Goal: Task Accomplishment & Management: Manage account settings

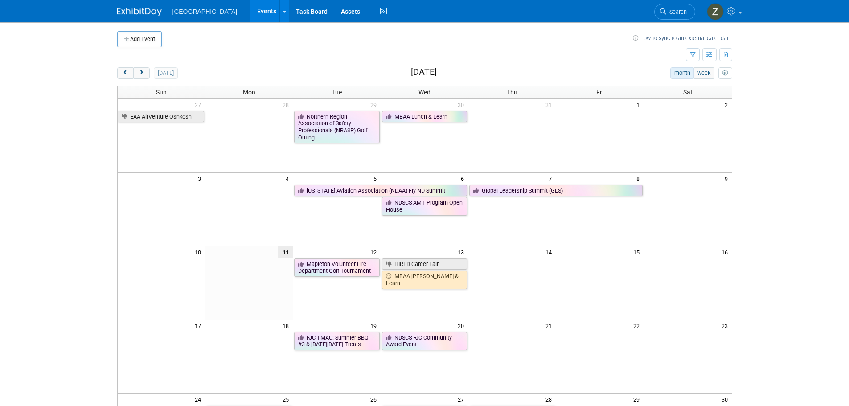
drag, startPoint x: 392, startPoint y: 290, endPoint x: 370, endPoint y: 285, distance: 22.6
click at [370, 285] on td "Mapleton Volunteer Fire Department Golf Tournament" at bounding box center [337, 274] width 88 height 32
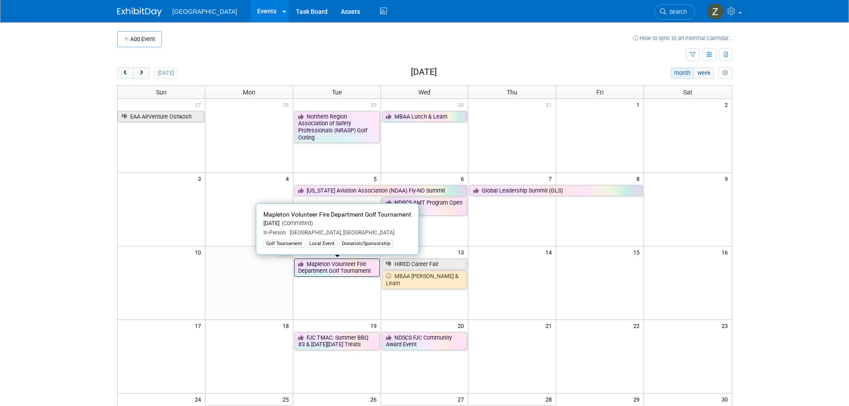
click at [340, 266] on link "Mapleton Volunteer Fire Department Golf Tournament" at bounding box center [337, 267] width 86 height 18
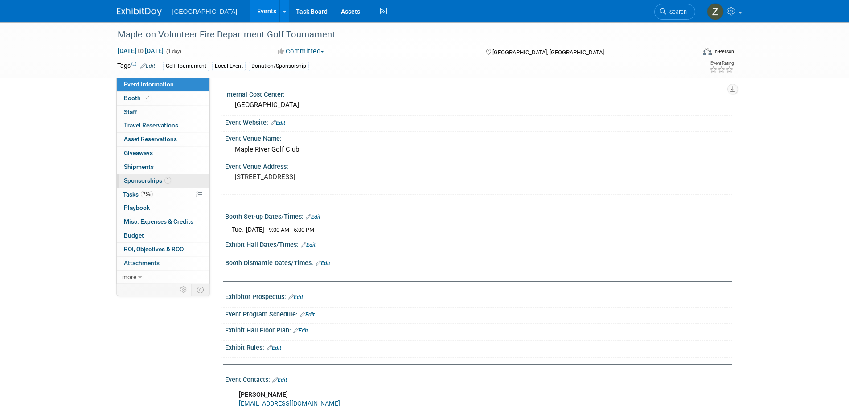
click at [195, 181] on link "1 Sponsorships 1" at bounding box center [163, 180] width 93 height 13
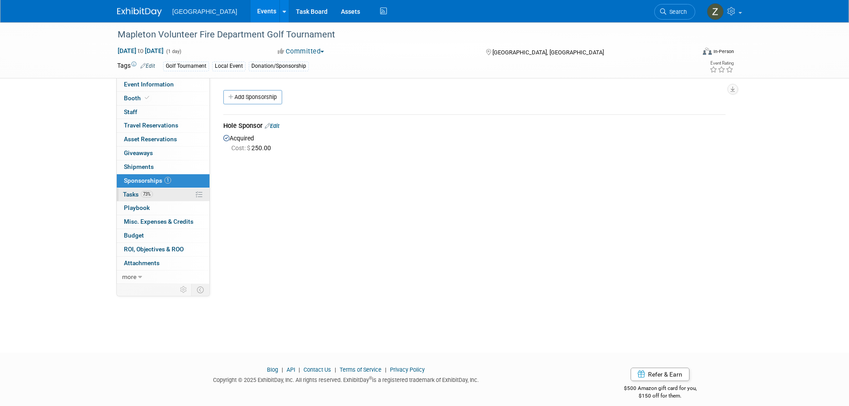
click at [178, 194] on link "73% Tasks 73%" at bounding box center [163, 194] width 93 height 13
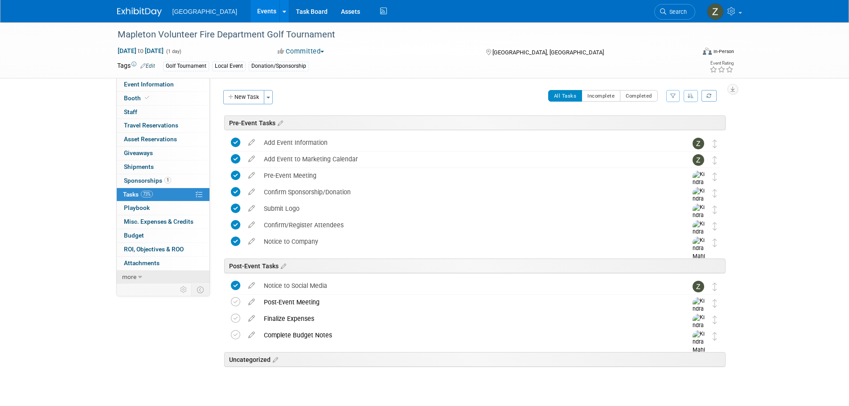
click at [158, 277] on link "more" at bounding box center [163, 276] width 93 height 13
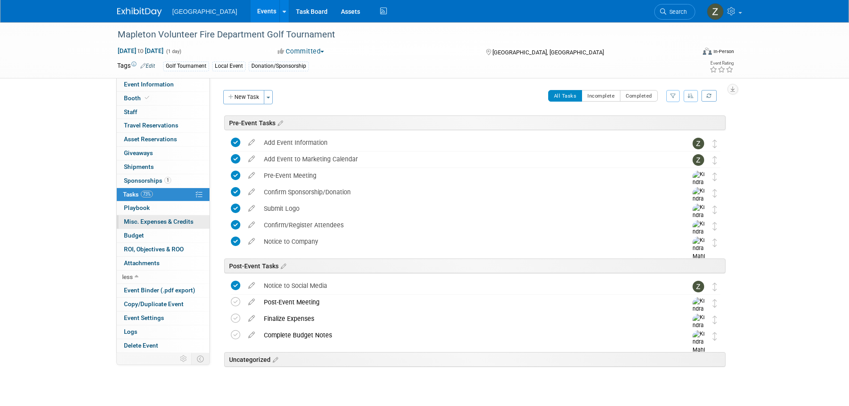
click at [181, 229] on link "0 Misc. Expenses & Credits 0" at bounding box center [163, 221] width 93 height 13
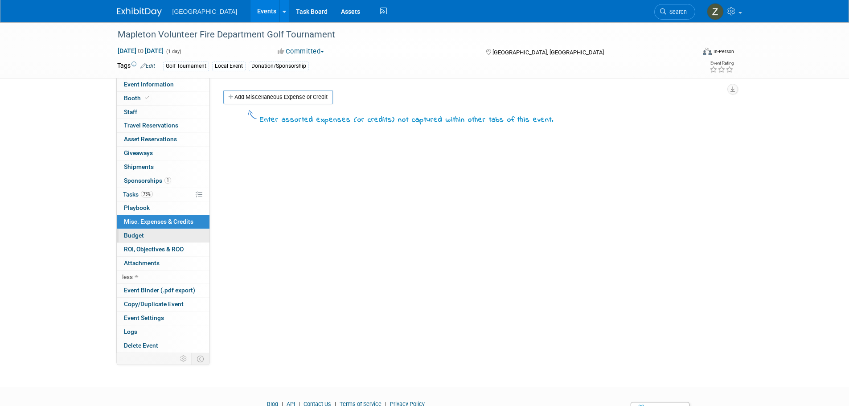
click at [154, 232] on link "Budget" at bounding box center [163, 235] width 93 height 13
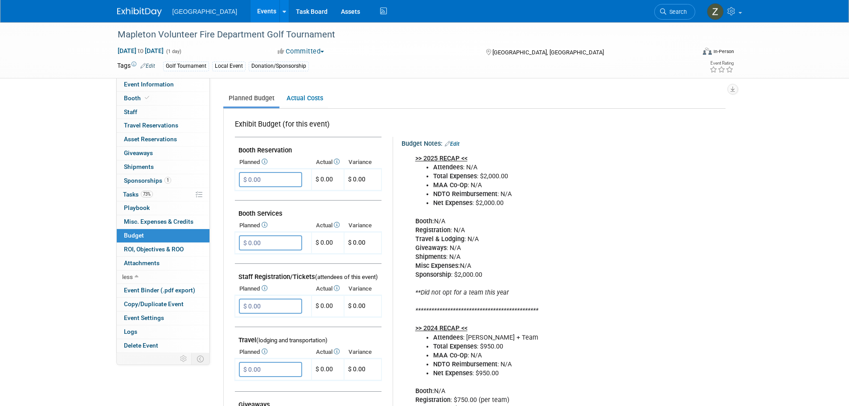
scroll to position [134, 0]
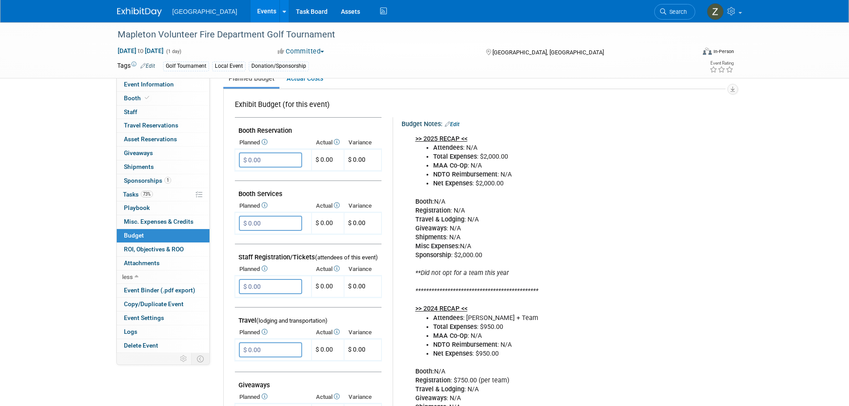
click at [456, 126] on link "Edit" at bounding box center [452, 124] width 15 height 6
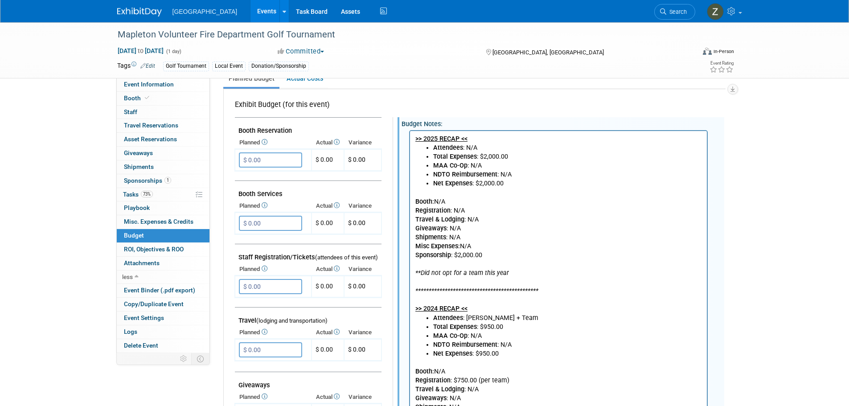
scroll to position [0, 0]
click at [438, 237] on b "Shipments" at bounding box center [430, 237] width 31 height 8
click at [479, 274] on icon "**Did not opt for a team this year" at bounding box center [462, 273] width 94 height 8
drag, startPoint x: 489, startPoint y: 253, endPoint x: 463, endPoint y: 259, distance: 26.2
click at [460, 256] on p "**********" at bounding box center [558, 250] width 286 height 125
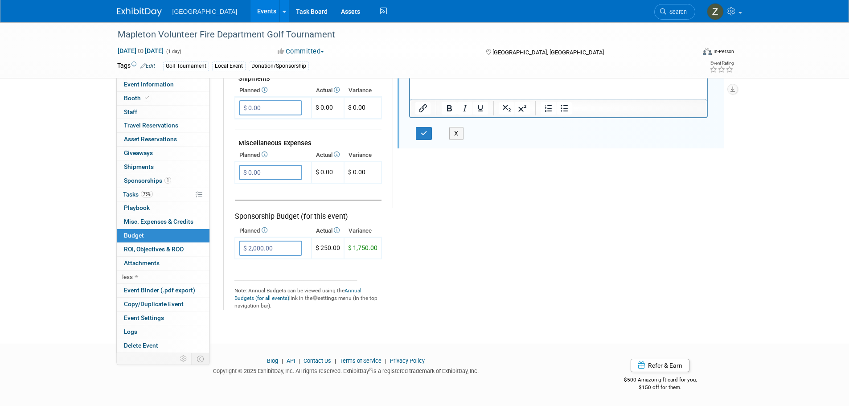
scroll to position [502, 0]
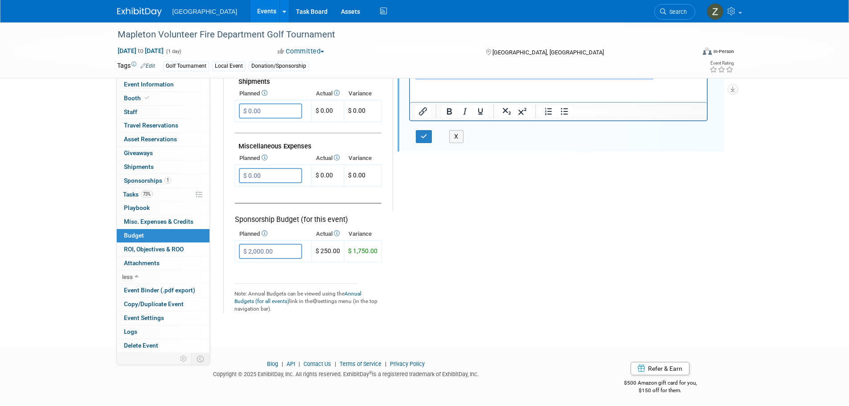
drag, startPoint x: 560, startPoint y: -81, endPoint x: 728, endPoint y: 216, distance: 340.7
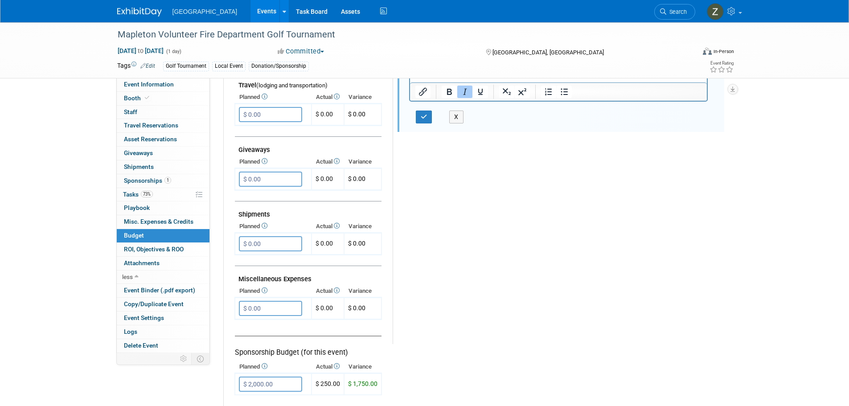
scroll to position [234, 0]
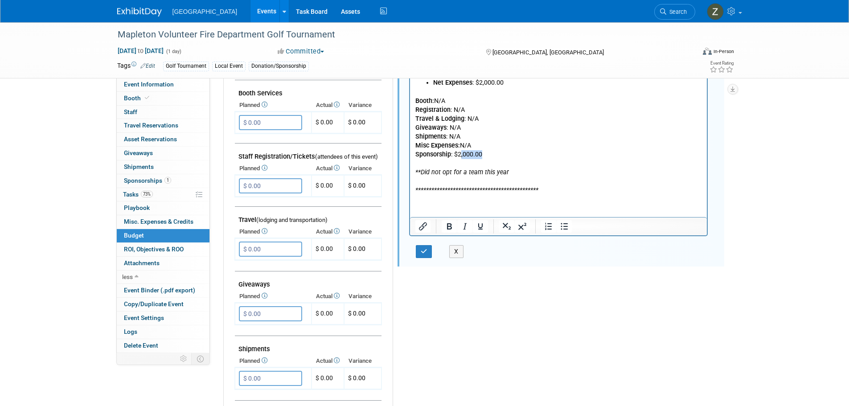
drag, startPoint x: 504, startPoint y: 155, endPoint x: 460, endPoint y: 158, distance: 43.7
click at [460, 158] on p "**********" at bounding box center [558, 140] width 286 height 107
click at [431, 251] on button "button" at bounding box center [424, 251] width 16 height 13
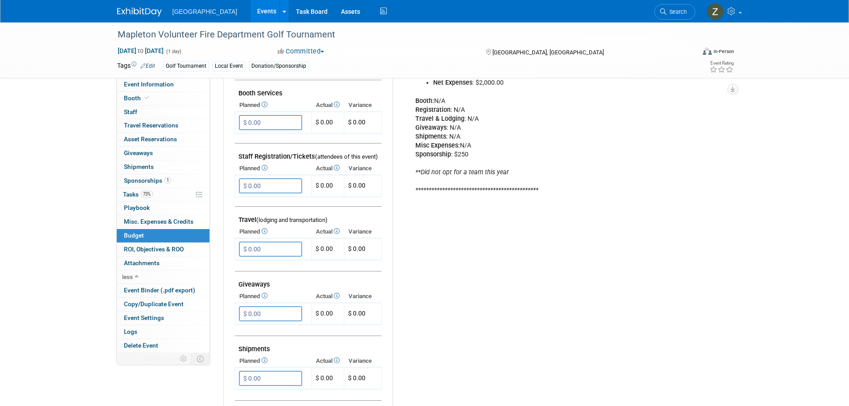
scroll to position [101, 0]
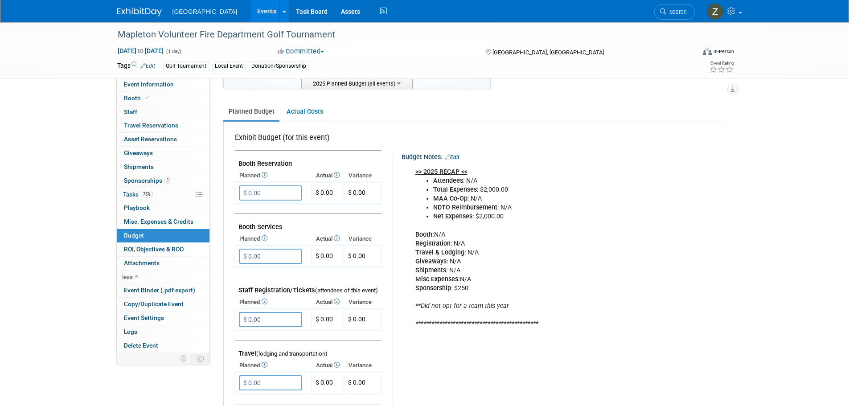
click at [454, 154] on link "Edit" at bounding box center [452, 157] width 15 height 6
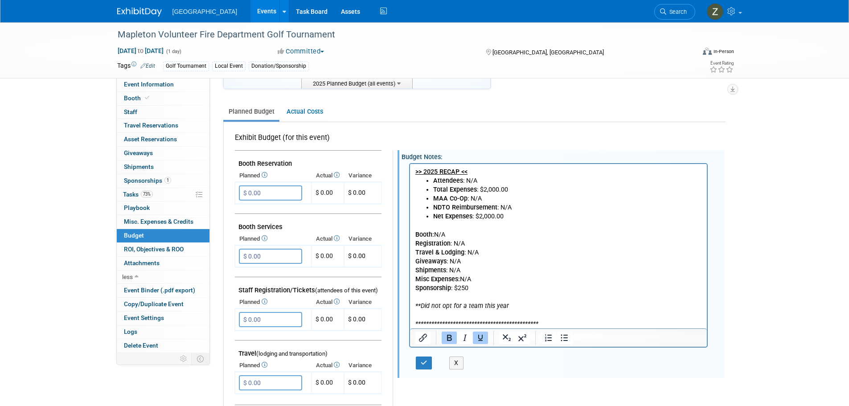
scroll to position [0, 0]
drag, startPoint x: 488, startPoint y: 186, endPoint x: 508, endPoint y: 186, distance: 20.5
click at [508, 186] on li "Total Expenses : $2,000.00" at bounding box center [567, 189] width 269 height 9
drag, startPoint x: 480, startPoint y: 221, endPoint x: 521, endPoint y: 226, distance: 41.8
click at [521, 226] on p "**********" at bounding box center [558, 274] width 286 height 107
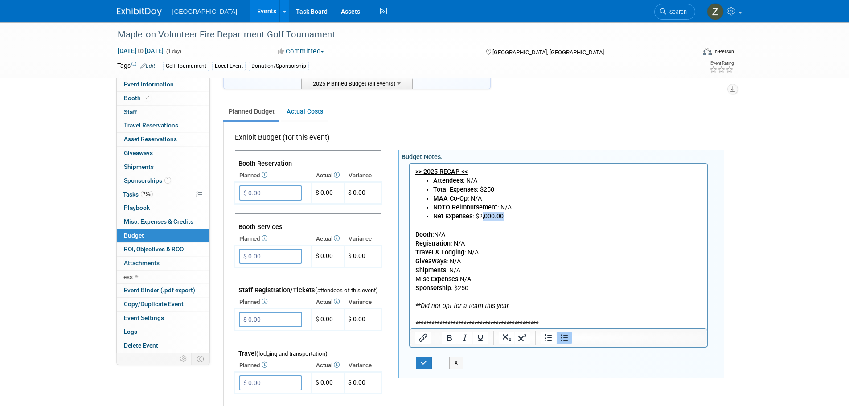
drag, startPoint x: 517, startPoint y: 215, endPoint x: 481, endPoint y: 219, distance: 36.3
click at [481, 219] on li "Net Expenses : $2,000.00" at bounding box center [567, 216] width 269 height 9
click at [473, 241] on p "**********" at bounding box center [558, 274] width 286 height 107
click at [432, 365] on button "button" at bounding box center [424, 362] width 16 height 13
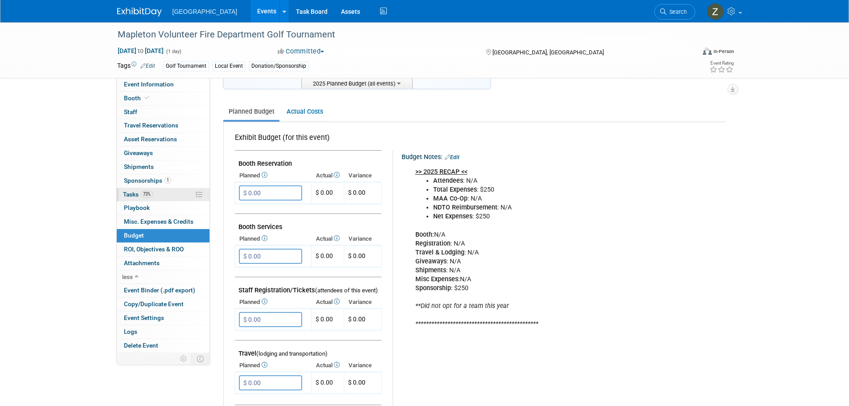
click at [168, 194] on link "73% Tasks 73%" at bounding box center [163, 194] width 93 height 13
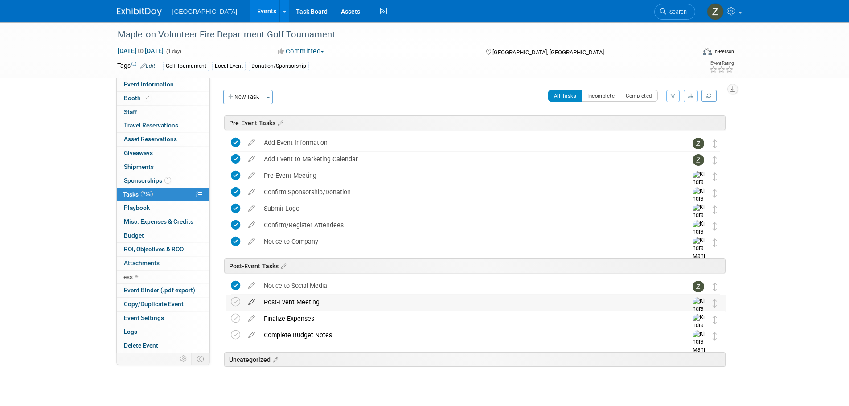
click at [249, 302] on icon at bounding box center [252, 299] width 16 height 11
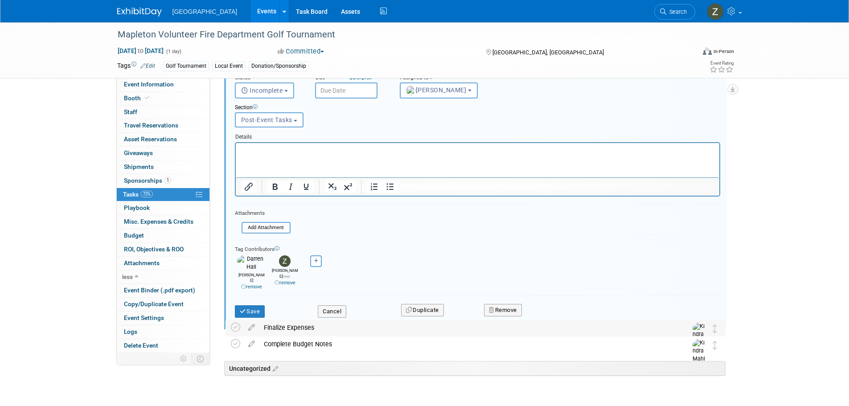
scroll to position [290, 0]
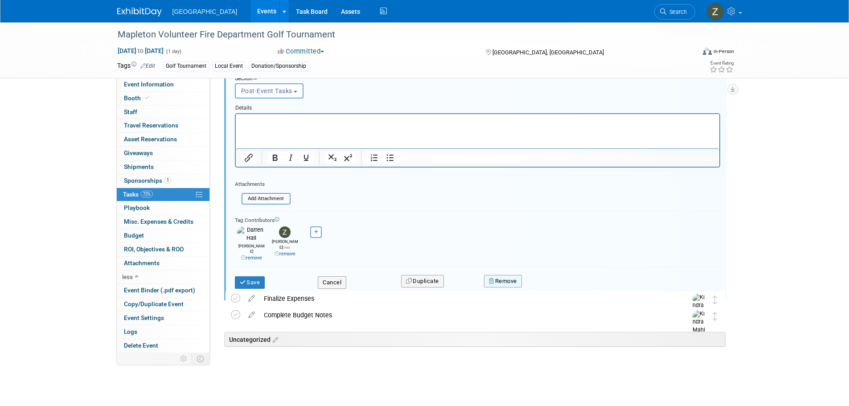
click at [495, 275] on button "Remove" at bounding box center [503, 281] width 38 height 12
click at [548, 282] on link "Yes" at bounding box center [553, 289] width 26 height 14
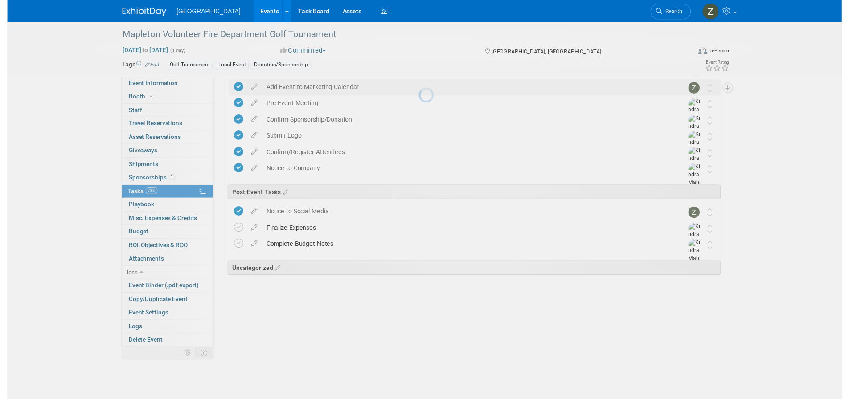
scroll to position [4, 0]
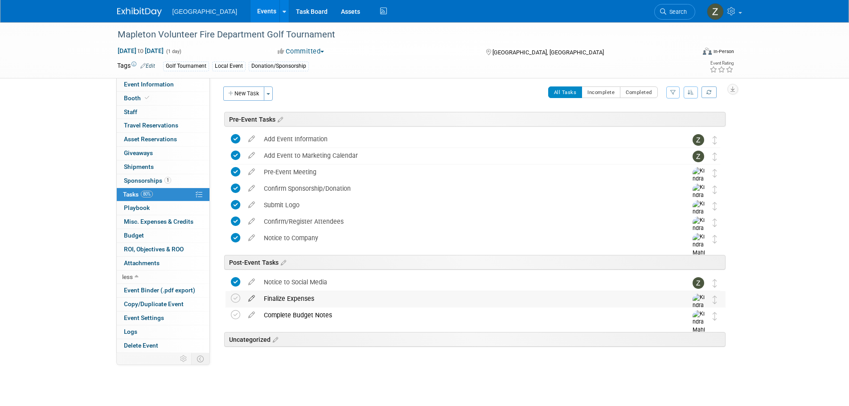
click at [251, 300] on icon at bounding box center [252, 296] width 16 height 11
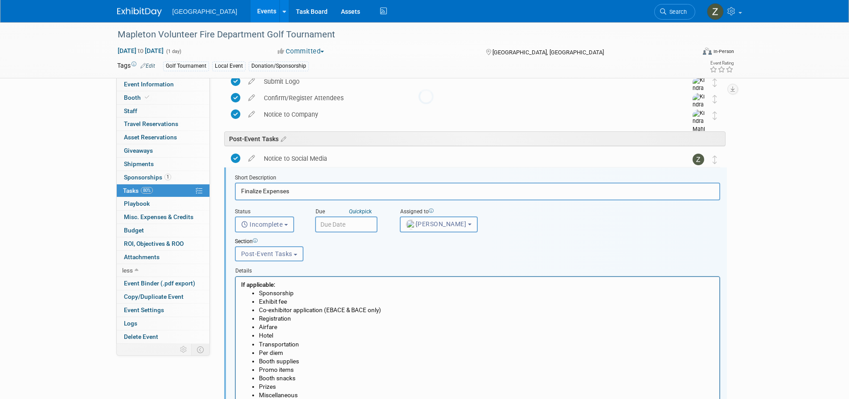
scroll to position [164, 0]
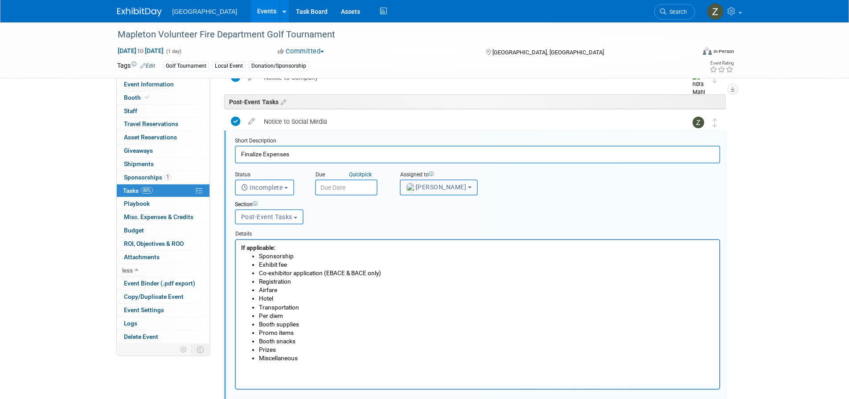
click at [432, 187] on span "[PERSON_NAME]" at bounding box center [436, 187] width 61 height 7
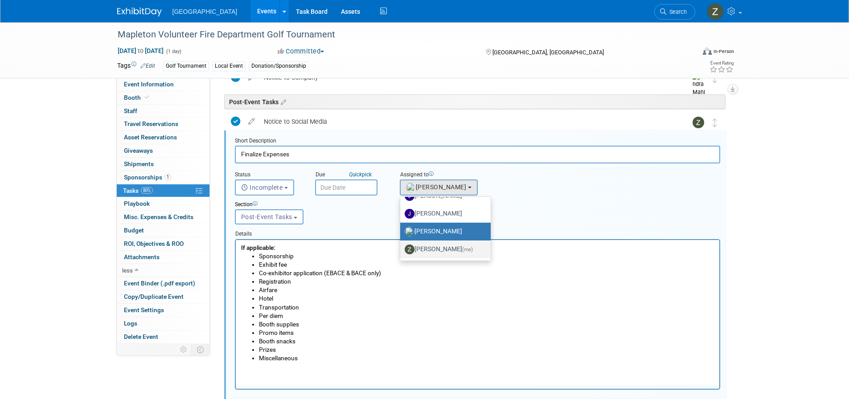
click at [427, 250] on label "[PERSON_NAME] (me)" at bounding box center [443, 249] width 77 height 14
click at [401, 250] on input "[PERSON_NAME] (me)" at bounding box center [399, 248] width 6 height 6
select select "1d43384b-a4a5-4201-b9de-6c21ef443ba6"
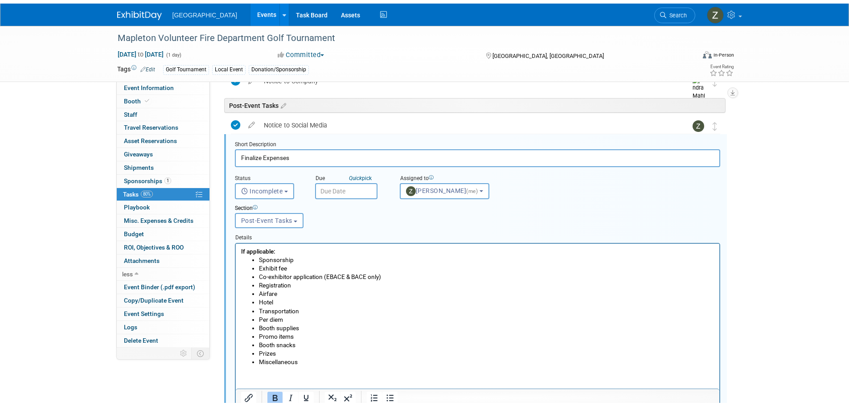
scroll to position [298, 0]
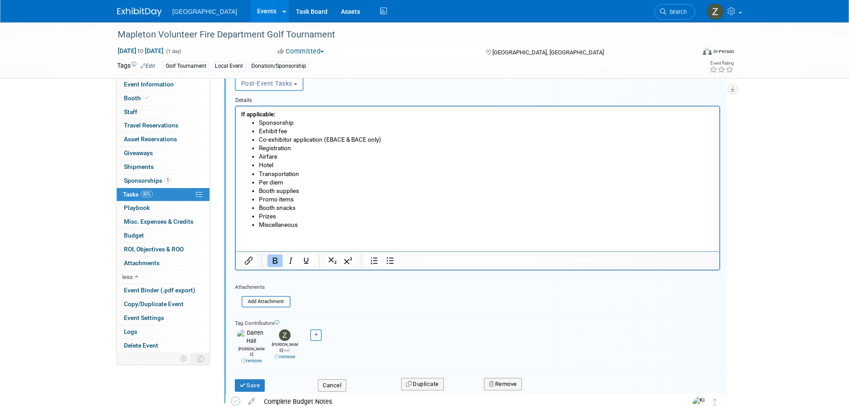
click at [282, 354] on link "remove" at bounding box center [284, 357] width 21 height 6
click at [248, 379] on button "Save" at bounding box center [250, 385] width 30 height 12
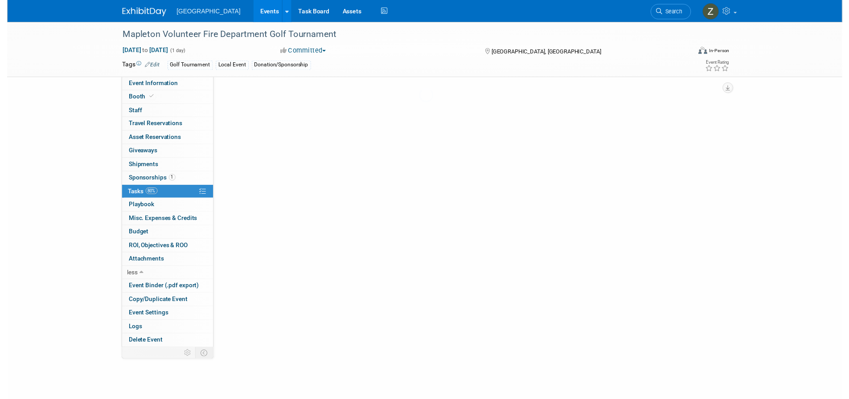
scroll to position [4, 0]
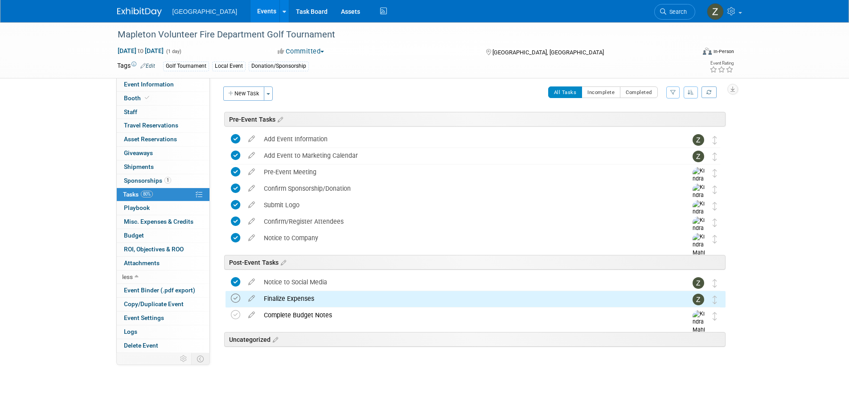
click at [233, 294] on icon at bounding box center [235, 298] width 9 height 9
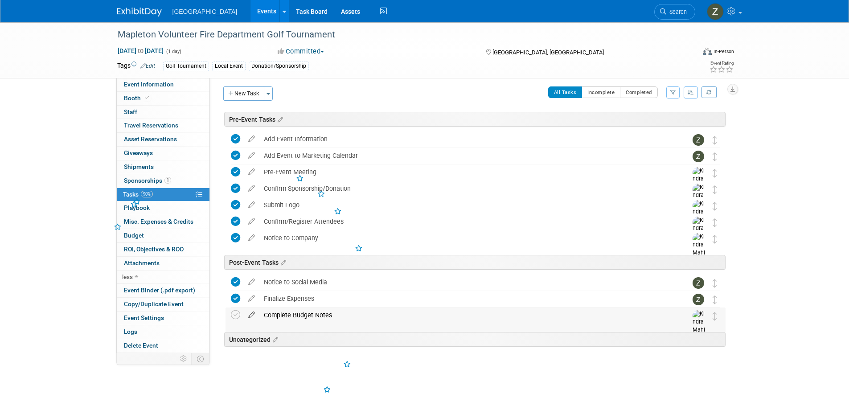
click at [251, 312] on icon at bounding box center [252, 312] width 16 height 11
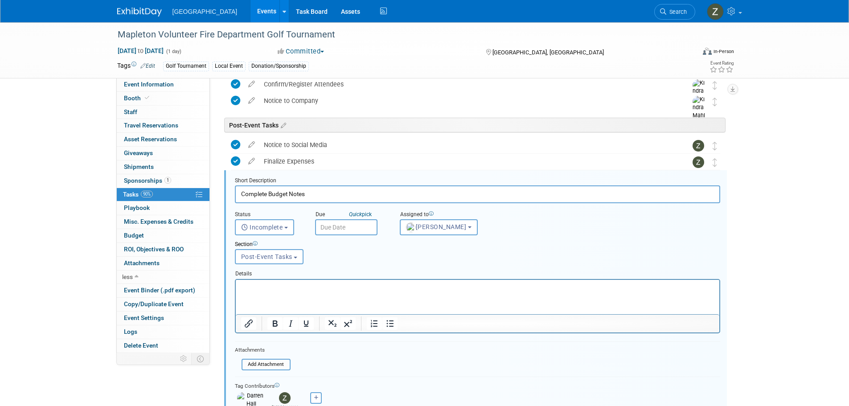
scroll to position [180, 0]
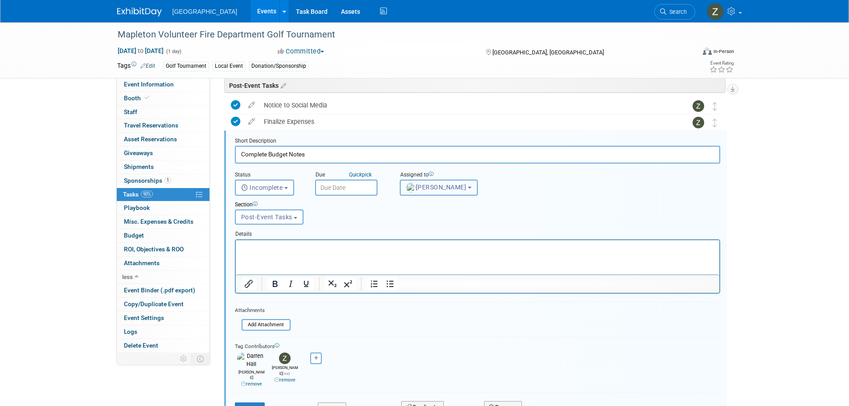
click at [427, 184] on span "[PERSON_NAME]" at bounding box center [436, 187] width 61 height 7
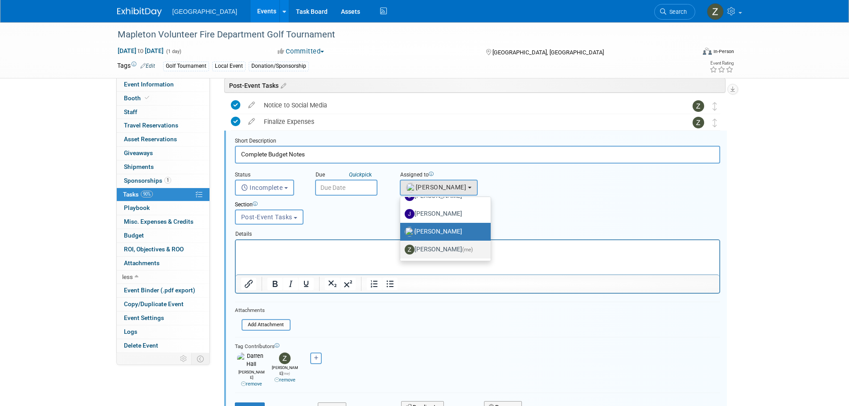
click at [425, 248] on label "[PERSON_NAME] (me)" at bounding box center [443, 249] width 77 height 14
click at [401, 248] on input "[PERSON_NAME] (me)" at bounding box center [399, 248] width 6 height 6
select select "1d43384b-a4a5-4201-b9de-6c21ef443ba6"
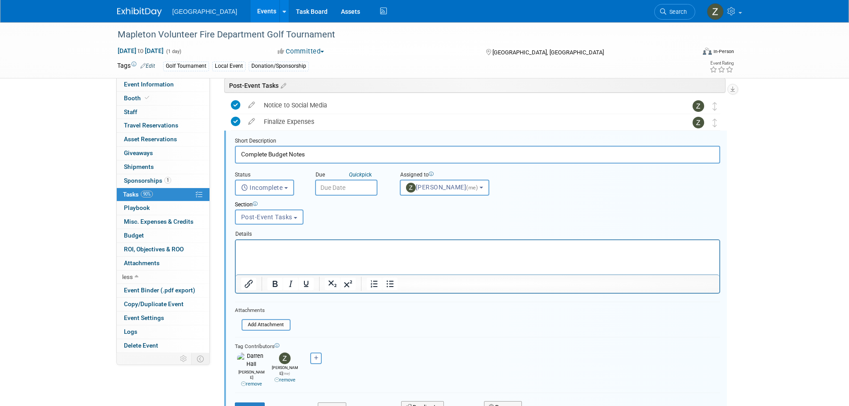
click at [281, 377] on link "remove" at bounding box center [284, 380] width 21 height 6
click at [256, 402] on button "Save" at bounding box center [250, 408] width 30 height 12
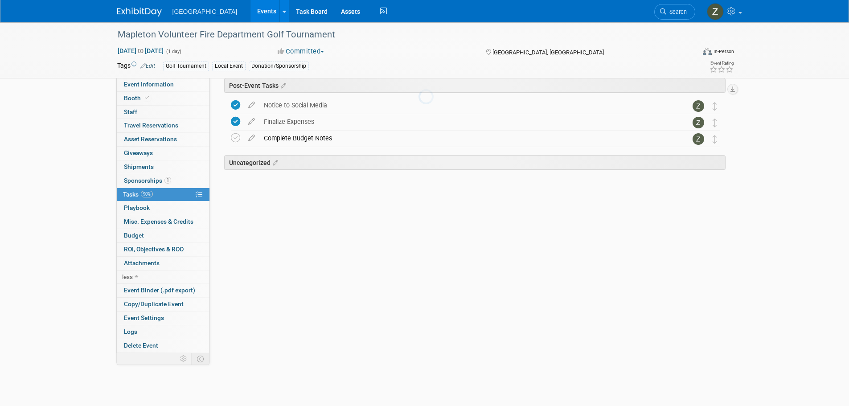
scroll to position [4, 0]
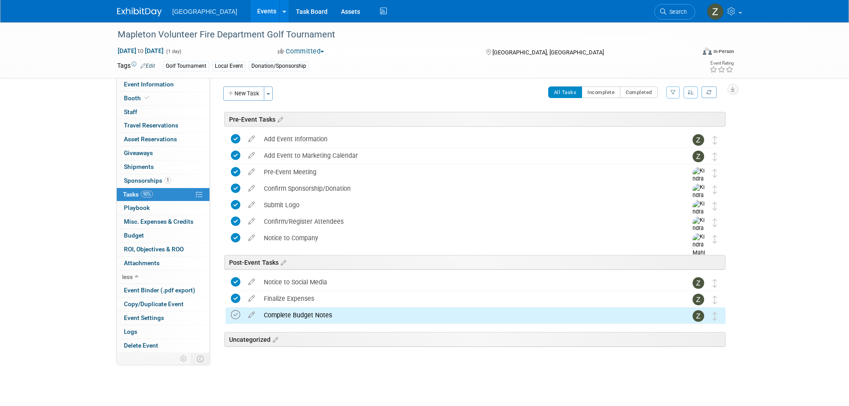
click at [233, 317] on icon at bounding box center [235, 314] width 9 height 9
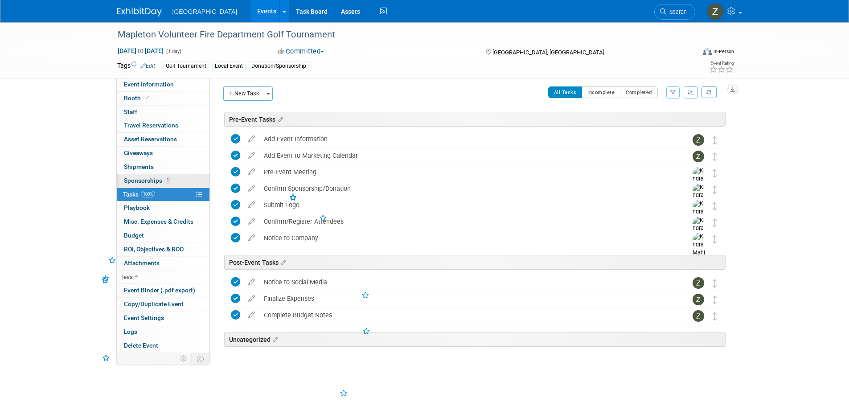
click at [165, 182] on span "1" at bounding box center [167, 180] width 7 height 7
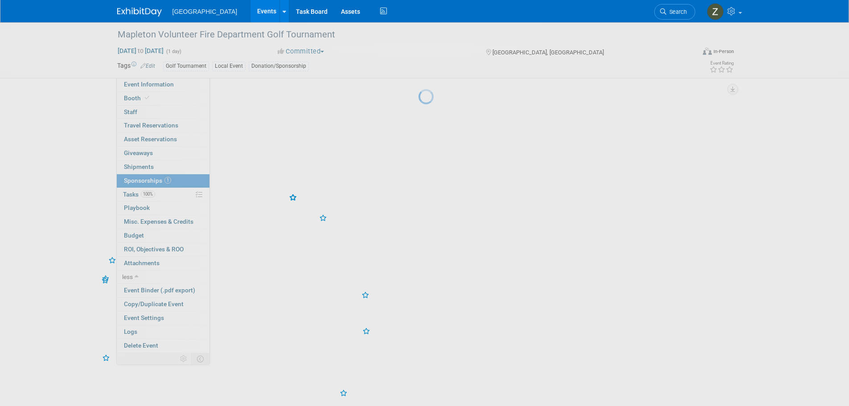
scroll to position [0, 0]
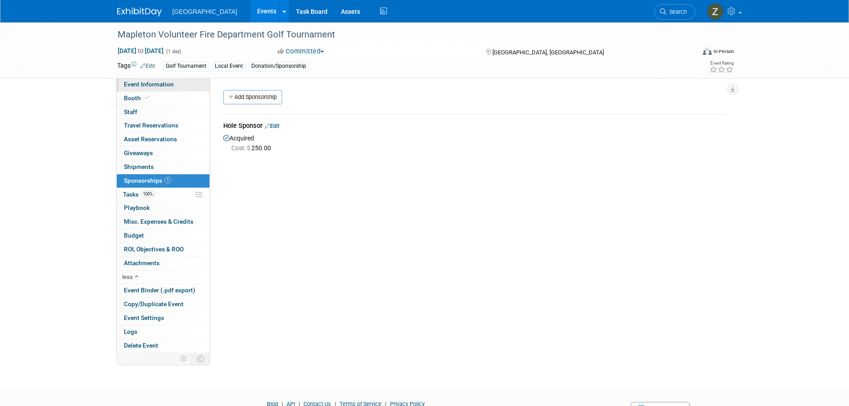
click at [179, 82] on link "Event Information" at bounding box center [163, 84] width 93 height 13
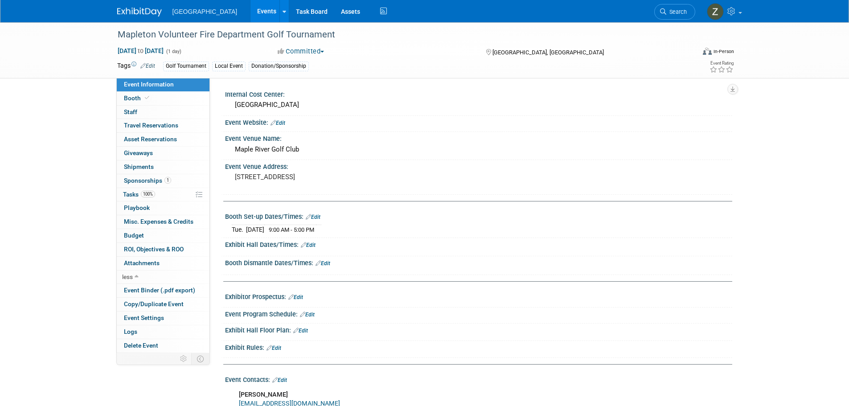
click at [250, 10] on link "Events" at bounding box center [266, 11] width 33 height 22
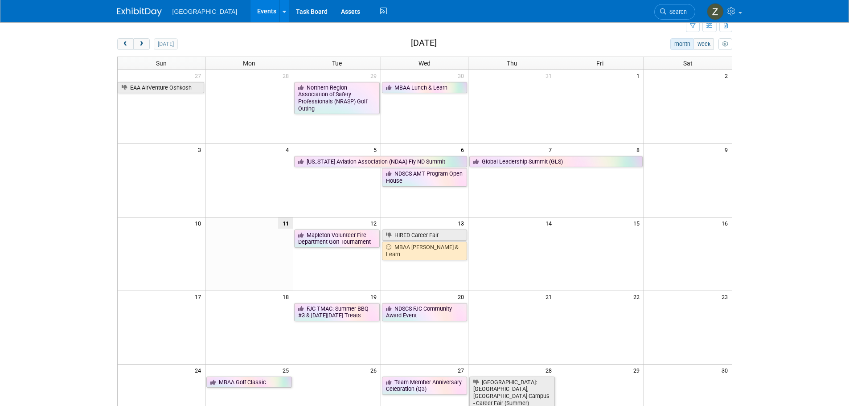
scroll to position [45, 0]
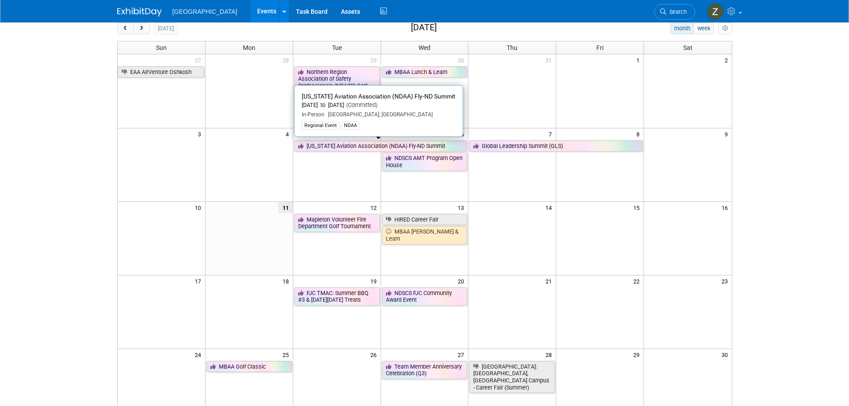
click at [389, 149] on link "[US_STATE] Aviation Association (NDAA) Fly-ND Summit" at bounding box center [380, 146] width 173 height 12
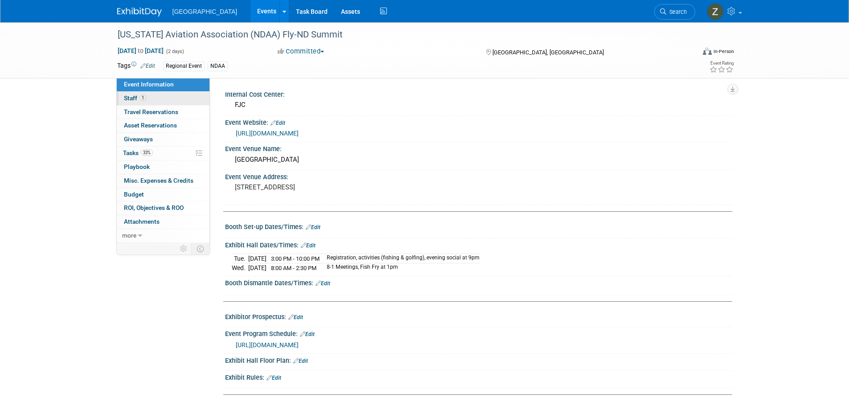
click at [162, 93] on link "1 Staff 1" at bounding box center [163, 98] width 93 height 13
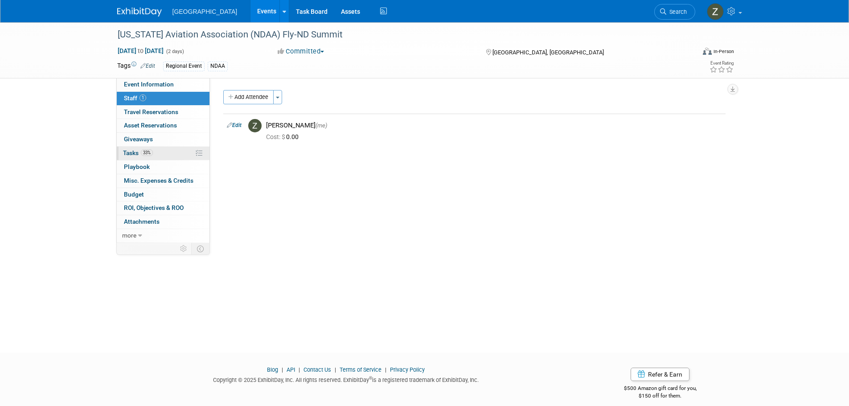
click at [157, 157] on link "33% Tasks 33%" at bounding box center [163, 153] width 93 height 13
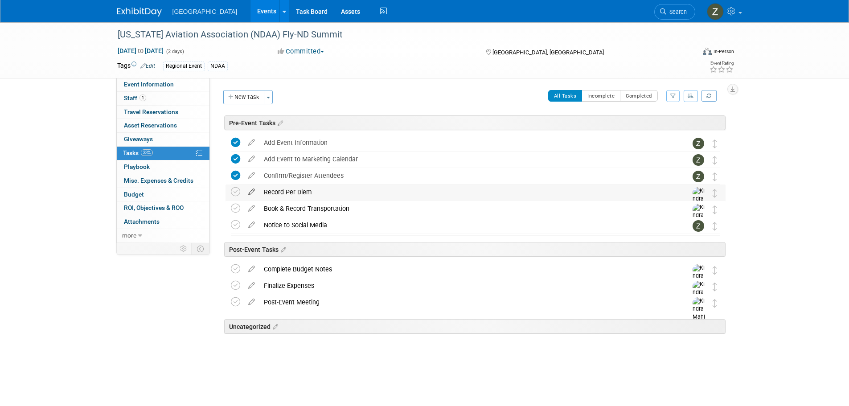
click at [249, 188] on icon at bounding box center [252, 189] width 16 height 11
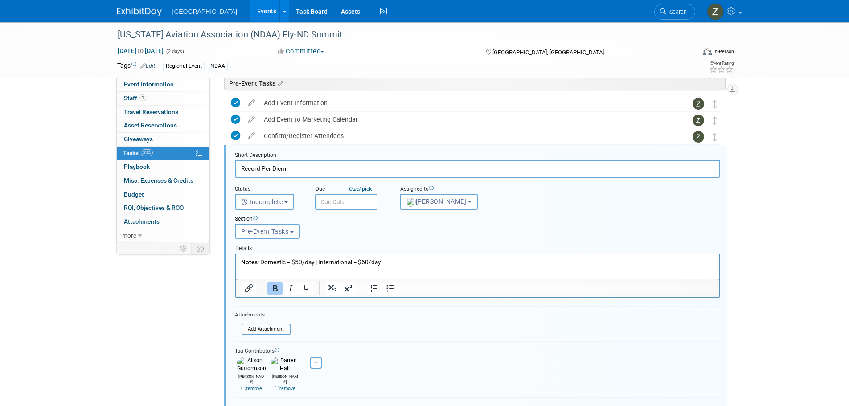
scroll to position [54, 0]
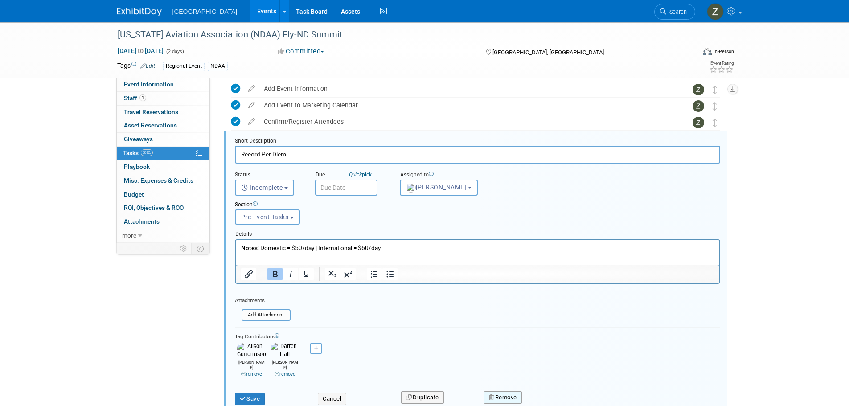
click at [501, 391] on button "Remove" at bounding box center [503, 397] width 38 height 12
click at [542, 397] on link "Yes" at bounding box center [553, 404] width 26 height 14
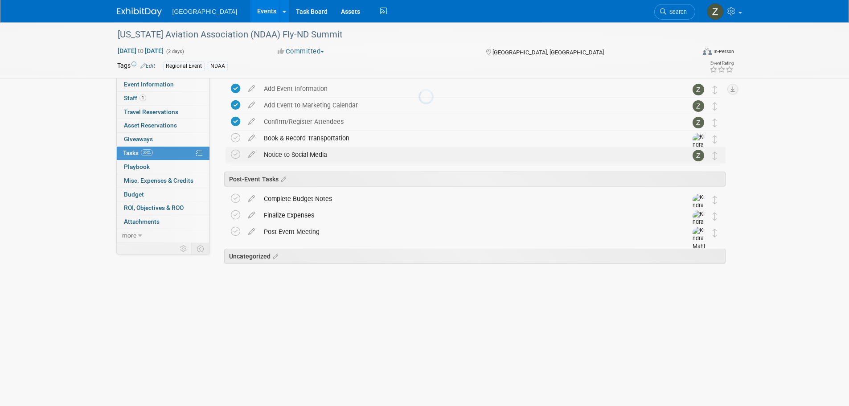
scroll to position [0, 0]
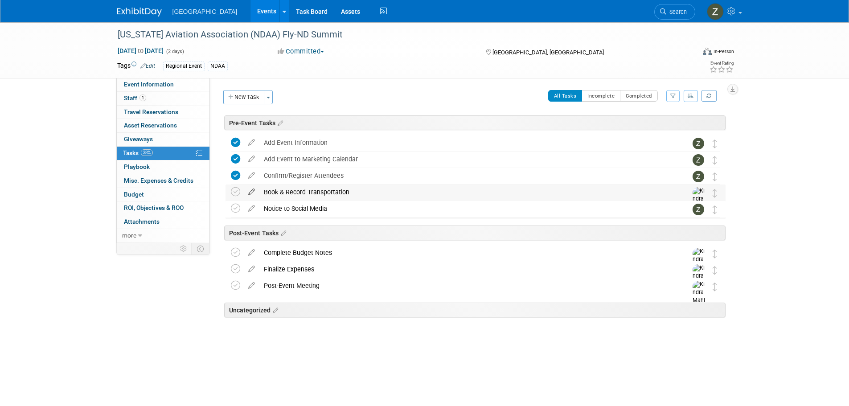
click at [252, 194] on icon at bounding box center [252, 189] width 16 height 11
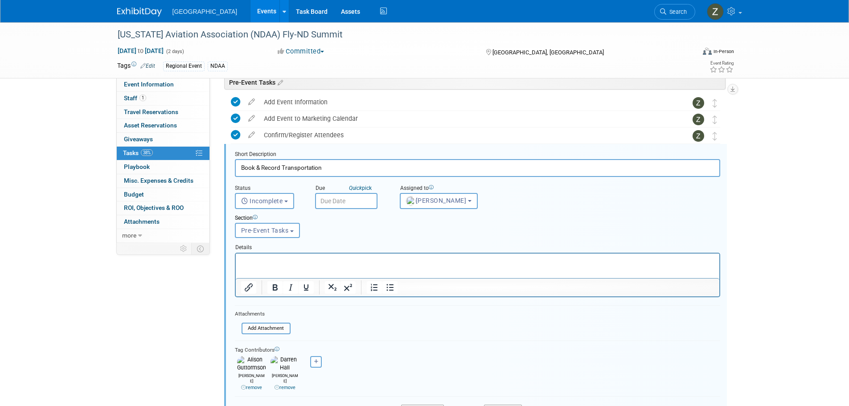
scroll to position [54, 0]
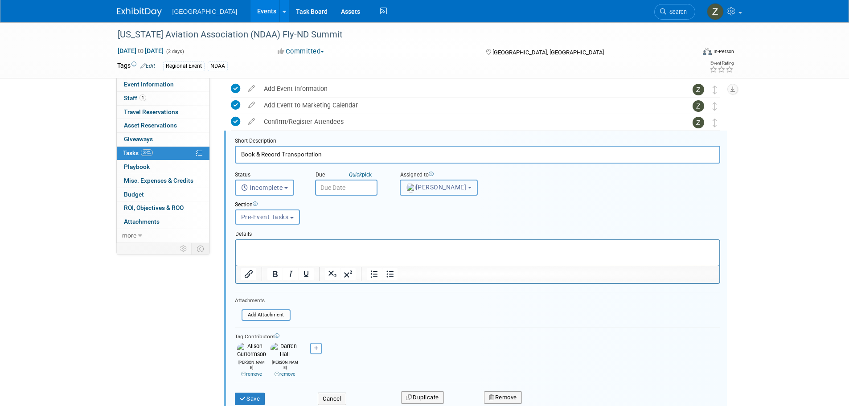
click at [430, 188] on span "Kindra Mahler" at bounding box center [436, 187] width 61 height 7
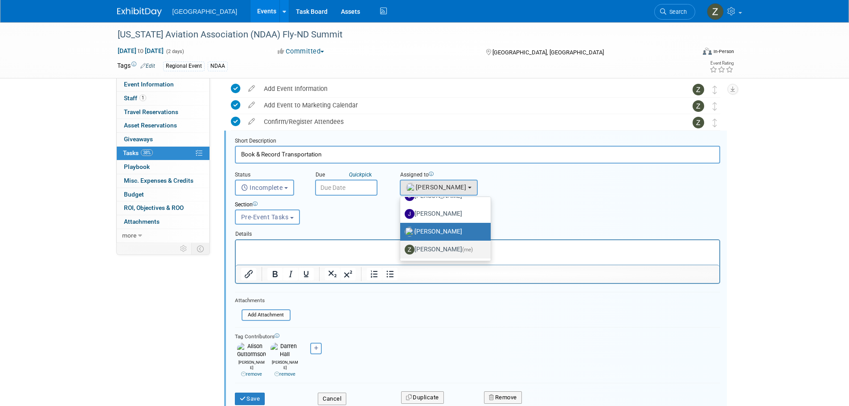
click at [436, 248] on label "Zoe Graham (me)" at bounding box center [443, 249] width 77 height 14
click at [401, 248] on input "Zoe Graham (me)" at bounding box center [399, 248] width 6 height 6
select select "1d43384b-a4a5-4201-b9de-6c21ef443ba6"
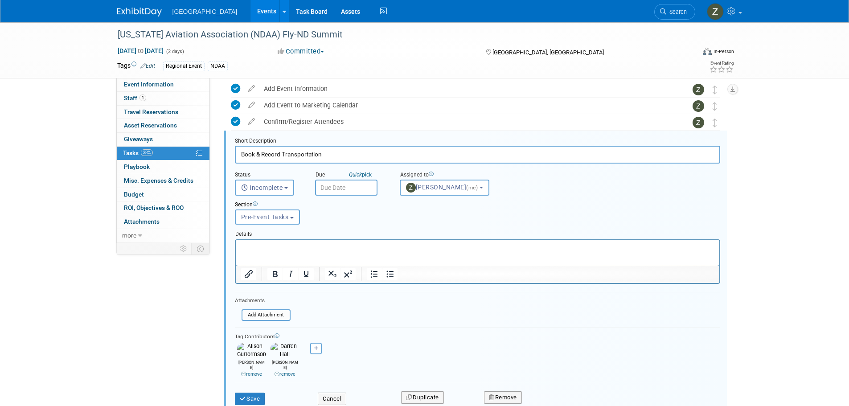
click at [252, 371] on link "remove" at bounding box center [251, 374] width 21 height 6
drag, startPoint x: 250, startPoint y: 389, endPoint x: 251, endPoint y: 379, distance: 10.3
click at [250, 393] on button "Save" at bounding box center [250, 399] width 30 height 12
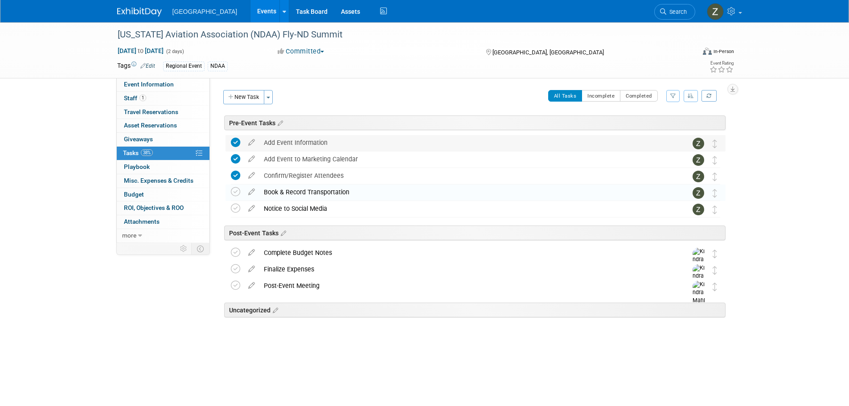
scroll to position [0, 0]
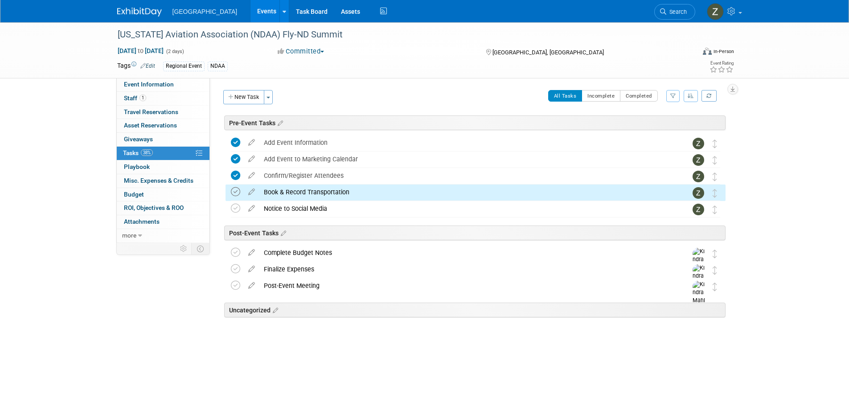
click at [239, 193] on icon at bounding box center [235, 191] width 9 height 9
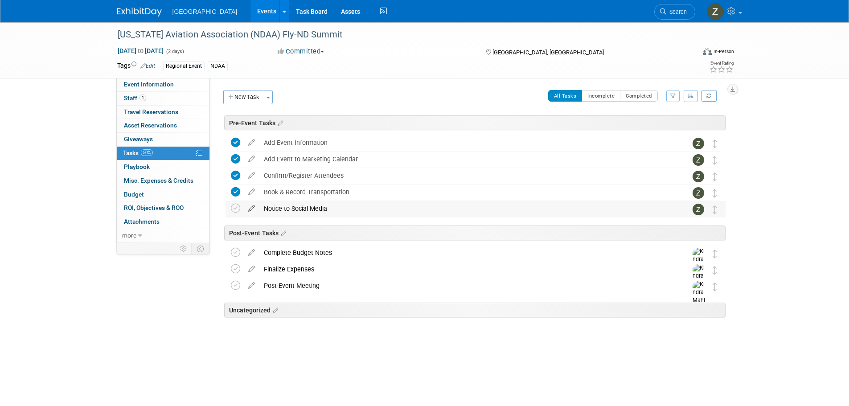
click at [249, 210] on icon at bounding box center [252, 206] width 16 height 11
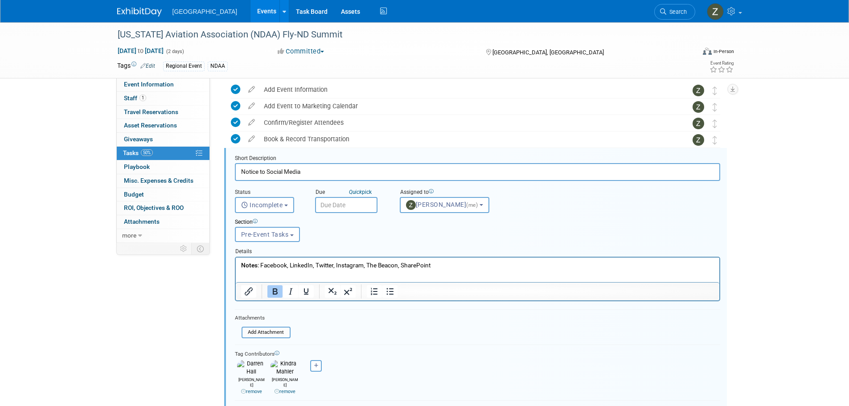
scroll to position [70, 0]
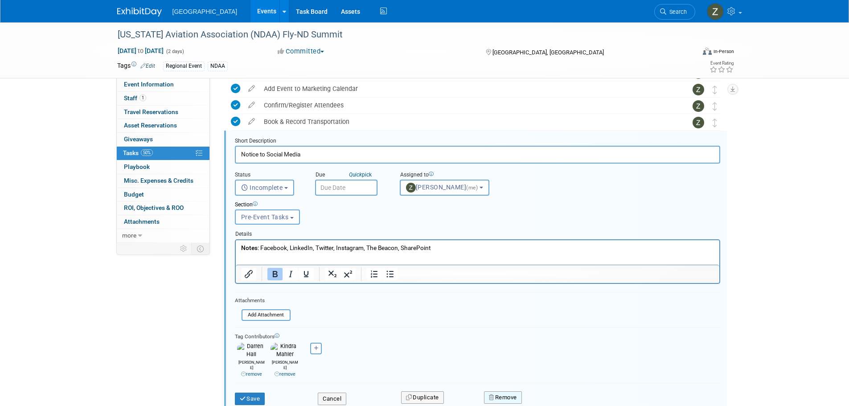
click at [522, 393] on button "Remove" at bounding box center [503, 397] width 38 height 12
click at [544, 401] on icon at bounding box center [546, 403] width 5 height 5
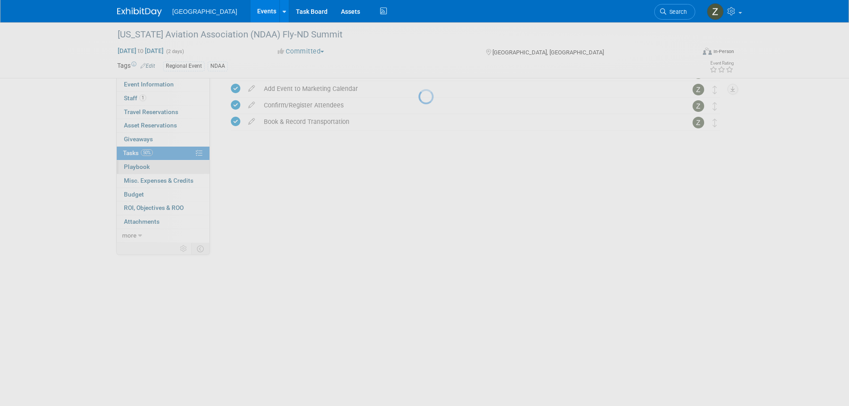
scroll to position [0, 0]
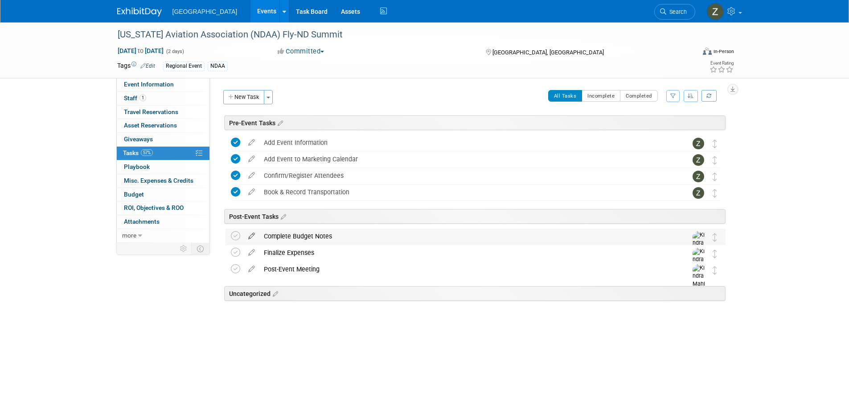
click at [250, 240] on icon at bounding box center [252, 234] width 16 height 11
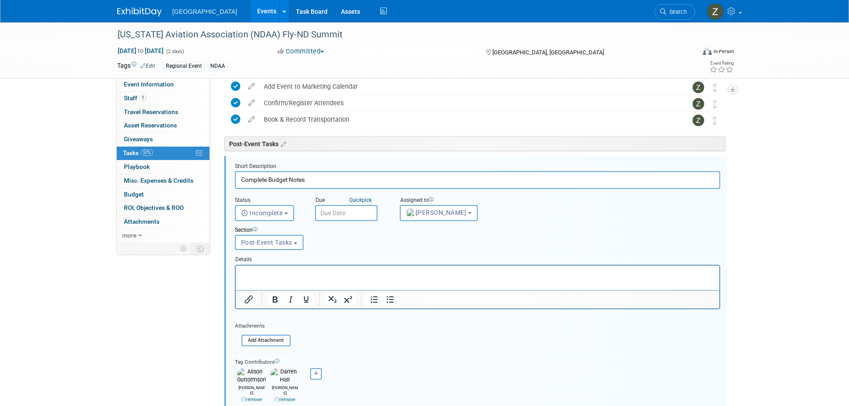
scroll to position [98, 0]
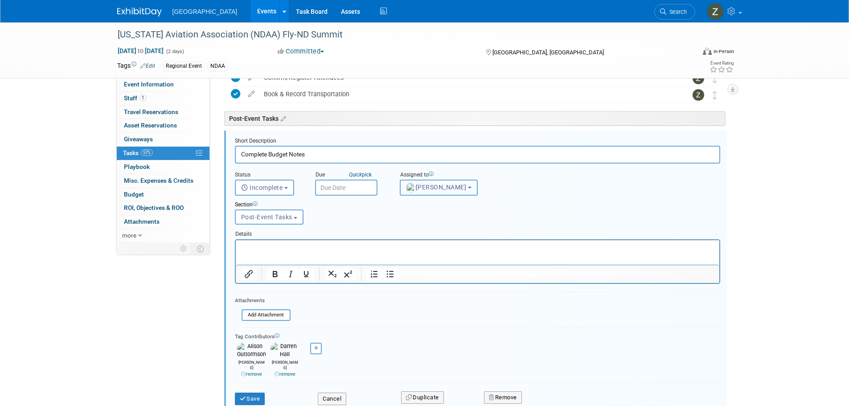
click at [436, 190] on span "[PERSON_NAME]" at bounding box center [436, 187] width 61 height 7
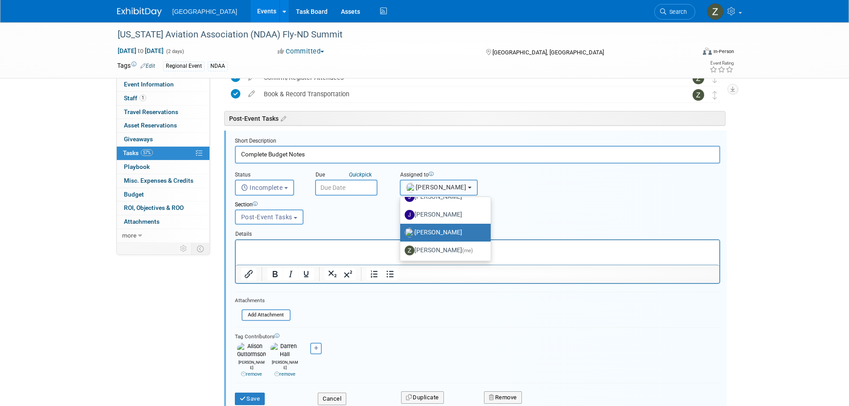
scroll to position [83, 0]
click at [425, 247] on label "[PERSON_NAME] (me)" at bounding box center [443, 249] width 77 height 14
click at [401, 247] on input "[PERSON_NAME] (me)" at bounding box center [399, 248] width 6 height 6
select select "1d43384b-a4a5-4201-b9de-6c21ef443ba6"
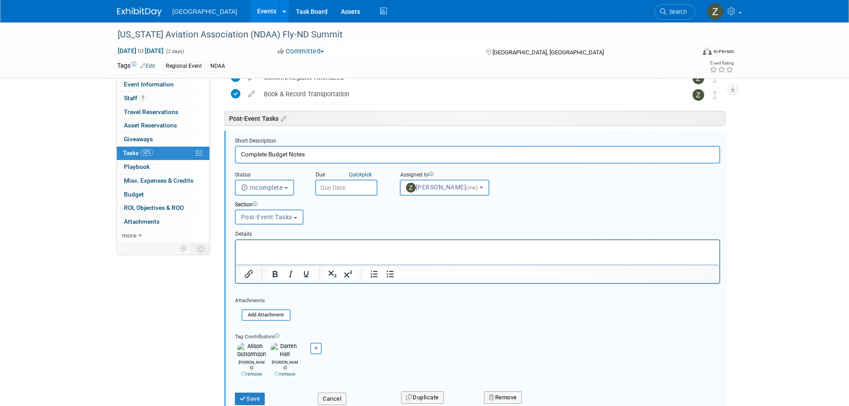
click at [241, 372] on icon at bounding box center [243, 374] width 5 height 5
click at [256, 393] on button "Save" at bounding box center [250, 399] width 30 height 12
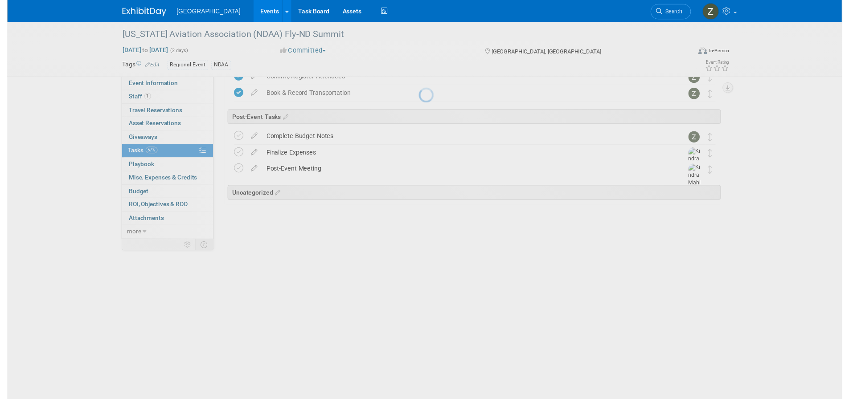
scroll to position [0, 0]
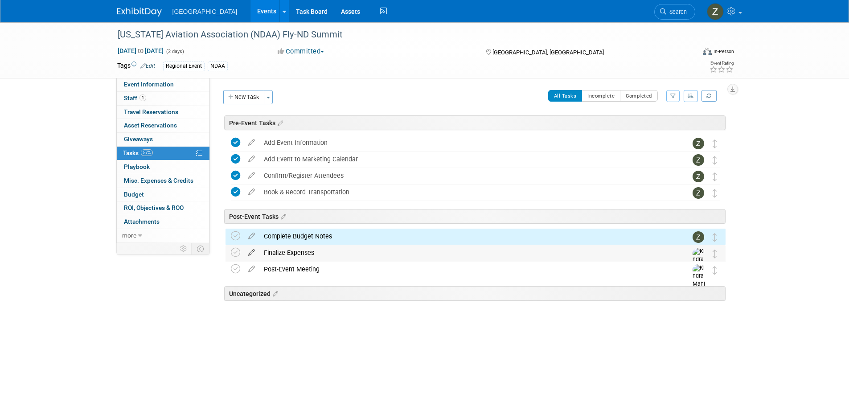
click at [249, 254] on icon at bounding box center [252, 250] width 16 height 11
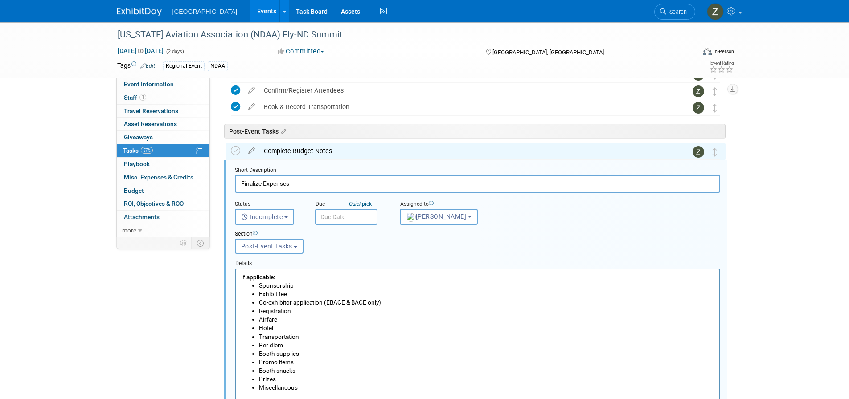
scroll to position [115, 0]
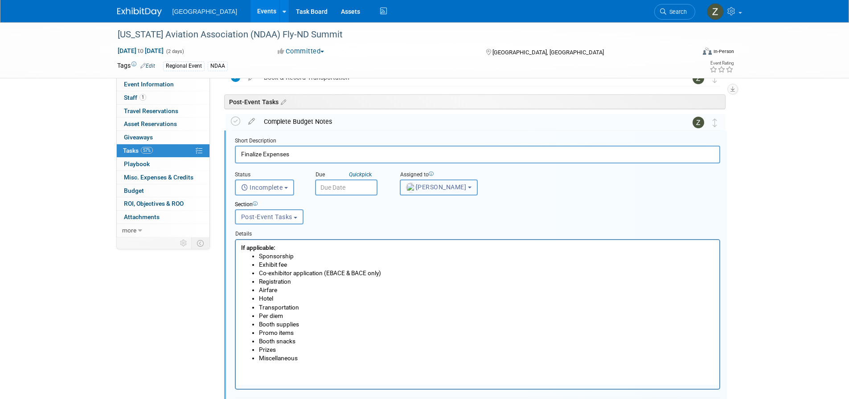
click at [425, 188] on span "[PERSON_NAME]" at bounding box center [436, 187] width 61 height 7
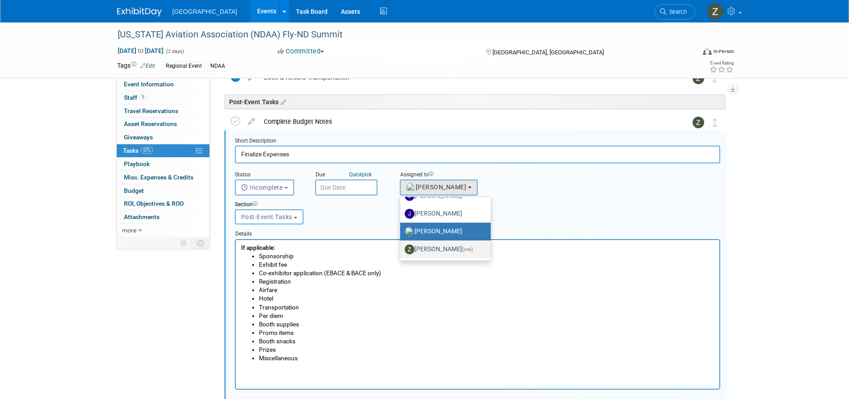
drag, startPoint x: 423, startPoint y: 250, endPoint x: 116, endPoint y: 19, distance: 384.0
click at [423, 250] on label "[PERSON_NAME] (me)" at bounding box center [443, 249] width 77 height 14
click at [401, 250] on input "[PERSON_NAME] (me)" at bounding box center [399, 248] width 6 height 6
select select "1d43384b-a4a5-4201-b9de-6c21ef443ba6"
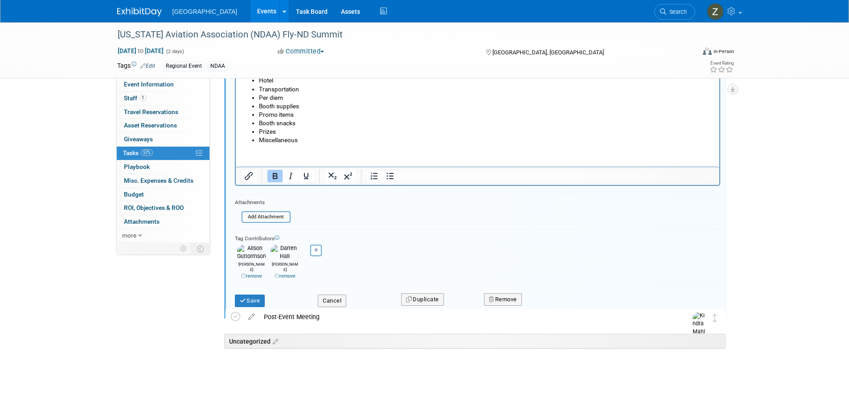
scroll to position [335, 0]
click at [254, 271] on link "remove" at bounding box center [251, 274] width 21 height 6
click at [254, 293] on button "Save" at bounding box center [250, 299] width 30 height 12
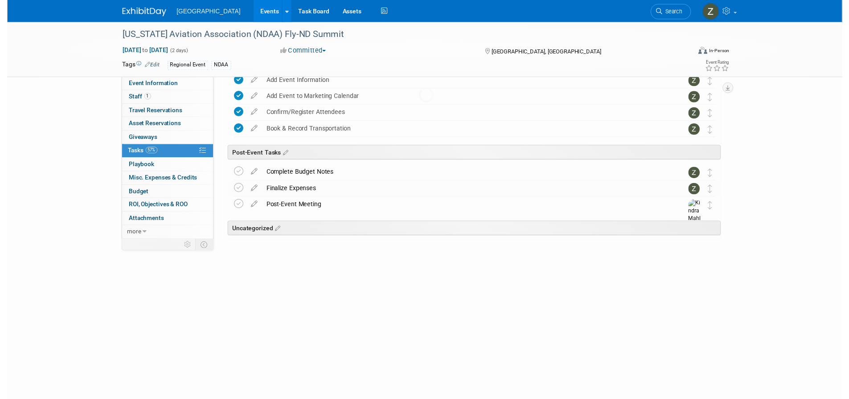
scroll to position [0, 0]
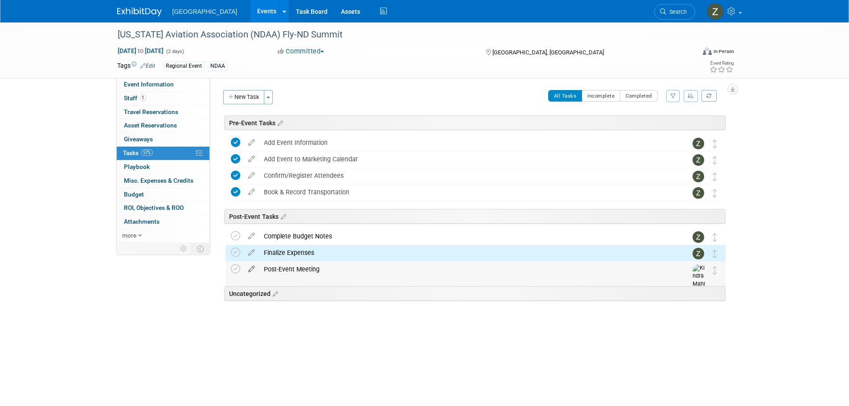
click at [251, 268] on icon at bounding box center [252, 267] width 16 height 11
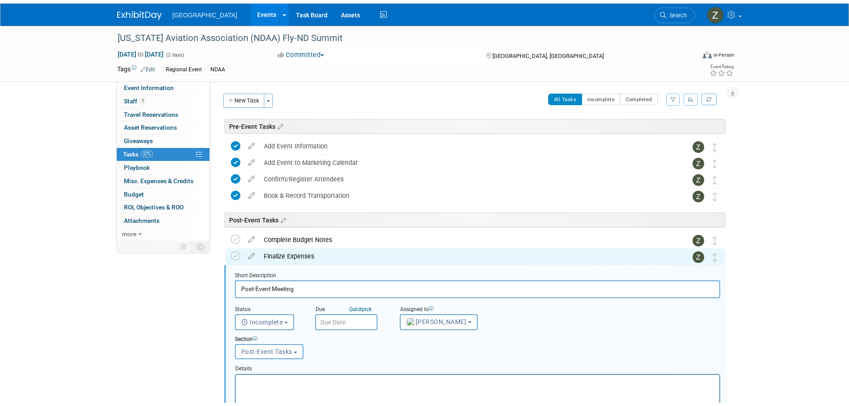
scroll to position [131, 0]
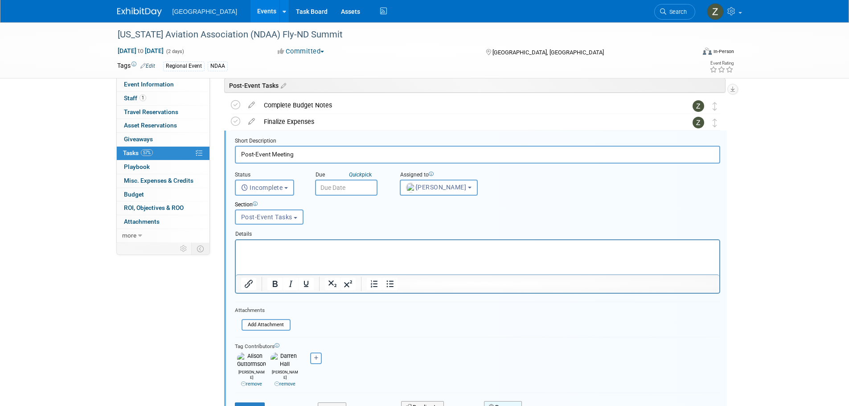
click at [500, 401] on button "Remove" at bounding box center [503, 407] width 38 height 12
click at [559, 397] on link "Yes" at bounding box center [553, 404] width 26 height 14
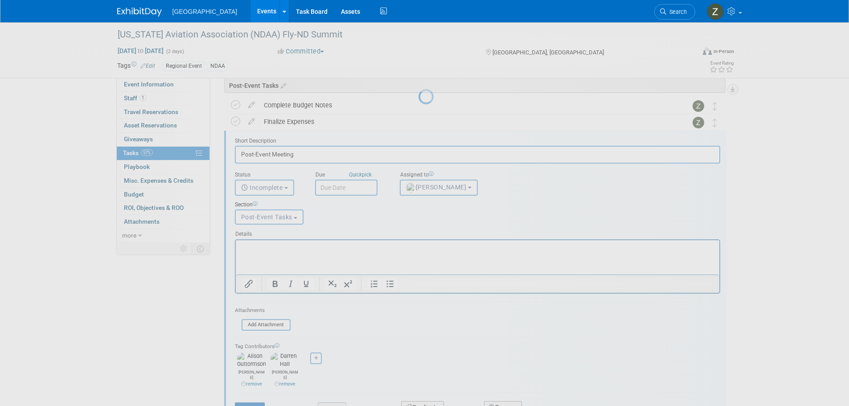
scroll to position [0, 0]
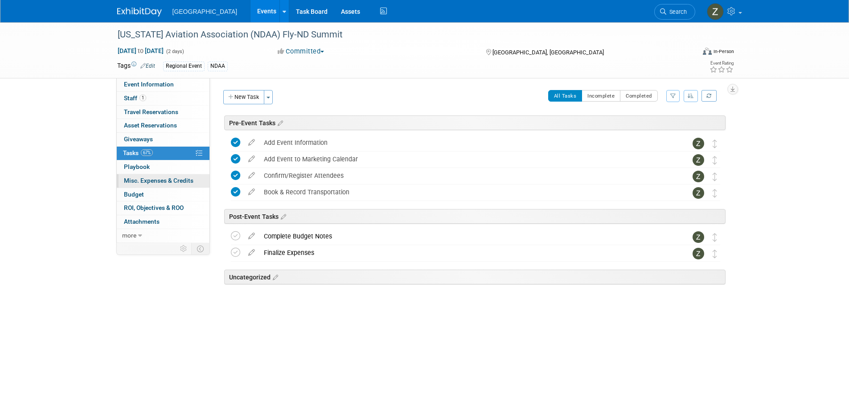
click at [139, 182] on span "Misc. Expenses & Credits 0" at bounding box center [159, 180] width 70 height 7
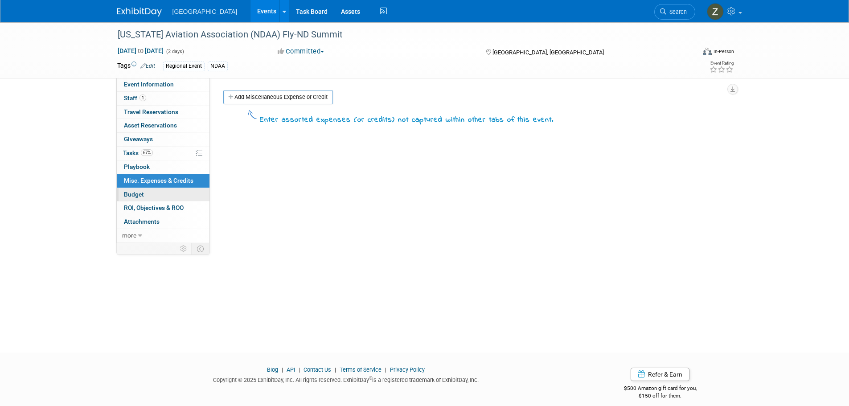
click at [186, 188] on link "Budget" at bounding box center [163, 194] width 93 height 13
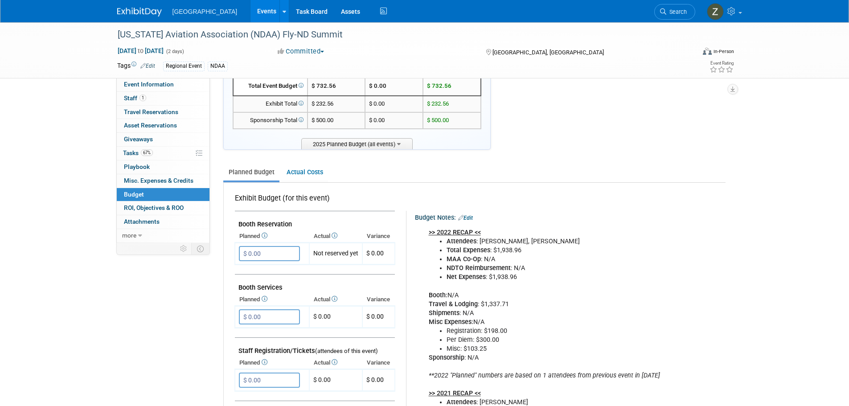
scroll to position [89, 0]
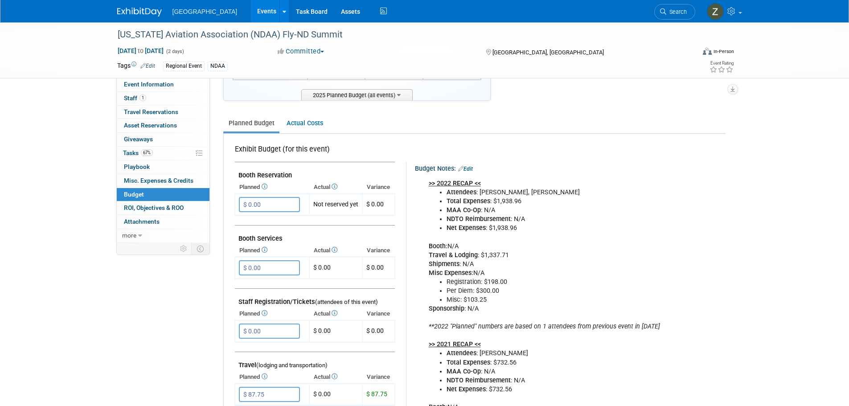
click at [464, 171] on link "Edit" at bounding box center [465, 169] width 15 height 6
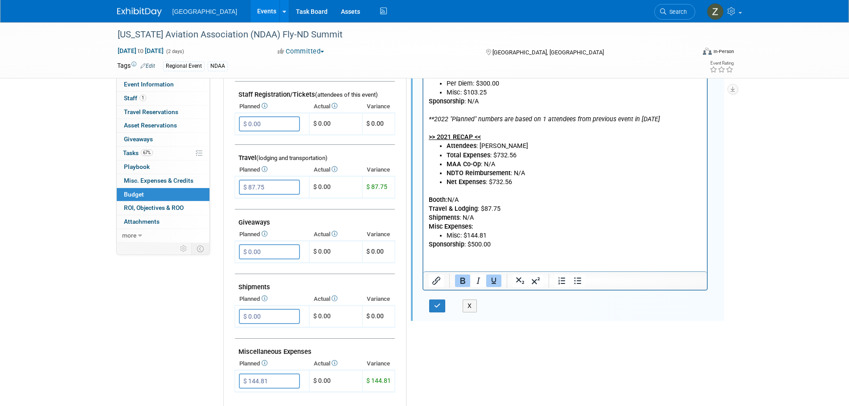
scroll to position [312, 0]
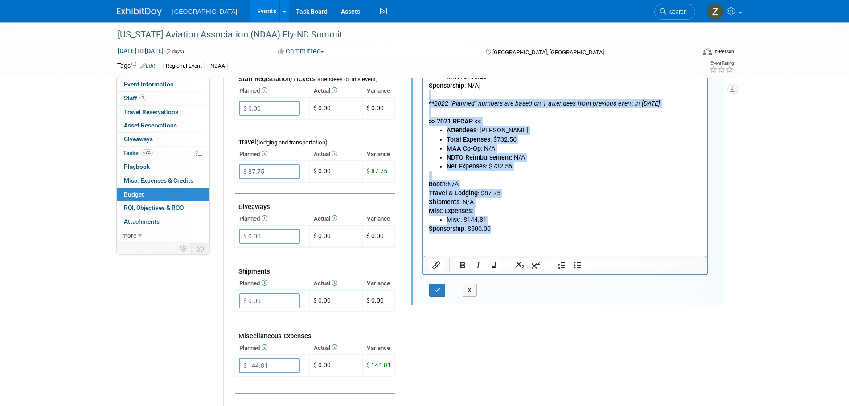
drag, startPoint x: 504, startPoint y: 233, endPoint x: 828, endPoint y: 46, distance: 373.6
click at [423, 94] on html ">> 2022 RECAP << Attendees : Darren Hall, Jeremy Sobolik Total Expenses : $1,93…" at bounding box center [565, 93] width 284 height 281
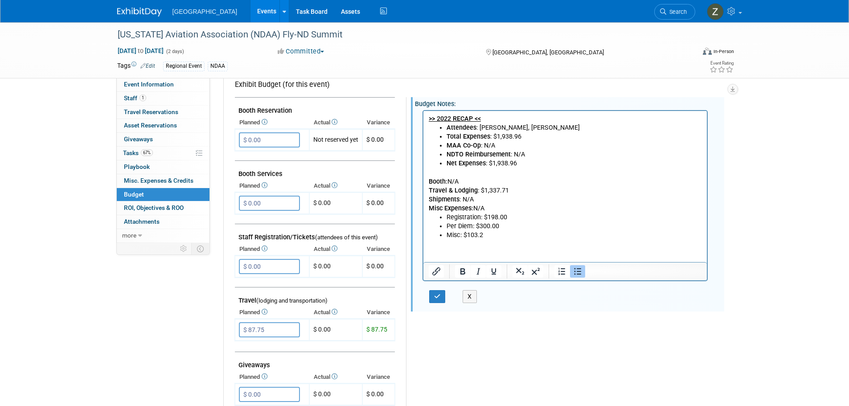
scroll to position [0, 0]
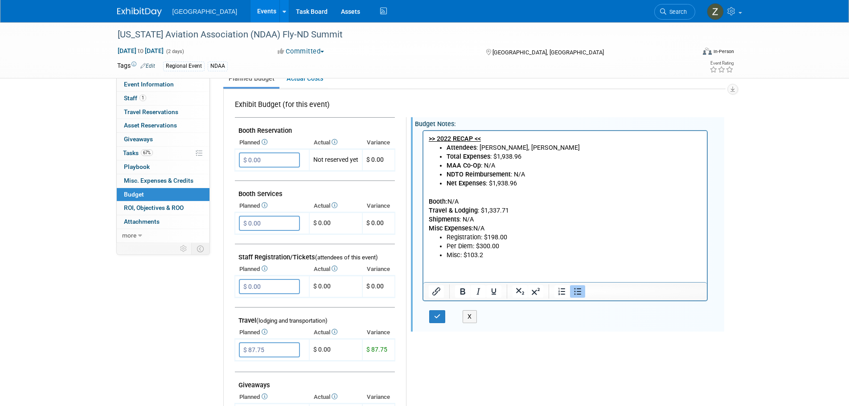
drag, startPoint x: 498, startPoint y: 265, endPoint x: 435, endPoint y: 208, distance: 85.1
click at [435, 208] on html ">> 2022 RECAP << Attendees : Darren Hall, Jeremy Sobolik Total Expenses : $1,93…" at bounding box center [565, 195] width 284 height 129
drag, startPoint x: 427, startPoint y: 219, endPoint x: 486, endPoint y: 262, distance: 72.4
click at [486, 259] on html ">> 2022 RECAP << Attendees : Darren Hall, Jeremy Sobolik Total Expenses : $1,93…" at bounding box center [565, 195] width 284 height 129
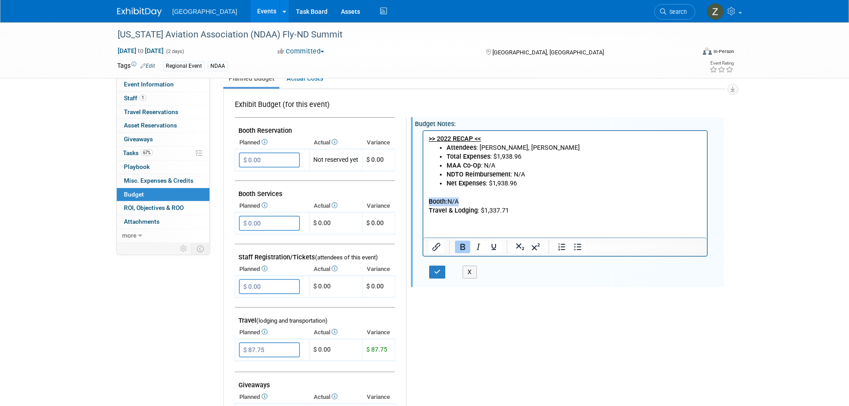
drag, startPoint x: 485, startPoint y: 199, endPoint x: 843, endPoint y: 328, distance: 380.5
click at [423, 200] on html ">> 2022 RECAP << Attendees : Darren Hall, Jeremy Sobolik Total Expenses : $1,93…" at bounding box center [565, 173] width 284 height 84
click at [503, 192] on p "Booth: N/A Travel & Lodging : $1,337.71" at bounding box center [565, 201] width 274 height 27
click at [488, 152] on b "Total Expenses" at bounding box center [468, 156] width 44 height 8
drag, startPoint x: 479, startPoint y: 147, endPoint x: 570, endPoint y: 146, distance: 91.3
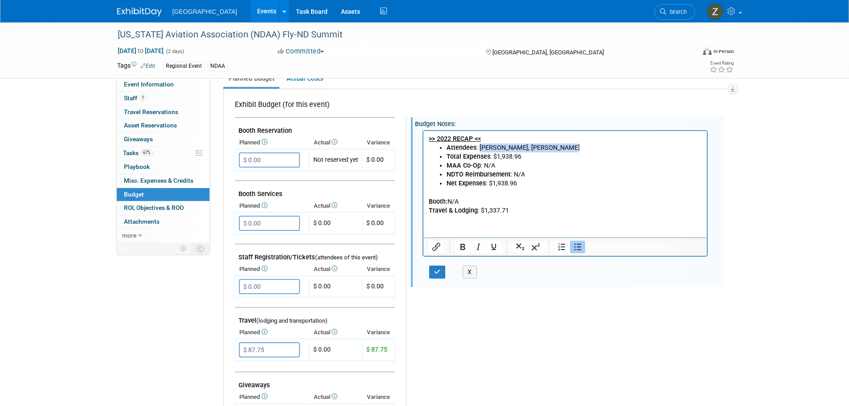
click at [569, 148] on li "Attendees : Darren Hall, Jeremy Sobolik" at bounding box center [574, 147] width 256 height 9
drag, startPoint x: 500, startPoint y: 157, endPoint x: 523, endPoint y: 157, distance: 22.7
click at [523, 157] on li "Total Expenses : $1,938.96" at bounding box center [574, 156] width 256 height 9
click at [552, 179] on li "Net Expenses : $1,938.96" at bounding box center [574, 183] width 256 height 9
drag, startPoint x: 494, startPoint y: 185, endPoint x: 526, endPoint y: 188, distance: 32.6
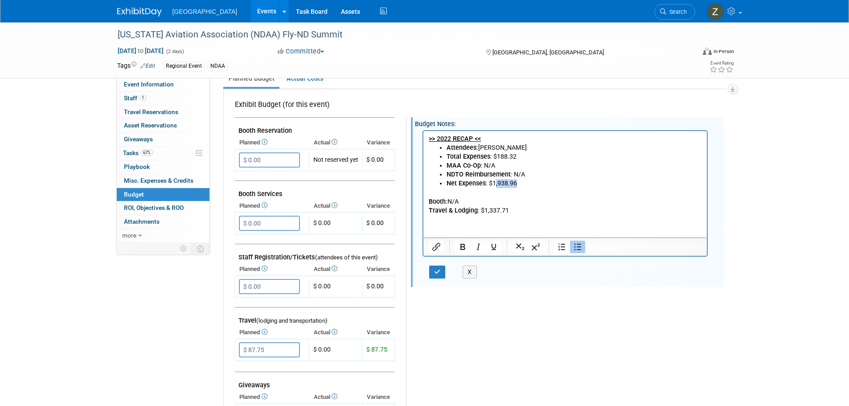
click at [526, 188] on body ">> 2022 RECAP << Attendees: Zoe Graham Total Expenses : $188.32 MAA Co-Op : N/A…" at bounding box center [565, 174] width 274 height 81
click at [564, 210] on p "Booth: N/A Travel & Lodging : $1,337.71" at bounding box center [565, 206] width 274 height 18
click at [450, 137] on b ">> 2022 RECAP <<" at bounding box center [454, 139] width 52 height 8
click at [434, 279] on div "X" at bounding box center [446, 275] width 49 height 18
click at [434, 273] on icon "button" at bounding box center [437, 272] width 7 height 6
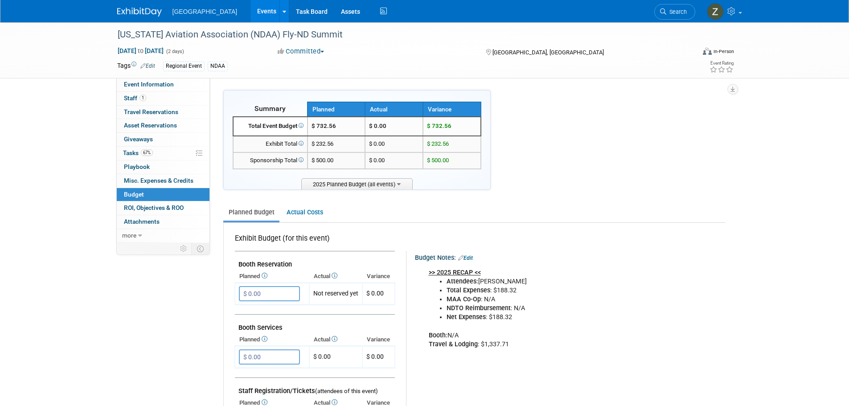
drag, startPoint x: 348, startPoint y: 121, endPoint x: 319, endPoint y: 125, distance: 29.6
click at [348, 121] on td "$ 732.56" at bounding box center [336, 126] width 58 height 19
click at [303, 127] on icon at bounding box center [300, 125] width 6 height 5
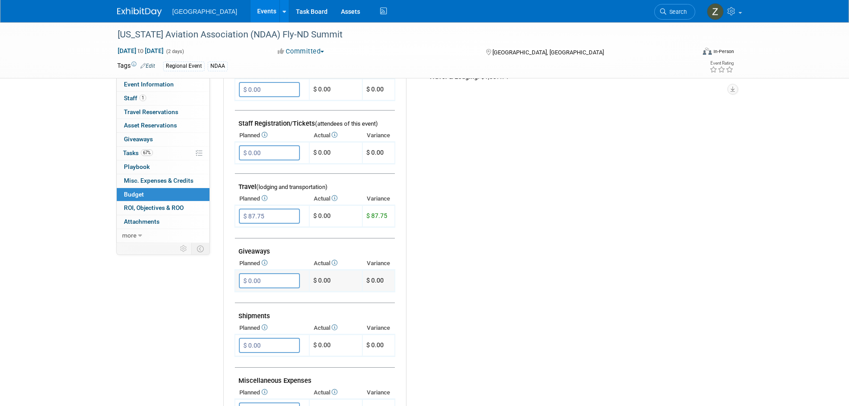
scroll to position [312, 0]
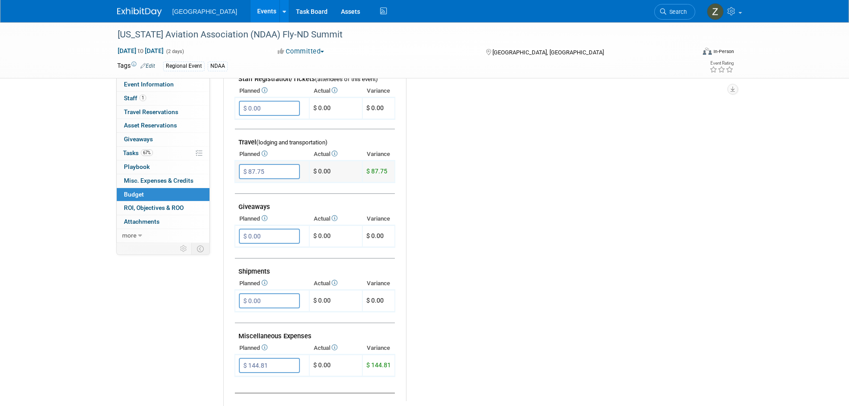
click at [278, 176] on input "$ 87.75" at bounding box center [269, 171] width 61 height 15
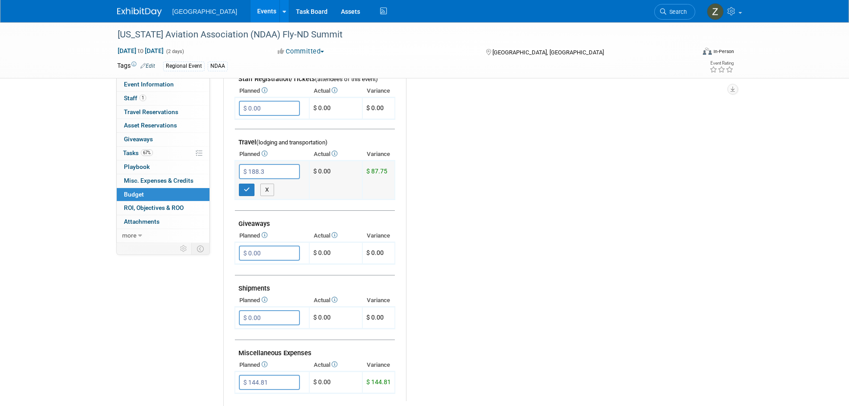
type input "$ 188.32"
click at [253, 187] on button "button" at bounding box center [247, 190] width 16 height 12
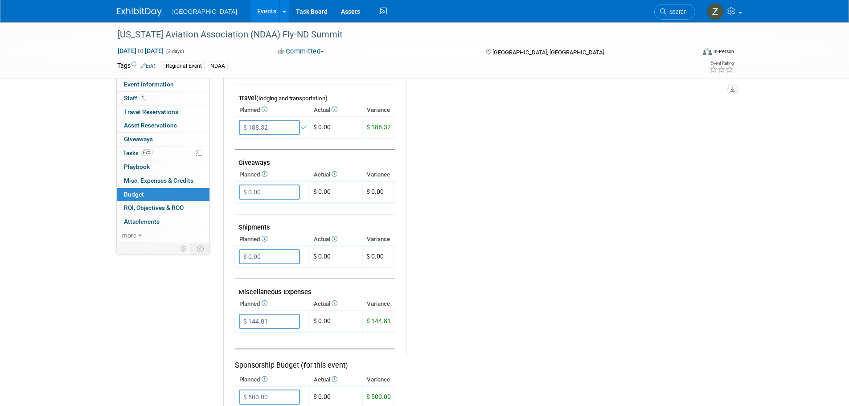
scroll to position [356, 0]
click at [273, 324] on input "$ 144.81" at bounding box center [269, 320] width 61 height 15
type input "$"
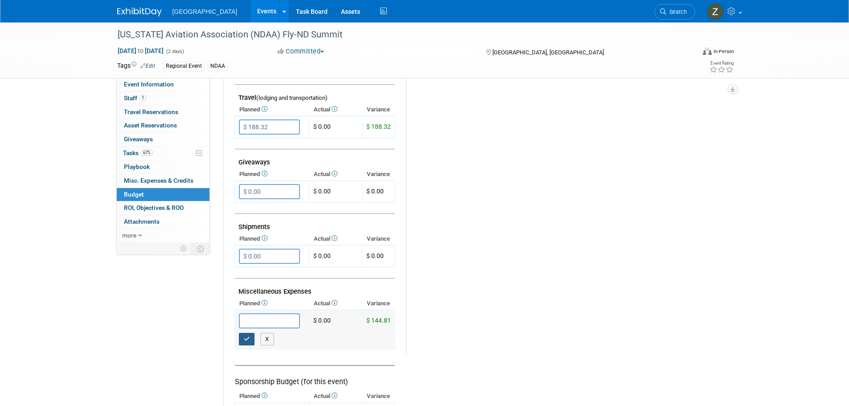
click at [248, 336] on icon "button" at bounding box center [247, 339] width 6 height 6
type input "$ 0.00"
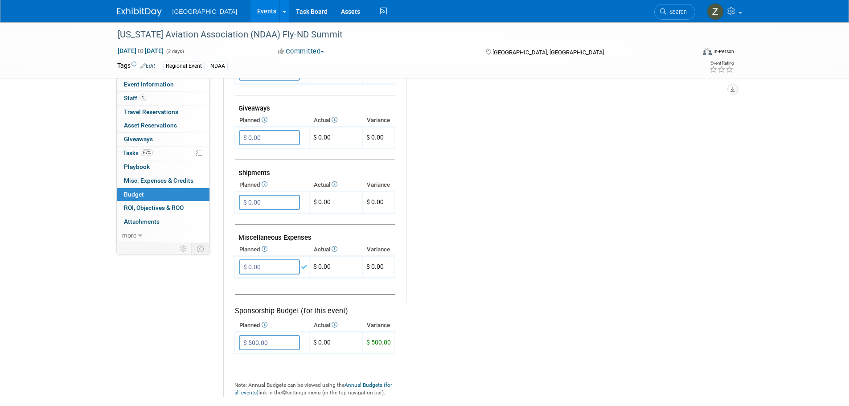
scroll to position [490, 0]
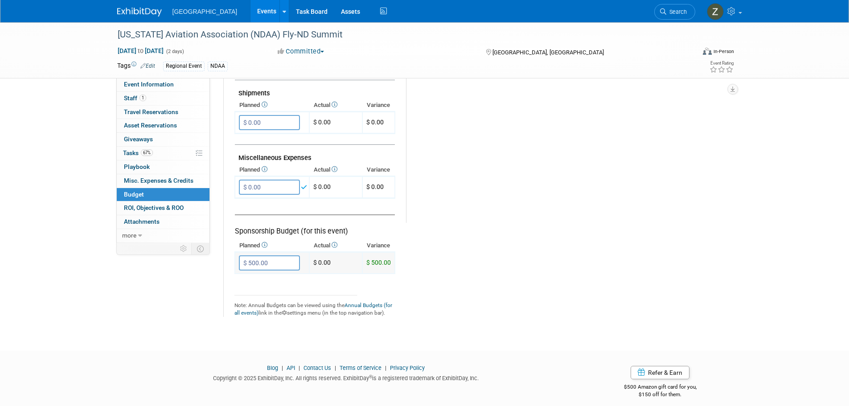
click at [287, 264] on input "$ 500.00" at bounding box center [269, 262] width 61 height 15
type input "$"
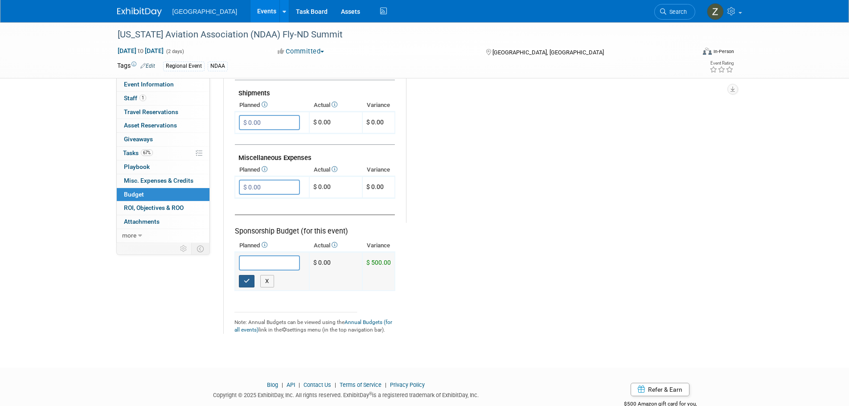
click at [248, 283] on icon "button" at bounding box center [247, 281] width 6 height 6
type input "$ 0.00"
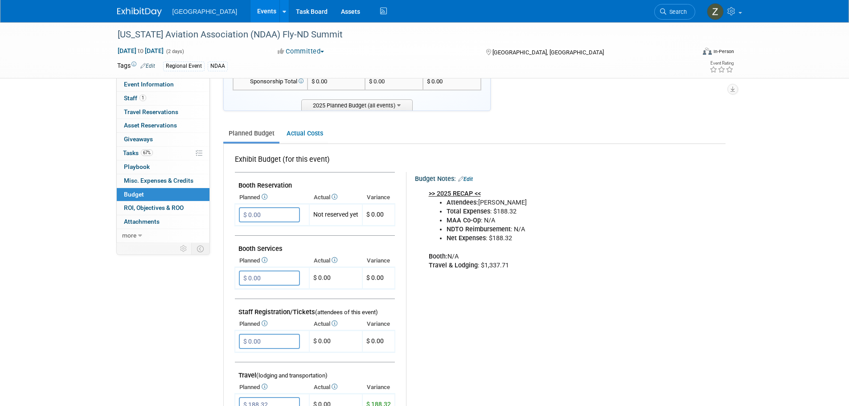
scroll to position [0, 0]
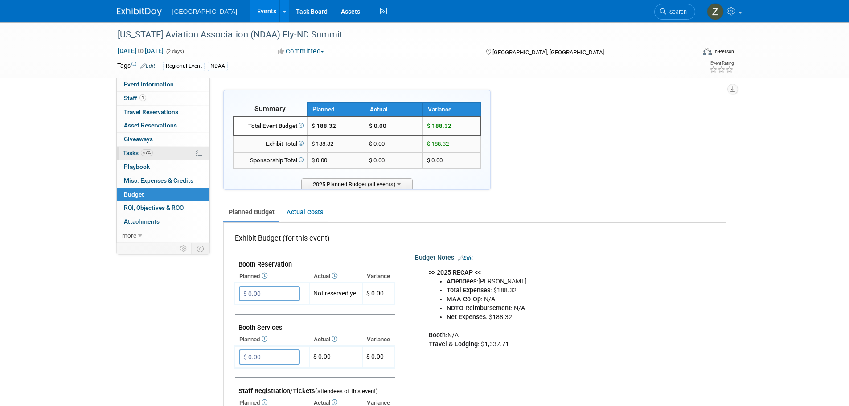
click at [164, 150] on link "67% Tasks 67%" at bounding box center [163, 153] width 93 height 13
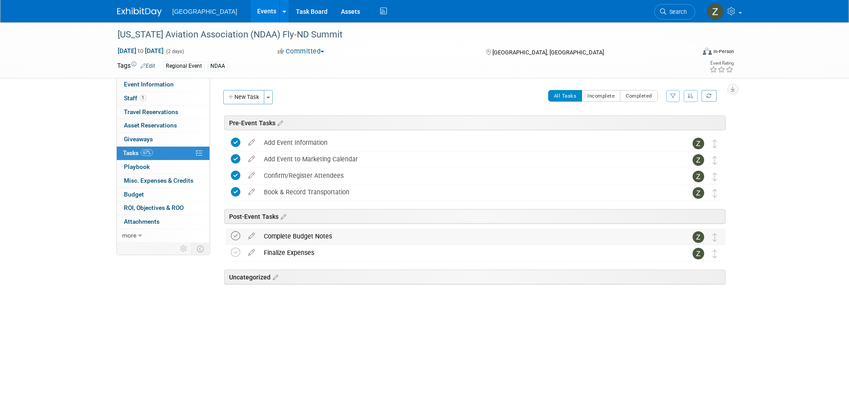
click at [233, 232] on icon at bounding box center [235, 235] width 9 height 9
click at [235, 252] on icon at bounding box center [235, 252] width 9 height 9
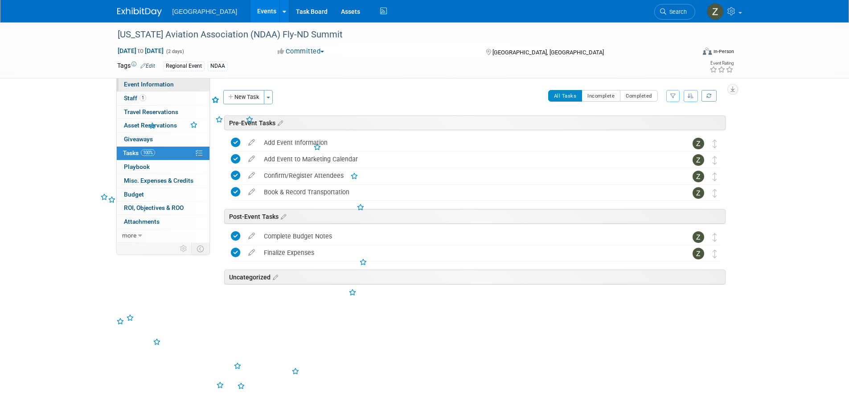
click at [144, 84] on span "Event Information" at bounding box center [149, 84] width 50 height 7
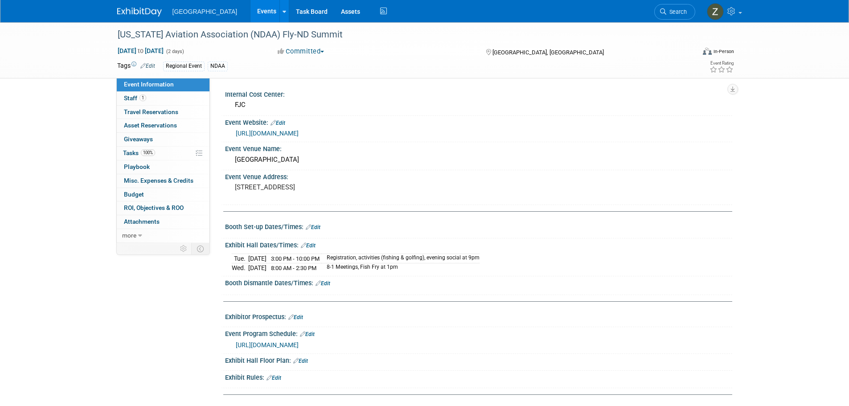
click at [311, 55] on button "Committed" at bounding box center [300, 51] width 53 height 9
click at [307, 114] on link "Completed" at bounding box center [310, 116] width 70 height 12
click at [250, 15] on link "Events" at bounding box center [266, 11] width 33 height 22
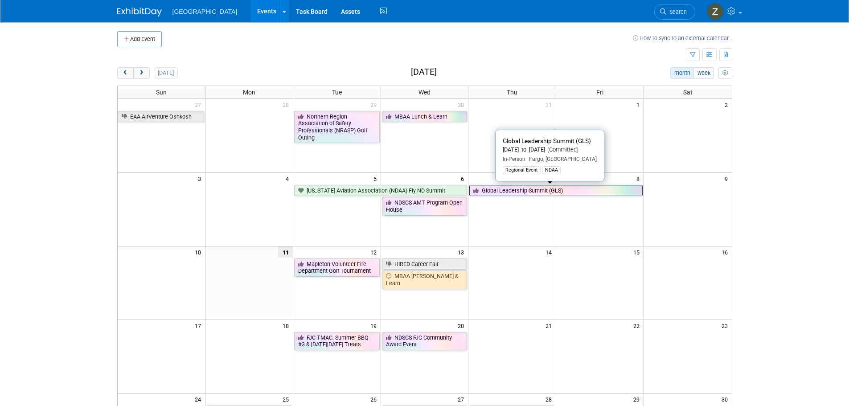
click at [498, 189] on link "Global Leadership Summit (GLS)" at bounding box center [555, 191] width 173 height 12
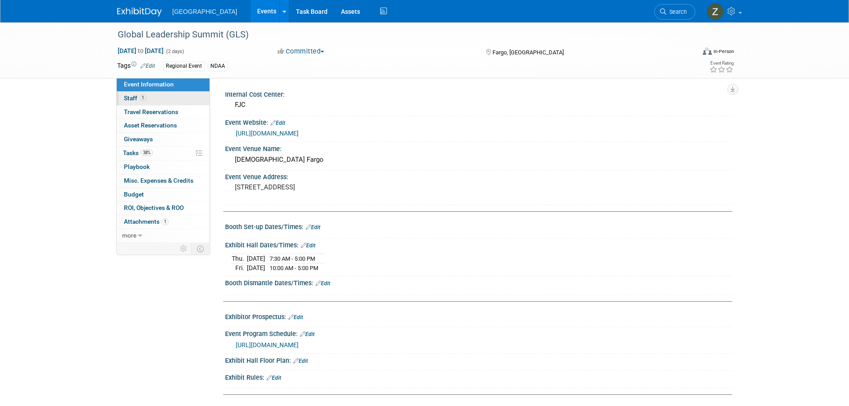
click at [186, 94] on link "1 Staff 1" at bounding box center [163, 98] width 93 height 13
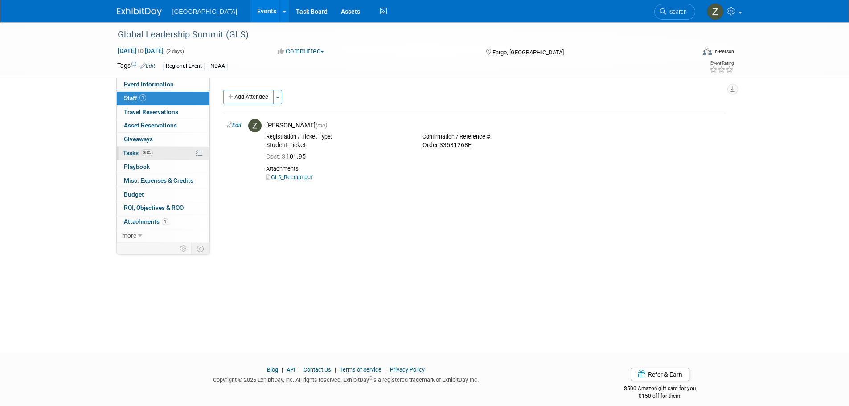
click at [178, 156] on link "38% Tasks 38%" at bounding box center [163, 153] width 93 height 13
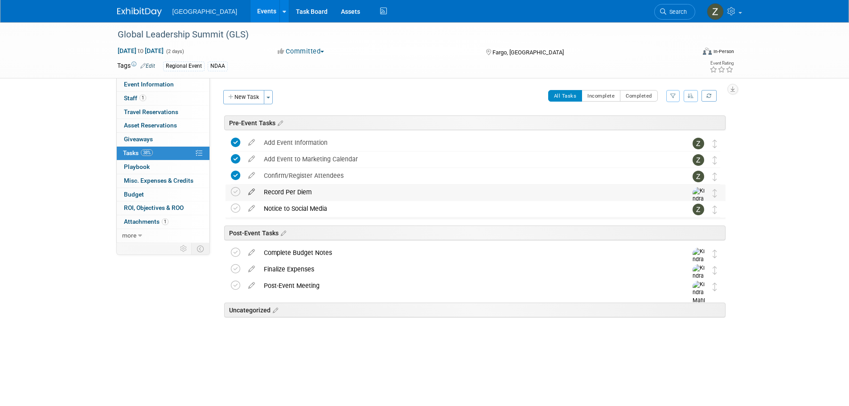
click at [251, 190] on icon at bounding box center [252, 189] width 16 height 11
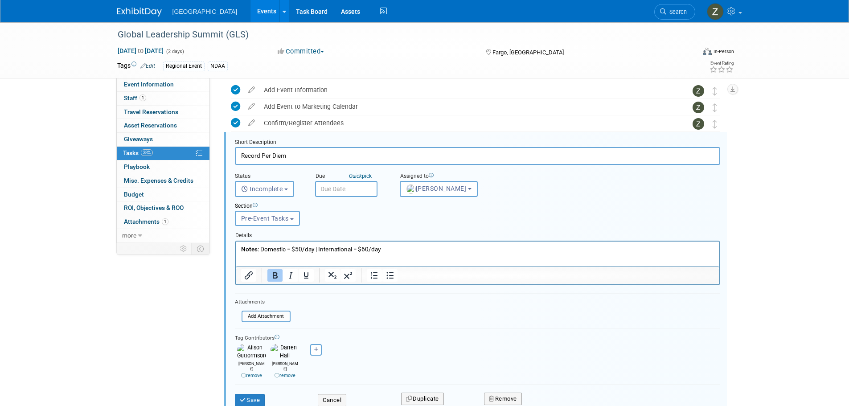
scroll to position [54, 0]
click at [496, 391] on button "Remove" at bounding box center [503, 397] width 38 height 12
click at [548, 401] on icon at bounding box center [546, 403] width 5 height 5
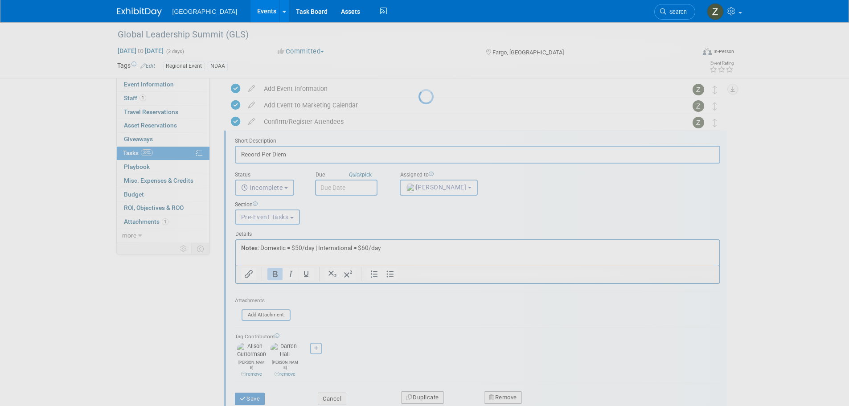
scroll to position [0, 0]
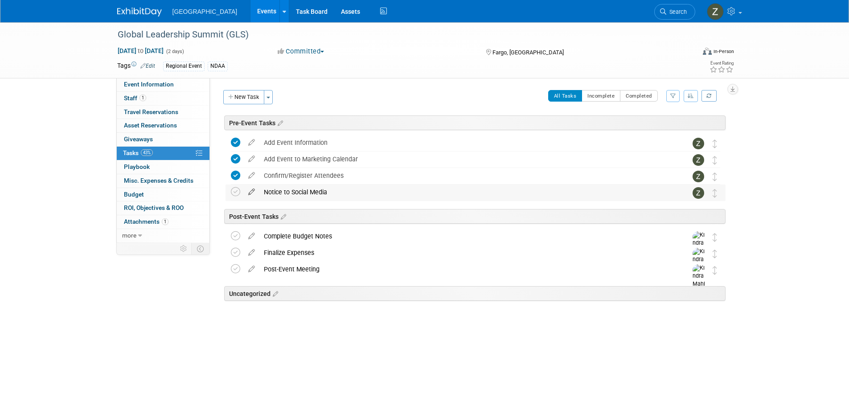
click at [249, 192] on icon at bounding box center [252, 189] width 16 height 11
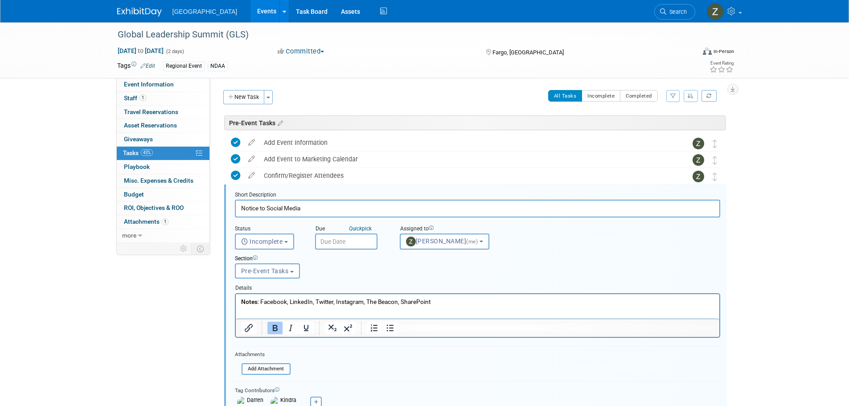
scroll to position [54, 0]
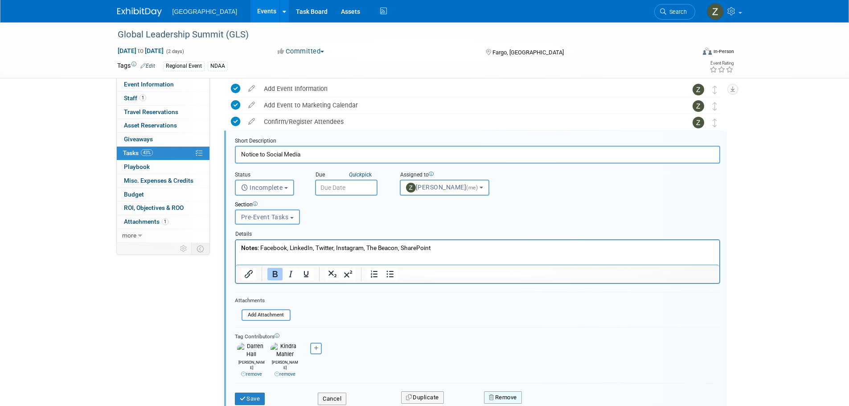
click at [487, 391] on button "Remove" at bounding box center [503, 397] width 38 height 12
click at [547, 401] on icon at bounding box center [546, 403] width 5 height 5
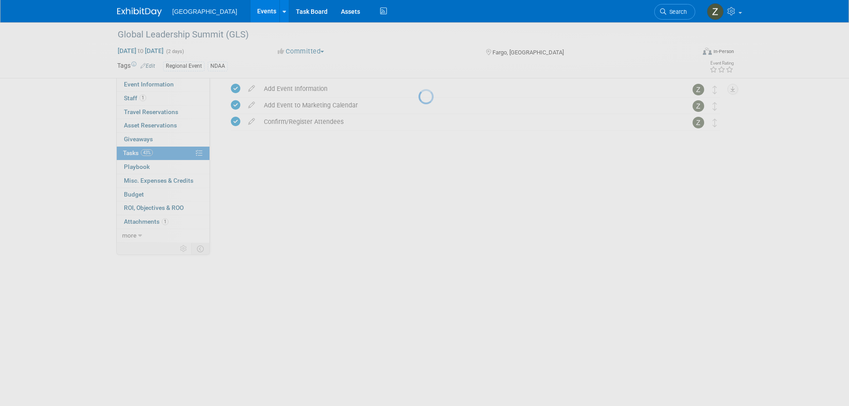
scroll to position [0, 0]
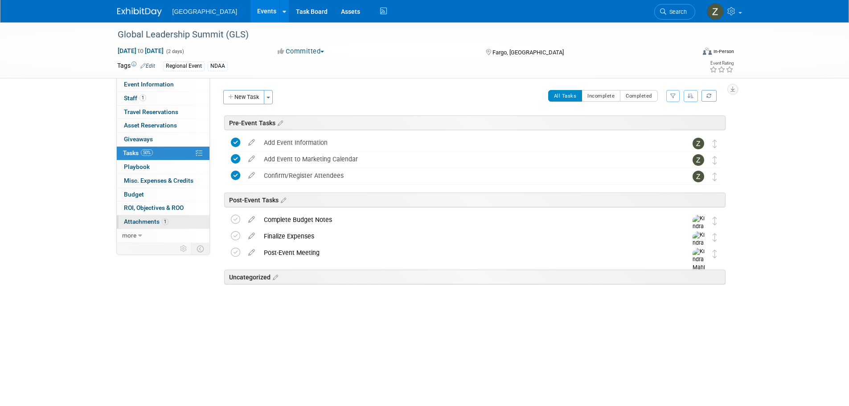
click at [177, 218] on link "1 Attachments 1" at bounding box center [163, 221] width 93 height 13
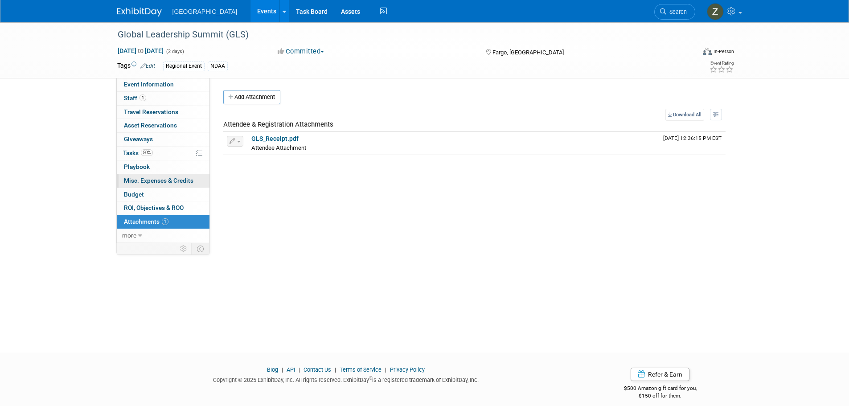
click at [182, 183] on span "Misc. Expenses & Credits 0" at bounding box center [159, 180] width 70 height 7
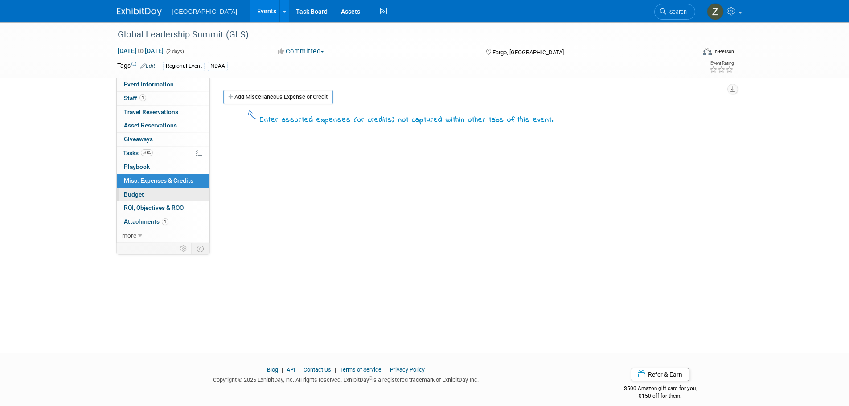
click at [185, 192] on link "Budget" at bounding box center [163, 194] width 93 height 13
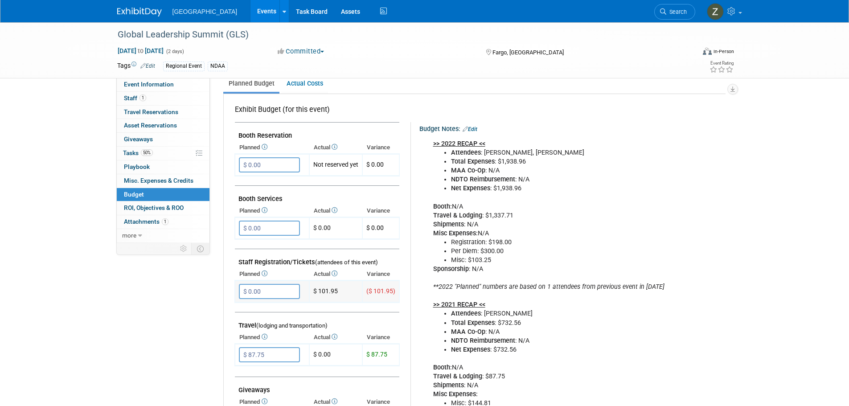
scroll to position [134, 0]
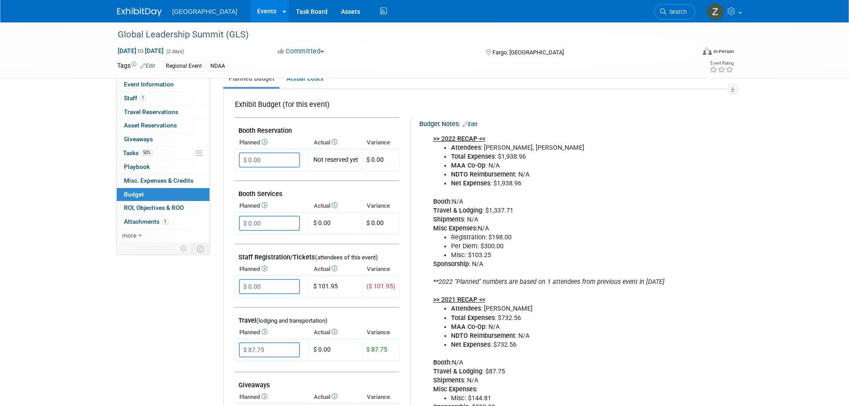
click at [507, 204] on div ">> 2022 RECAP << Attendees : Darren Hall, Jeremy Sobolik Total Expenses : $1,93…" at bounding box center [567, 273] width 281 height 286
click at [474, 119] on div "Budget Notes: Edit" at bounding box center [571, 123] width 305 height 12
click at [471, 123] on link "Edit" at bounding box center [469, 124] width 15 height 6
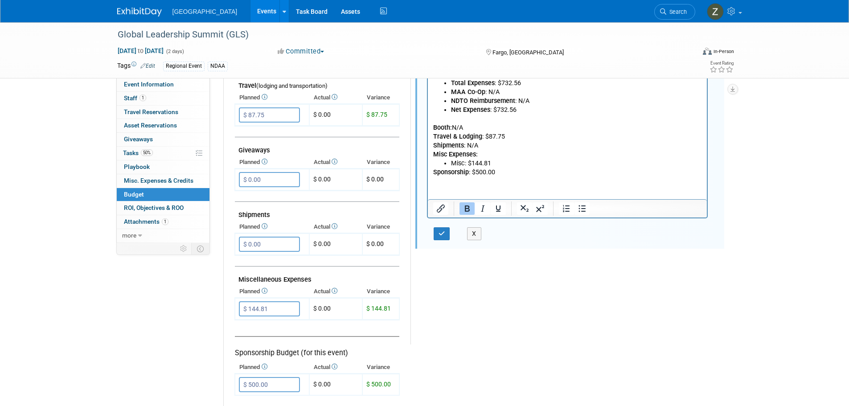
scroll to position [292, 0]
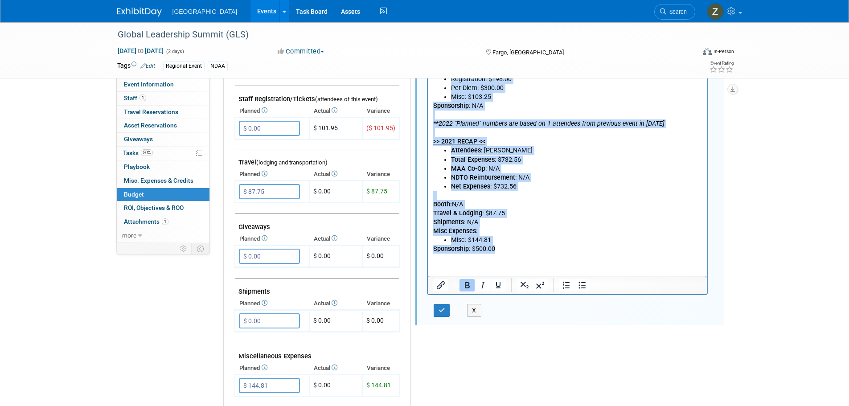
drag, startPoint x: 433, startPoint y: 61, endPoint x: 552, endPoint y: 245, distance: 219.2
click at [552, 245] on body ">> 2022 RECAP << Attendees : Darren Hall, Jeremy Sobolik Total Expenses : $1,93…" at bounding box center [567, 114] width 270 height 277
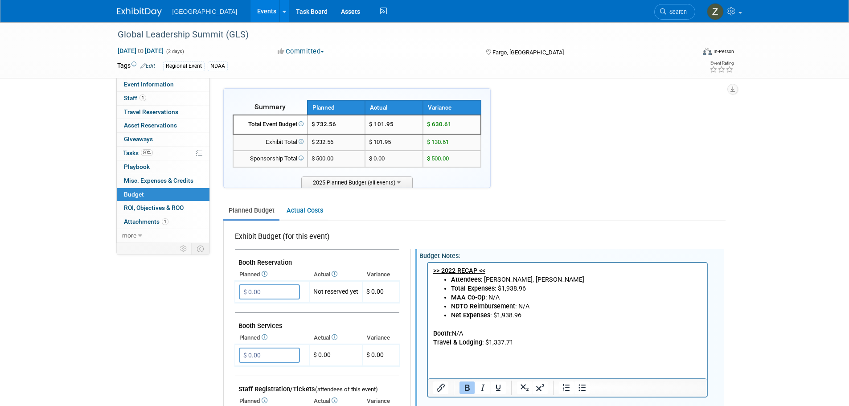
scroll to position [0, 0]
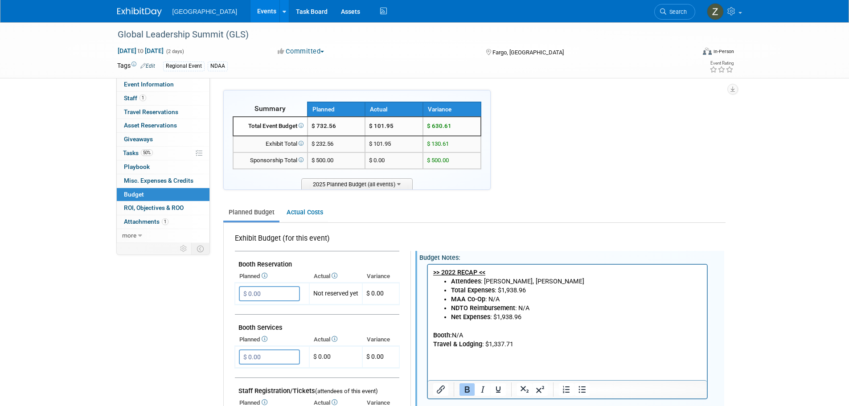
click at [455, 271] on b ">> 2022 RECAP <<" at bounding box center [459, 272] width 52 height 8
click at [509, 290] on li "Total Expenses : $1,938.96" at bounding box center [575, 290] width 251 height 9
drag, startPoint x: 483, startPoint y: 283, endPoint x: 565, endPoint y: 279, distance: 82.1
click at [565, 279] on li "Attendees : Darren Hall, Jeremy Sobolik" at bounding box center [575, 281] width 251 height 9
drag, startPoint x: 501, startPoint y: 291, endPoint x: 528, endPoint y: 292, distance: 26.3
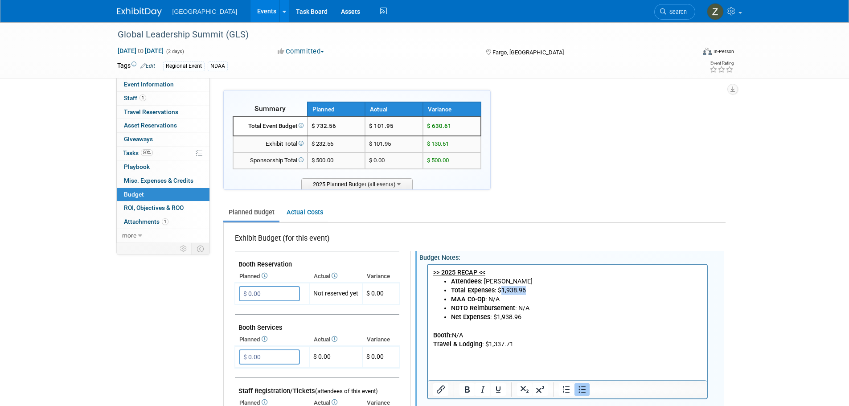
click at [528, 292] on li "Total Expenses : $1,938.96" at bounding box center [575, 290] width 251 height 9
click at [526, 297] on li "MAA Co-Op : N/A" at bounding box center [575, 298] width 251 height 9
drag, startPoint x: 535, startPoint y: 314, endPoint x: 497, endPoint y: 317, distance: 38.0
click at [497, 317] on li "Net Expenses : $1,938.96" at bounding box center [575, 316] width 251 height 9
drag, startPoint x: 531, startPoint y: 344, endPoint x: 485, endPoint y: 345, distance: 45.9
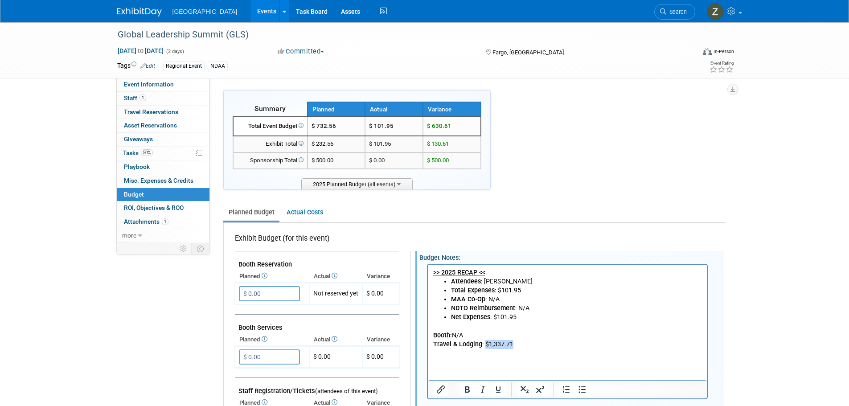
click at [485, 345] on p "Booth: N/A Travel & Lodging : $1,337.71" at bounding box center [567, 339] width 269 height 36
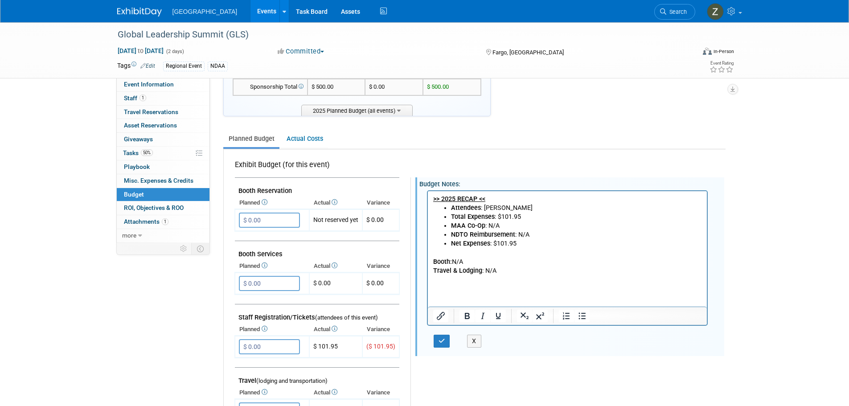
scroll to position [89, 0]
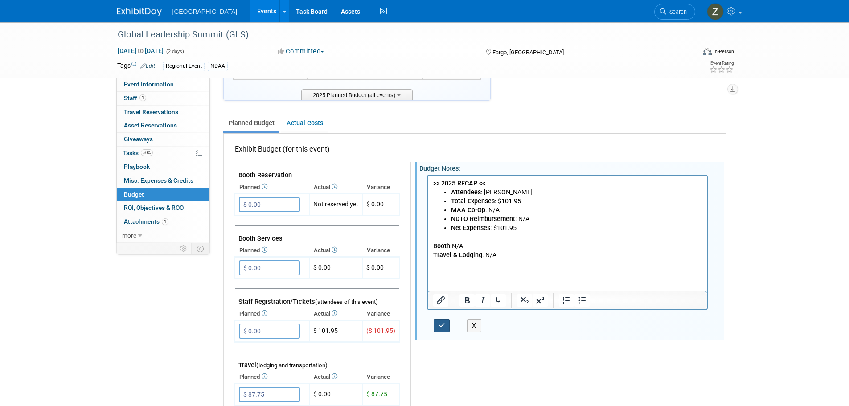
click at [445, 325] on button "button" at bounding box center [442, 325] width 16 height 13
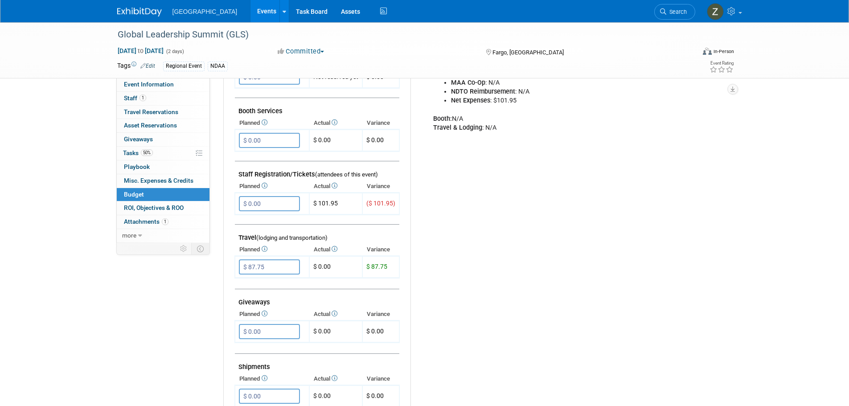
scroll to position [223, 0]
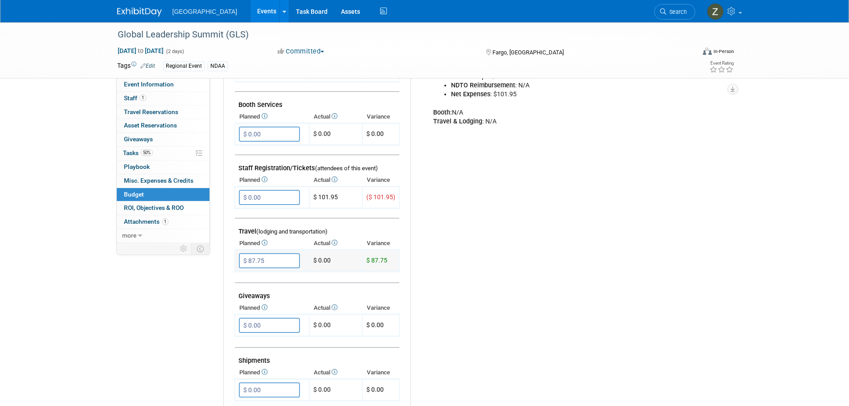
click at [282, 265] on input "$ 87.75" at bounding box center [269, 260] width 61 height 15
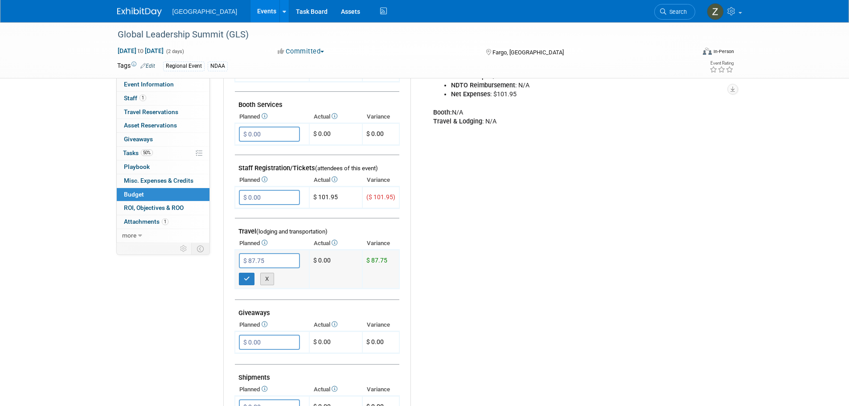
type input "$"
click at [250, 281] on button "button" at bounding box center [247, 279] width 16 height 12
type input "$ 0.00"
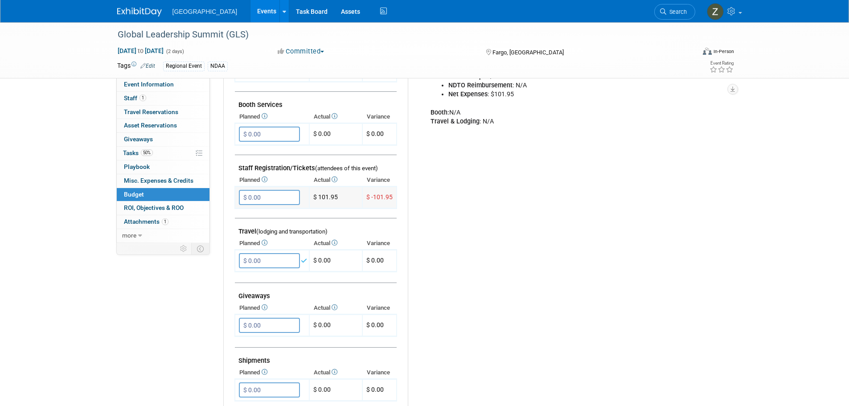
click at [273, 203] on input "$ 0.00" at bounding box center [269, 197] width 61 height 15
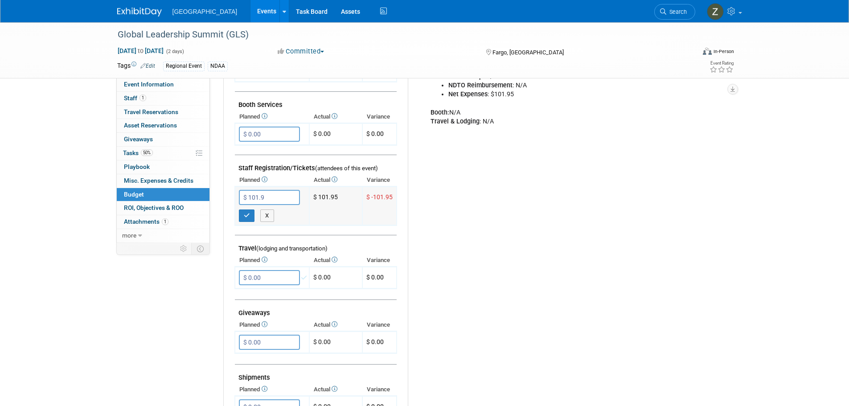
type input "$ 101.95"
click at [241, 208] on div "X" at bounding box center [274, 213] width 70 height 17
click at [242, 213] on button "button" at bounding box center [247, 215] width 16 height 12
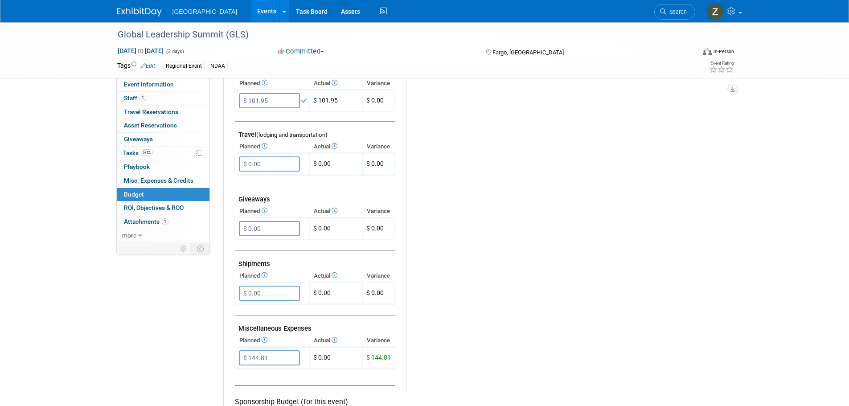
scroll to position [401, 0]
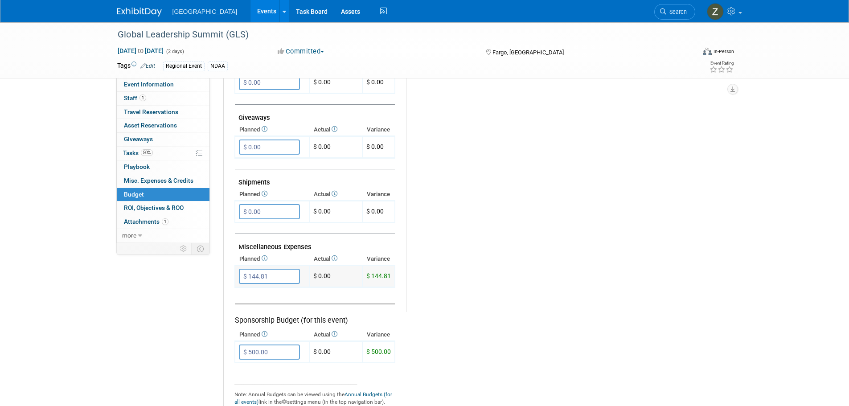
type input "$"
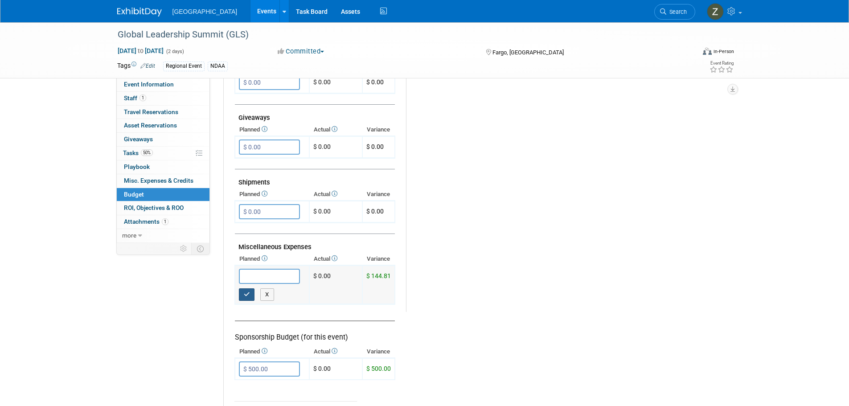
click at [248, 296] on icon "button" at bounding box center [247, 294] width 6 height 6
type input "$ 0.00"
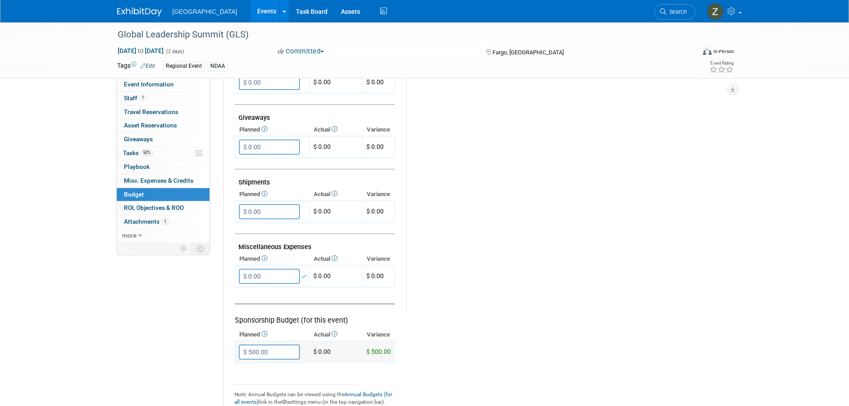
click at [279, 353] on input "$ 500.00" at bounding box center [269, 351] width 61 height 15
type input "$"
click at [241, 372] on button "button" at bounding box center [247, 370] width 16 height 12
type input "$ 0.00"
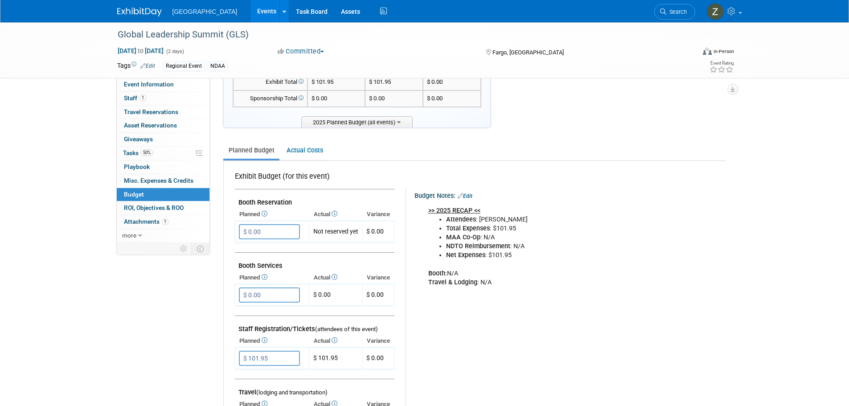
scroll to position [0, 0]
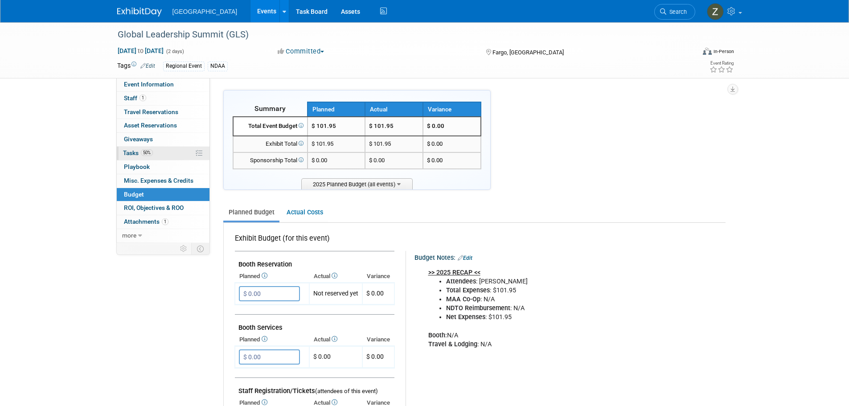
click at [158, 153] on link "50% Tasks 50%" at bounding box center [163, 153] width 93 height 13
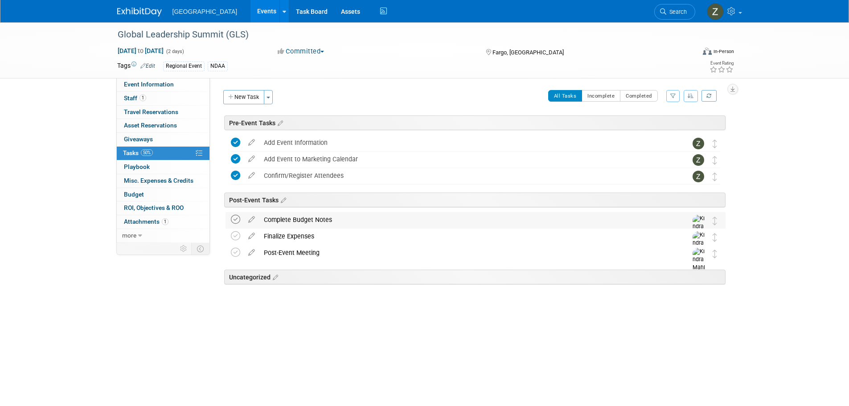
click at [236, 221] on icon at bounding box center [235, 219] width 9 height 9
click at [238, 233] on icon at bounding box center [235, 235] width 9 height 9
click at [239, 250] on icon at bounding box center [235, 252] width 9 height 9
click at [254, 218] on icon at bounding box center [252, 217] width 16 height 11
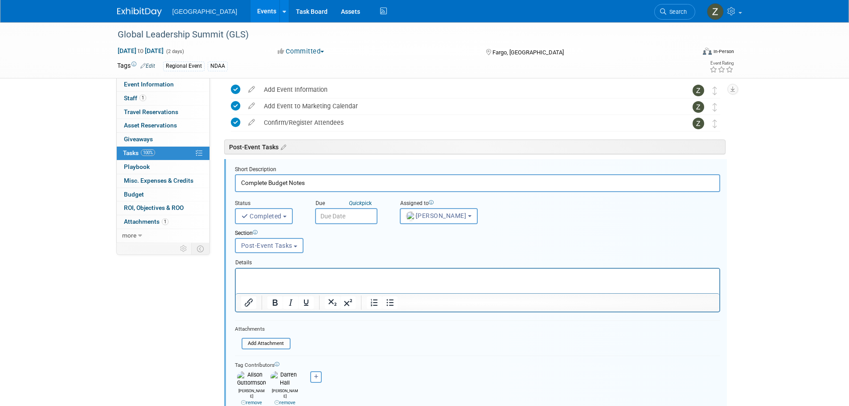
scroll to position [82, 0]
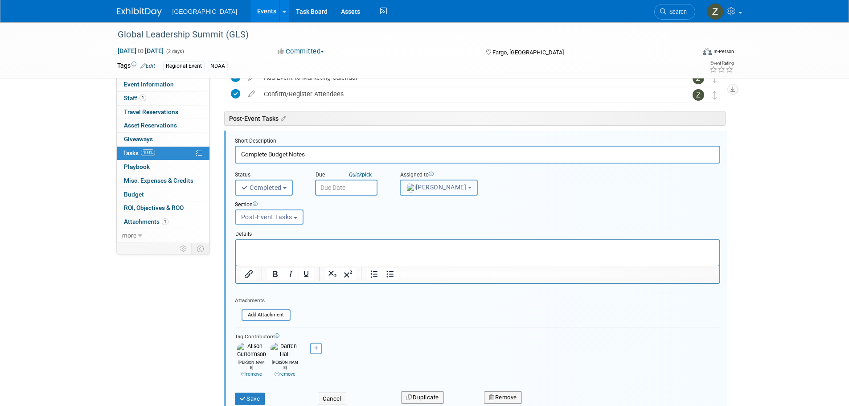
click at [417, 184] on span "[PERSON_NAME]" at bounding box center [436, 187] width 61 height 7
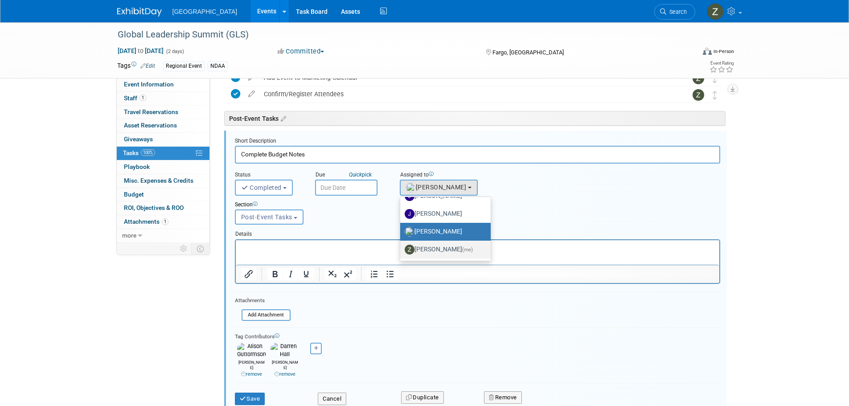
click at [421, 257] on link "Zoe Graham (me)" at bounding box center [445, 250] width 90 height 18
drag, startPoint x: 423, startPoint y: 249, endPoint x: 147, endPoint y: 23, distance: 357.1
click at [423, 249] on label "Zoe Graham (me)" at bounding box center [443, 249] width 77 height 14
click at [401, 249] on input "Zoe Graham (me)" at bounding box center [399, 248] width 6 height 6
select select "1d43384b-a4a5-4201-b9de-6c21ef443ba6"
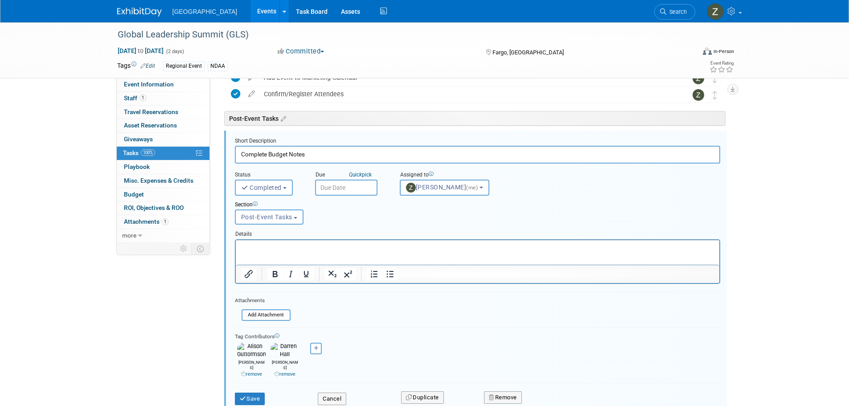
click at [259, 371] on link "remove" at bounding box center [251, 374] width 21 height 6
drag, startPoint x: 256, startPoint y: 388, endPoint x: 256, endPoint y: 380, distance: 8.5
click at [256, 393] on button "Save" at bounding box center [250, 399] width 30 height 12
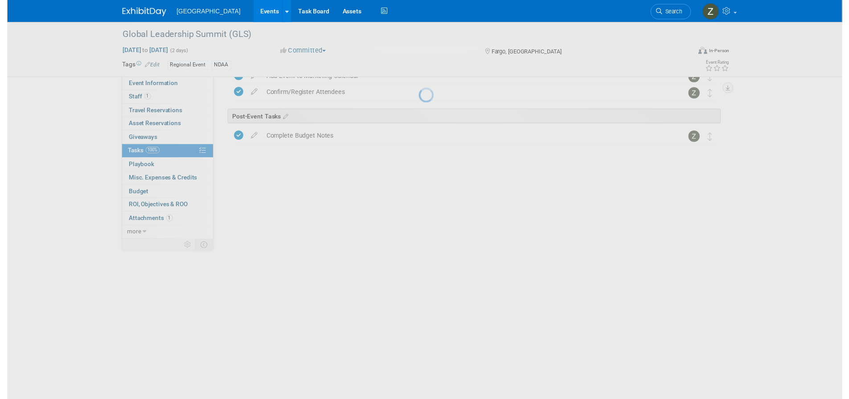
scroll to position [0, 0]
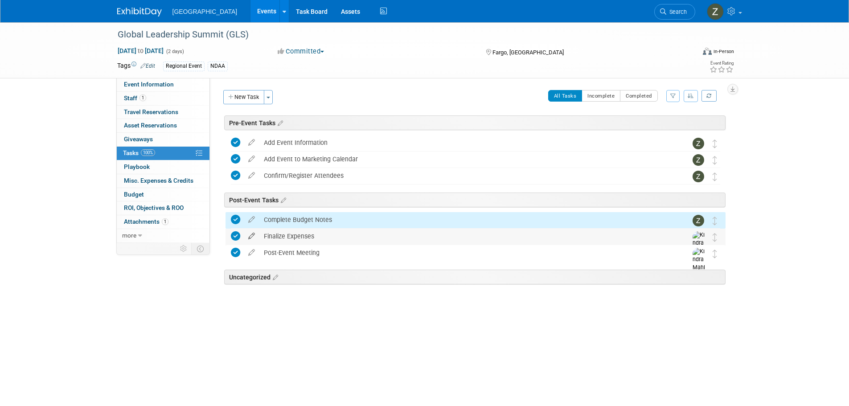
click at [249, 235] on icon at bounding box center [252, 234] width 16 height 11
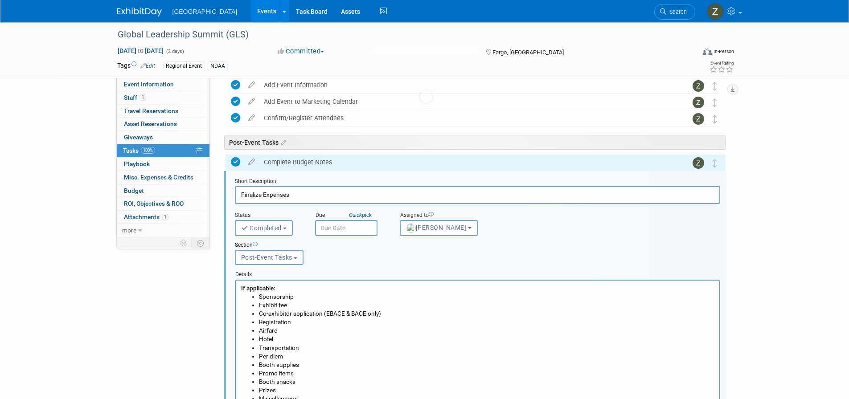
scroll to position [98, 0]
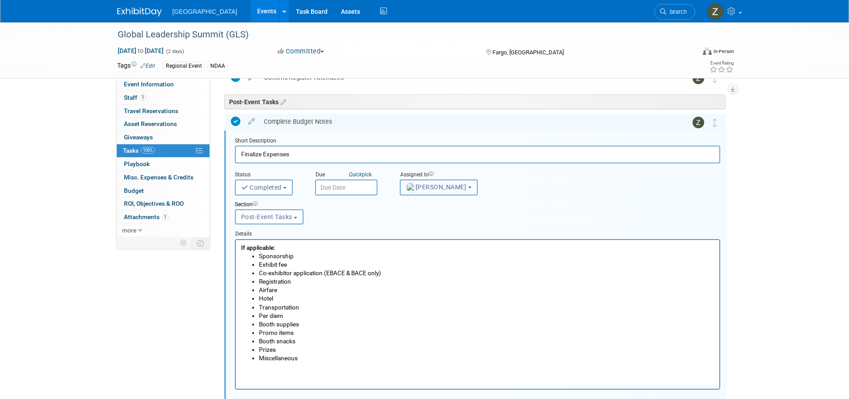
click at [435, 183] on button "[PERSON_NAME]" at bounding box center [439, 188] width 78 height 16
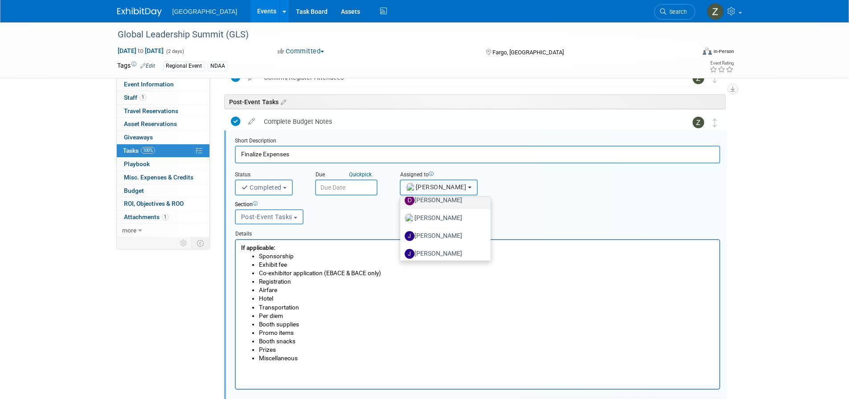
scroll to position [83, 0]
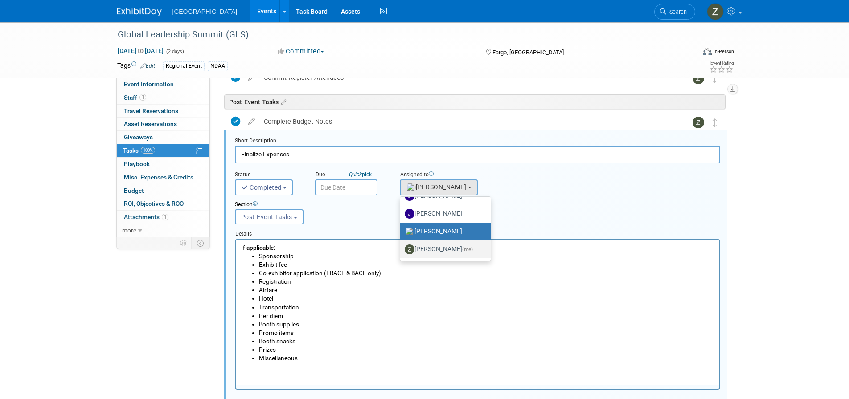
drag, startPoint x: 429, startPoint y: 248, endPoint x: 94, endPoint y: 53, distance: 387.5
click at [429, 248] on label "[PERSON_NAME] (me)" at bounding box center [443, 249] width 77 height 14
click at [401, 248] on input "[PERSON_NAME] (me)" at bounding box center [399, 248] width 6 height 6
select select "1d43384b-a4a5-4201-b9de-6c21ef443ba6"
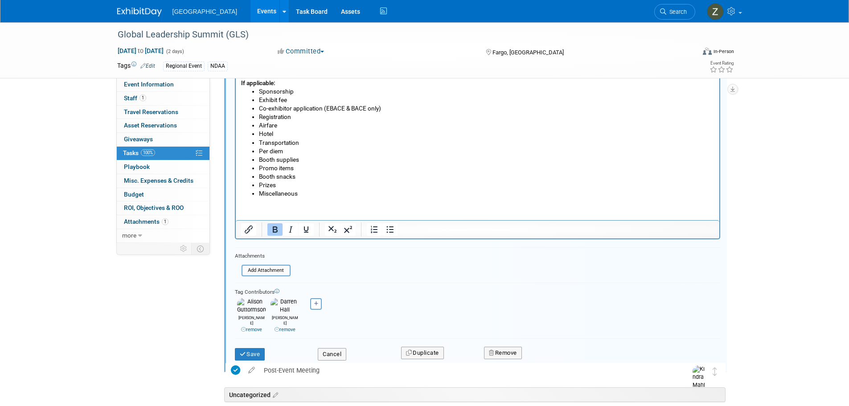
scroll to position [276, 0]
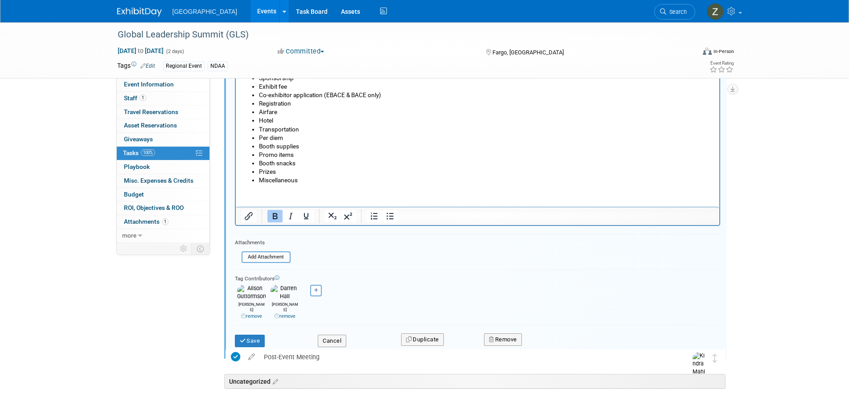
click at [258, 313] on link "remove" at bounding box center [251, 316] width 21 height 6
click at [256, 335] on button "Save" at bounding box center [250, 341] width 30 height 12
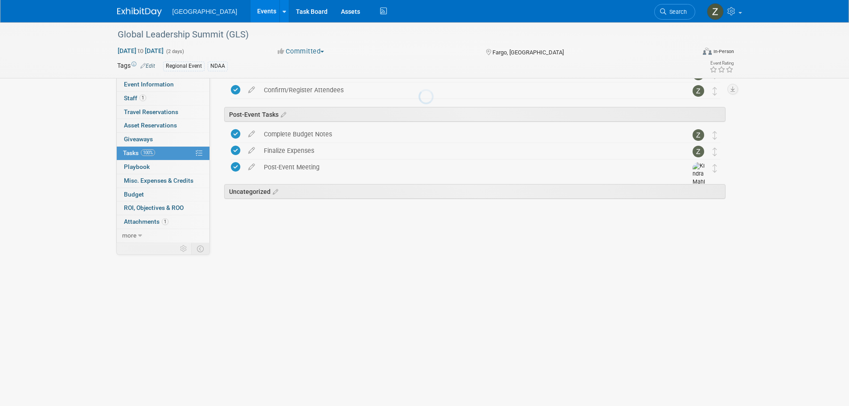
scroll to position [0, 0]
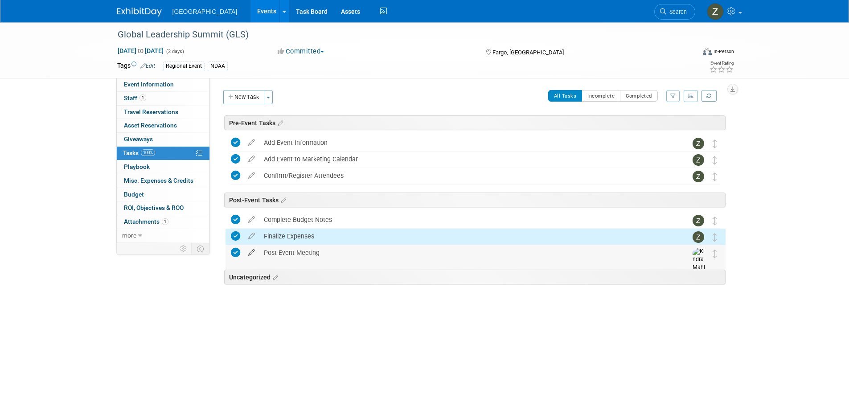
click at [248, 253] on icon at bounding box center [252, 250] width 16 height 11
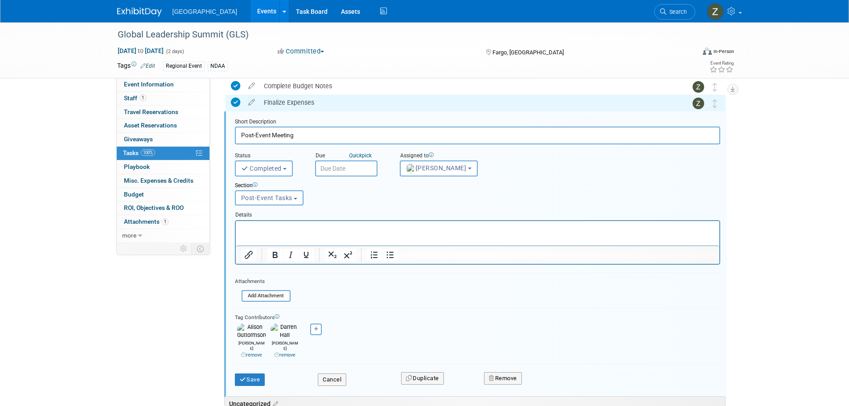
scroll to position [198, 0]
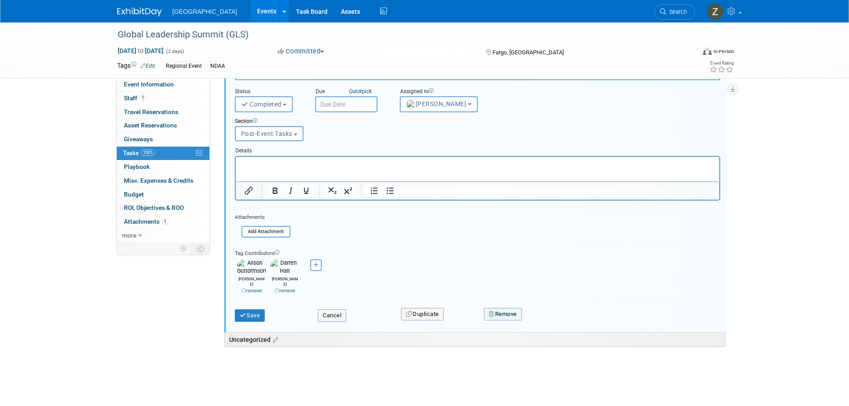
click at [507, 308] on button "Remove" at bounding box center [503, 314] width 38 height 12
click at [553, 315] on link "Yes" at bounding box center [553, 322] width 26 height 14
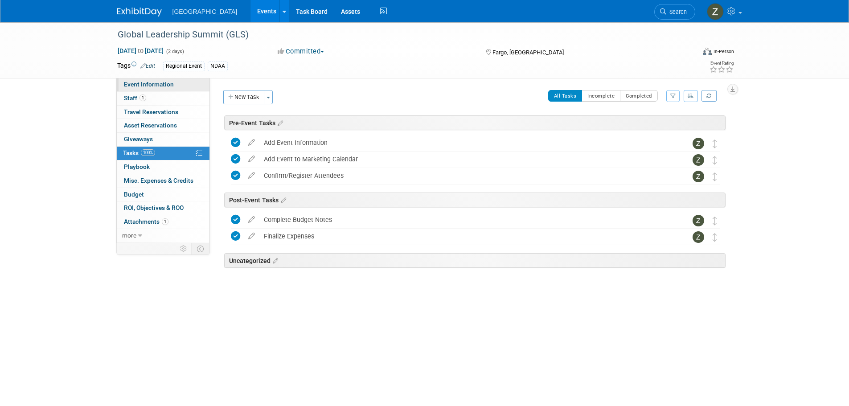
click at [149, 87] on span "Event Information" at bounding box center [149, 84] width 50 height 7
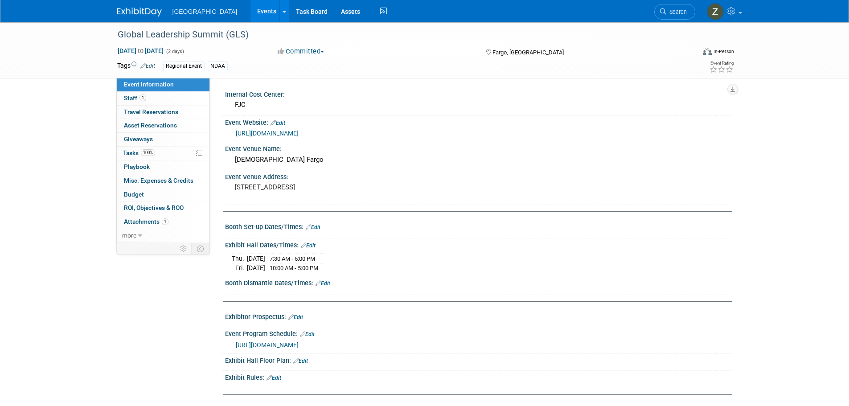
click at [308, 48] on button "Committed" at bounding box center [300, 51] width 53 height 9
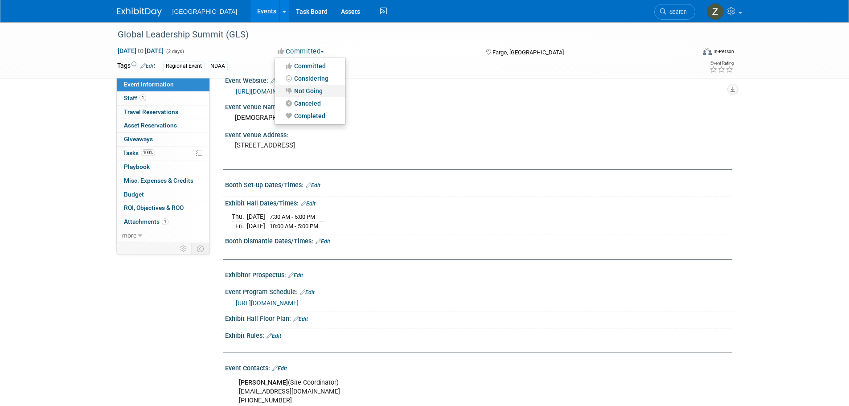
scroll to position [91, 0]
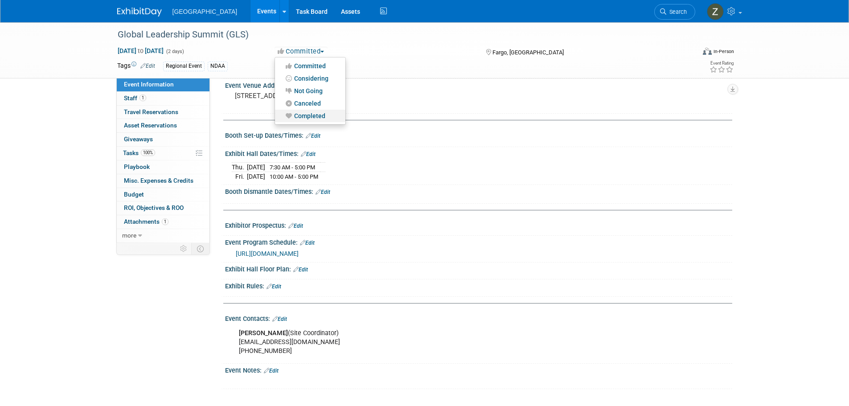
click at [308, 115] on link "Completed" at bounding box center [310, 116] width 70 height 12
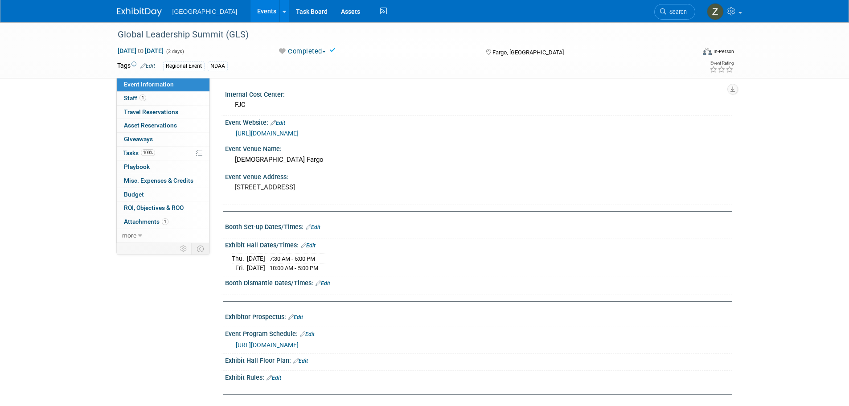
scroll to position [91, 0]
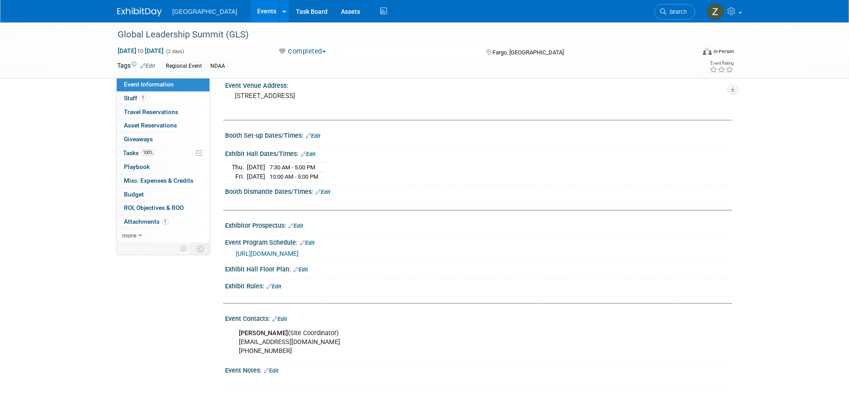
click at [278, 370] on link "Edit" at bounding box center [271, 371] width 15 height 6
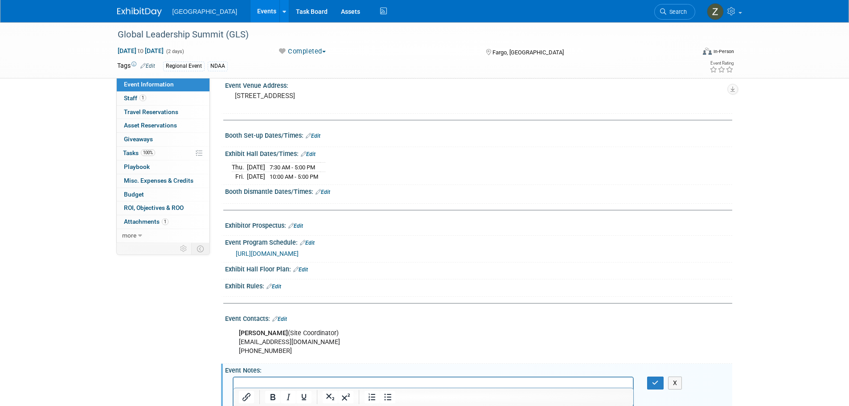
scroll to position [127, 0]
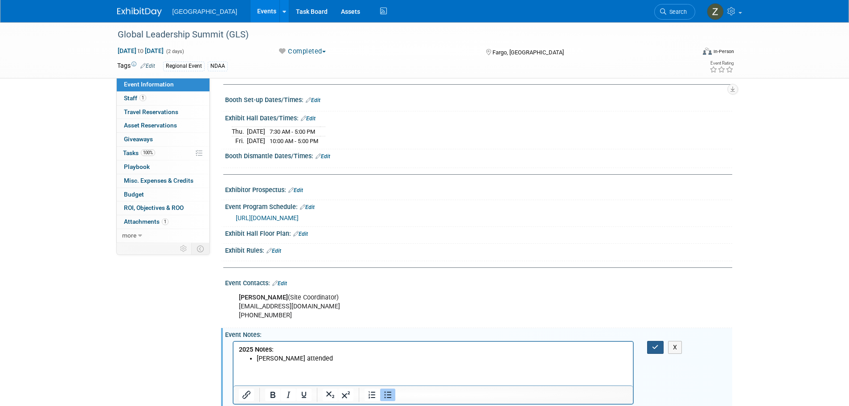
click at [653, 344] on icon "button" at bounding box center [655, 347] width 7 height 6
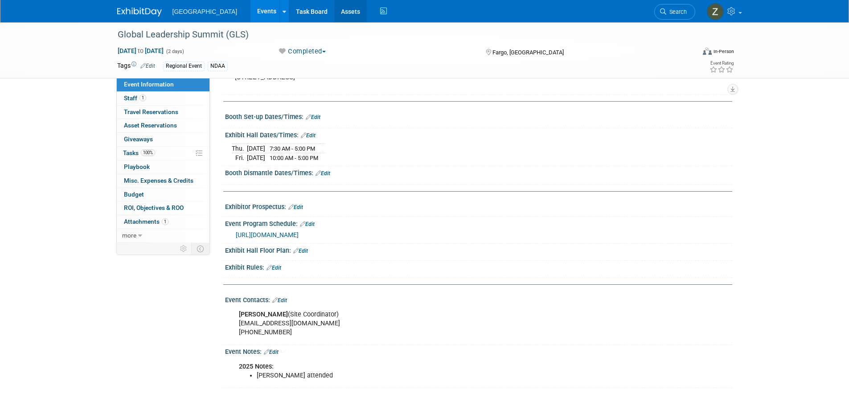
scroll to position [110, 0]
click at [250, 5] on link "Events" at bounding box center [266, 11] width 33 height 22
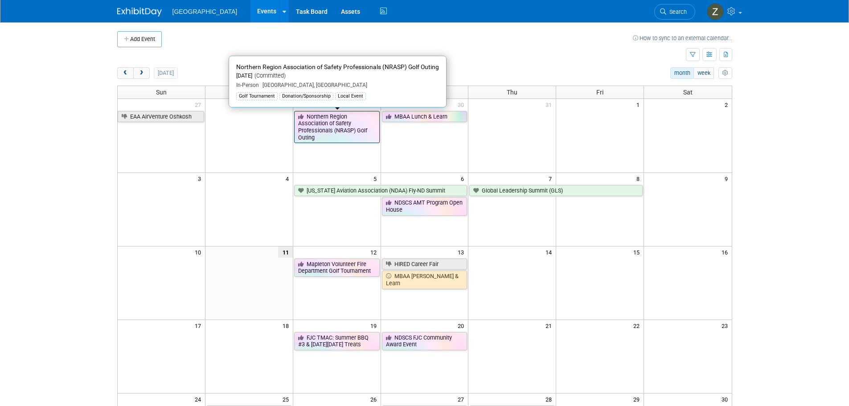
click at [333, 140] on link "Northern Region Association of Safety Professionals (NRASP) Golf Outing" at bounding box center [337, 127] width 86 height 33
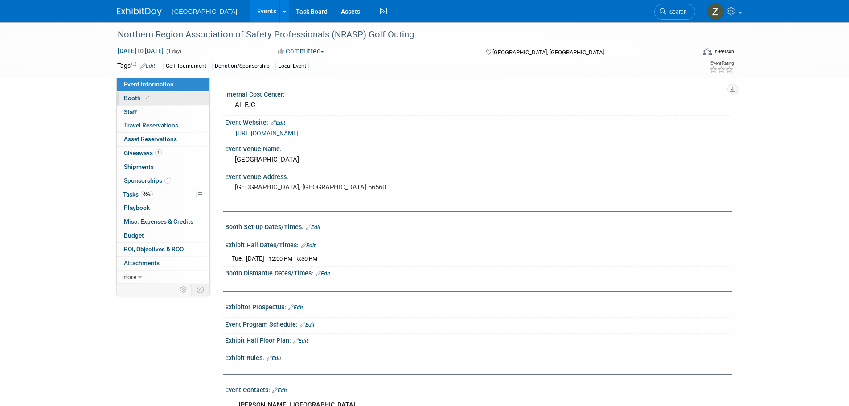
click at [203, 100] on link "Booth" at bounding box center [163, 98] width 93 height 13
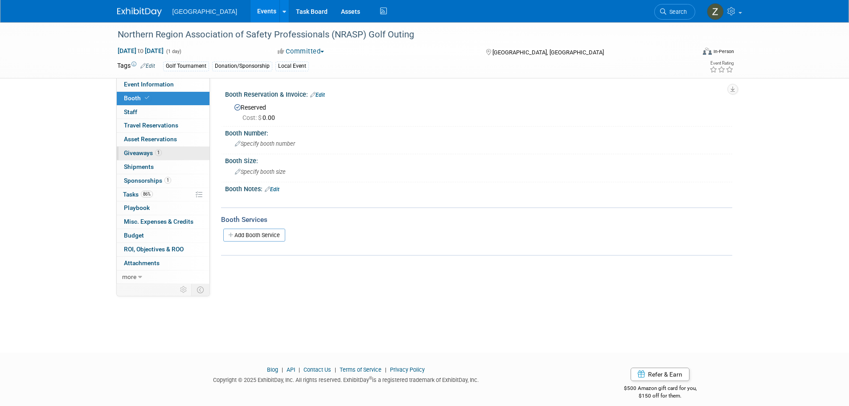
click at [196, 149] on link "1 Giveaways 1" at bounding box center [163, 153] width 93 height 13
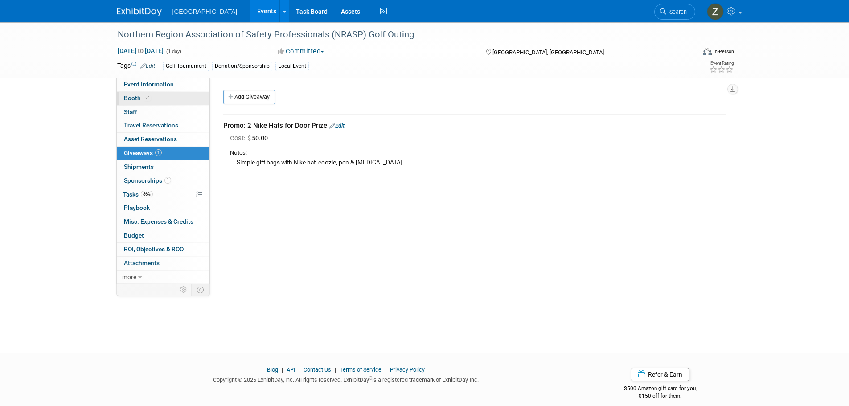
click at [200, 95] on link "Booth" at bounding box center [163, 98] width 93 height 13
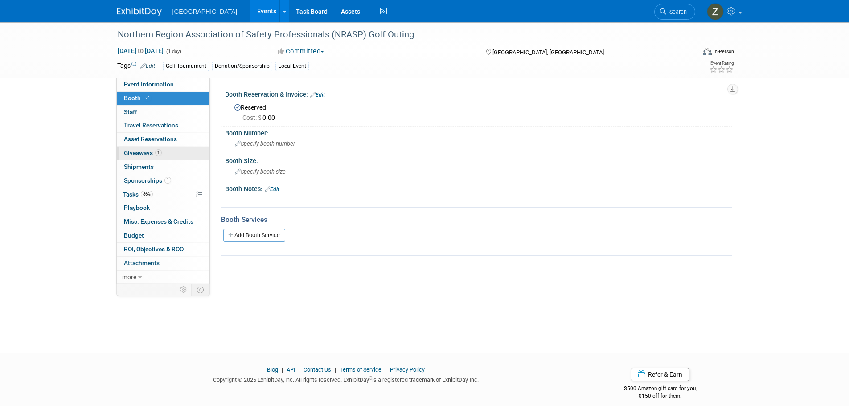
click at [197, 147] on link "1 Giveaways 1" at bounding box center [163, 153] width 93 height 13
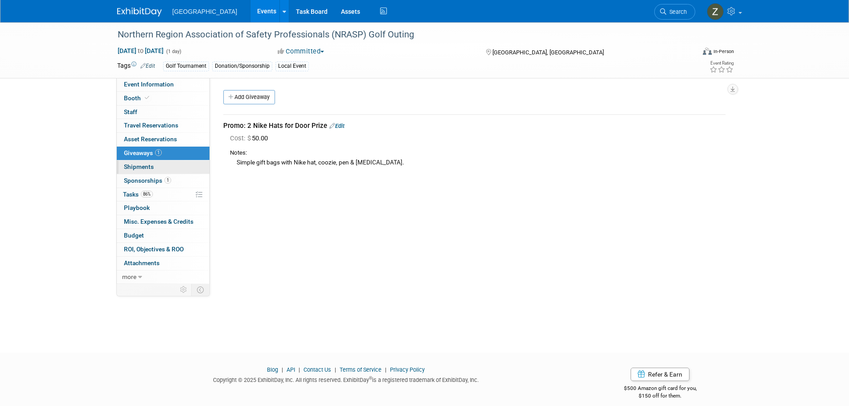
click at [193, 161] on link "0 Shipments 0" at bounding box center [163, 166] width 93 height 13
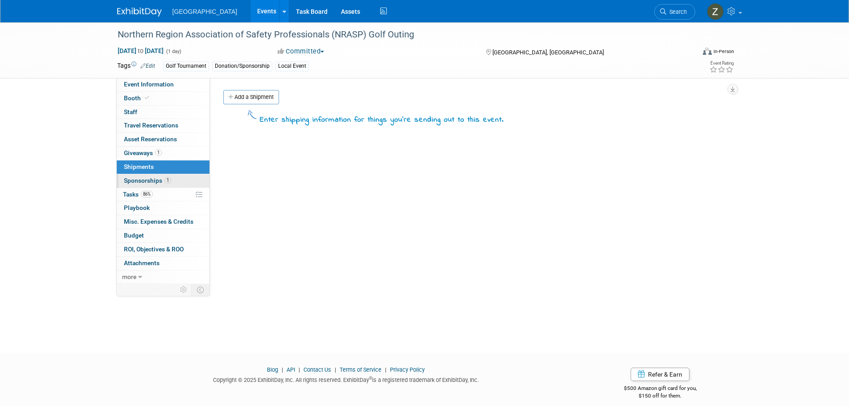
click at [189, 182] on link "1 Sponsorships 1" at bounding box center [163, 180] width 93 height 13
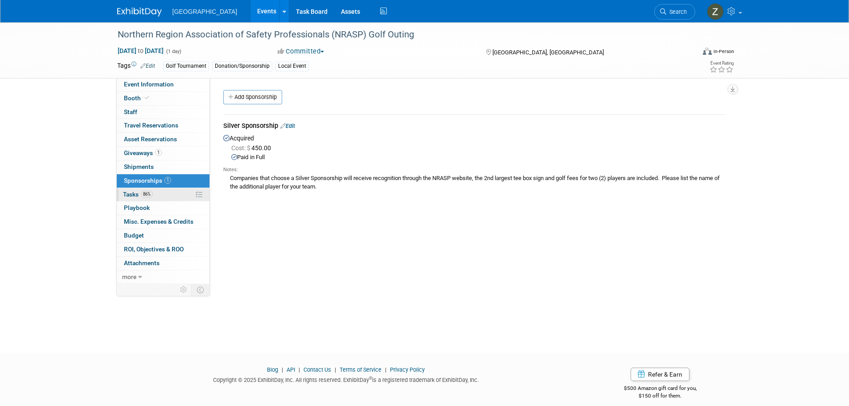
click at [151, 199] on link "86% Tasks 86%" at bounding box center [163, 194] width 93 height 13
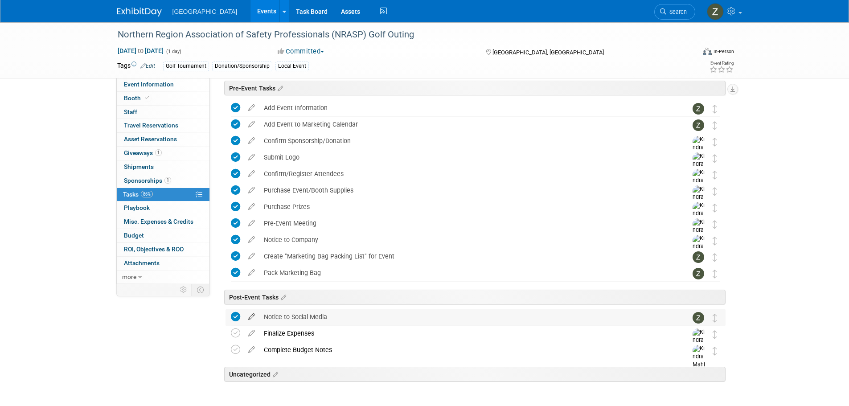
scroll to position [70, 0]
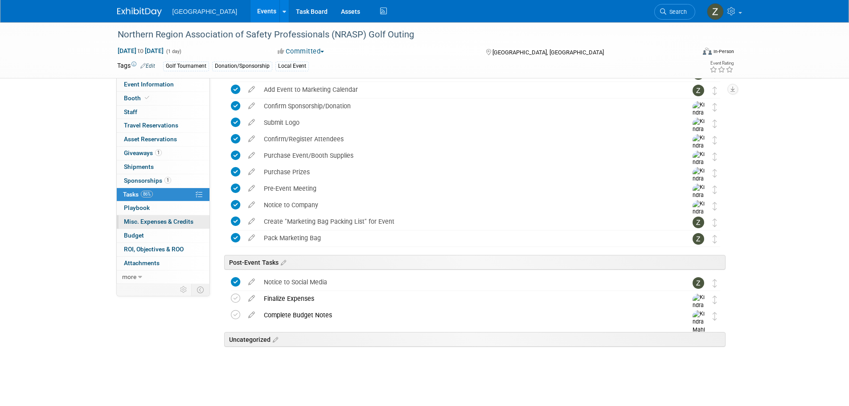
click at [172, 223] on span "Misc. Expenses & Credits 0" at bounding box center [159, 221] width 70 height 7
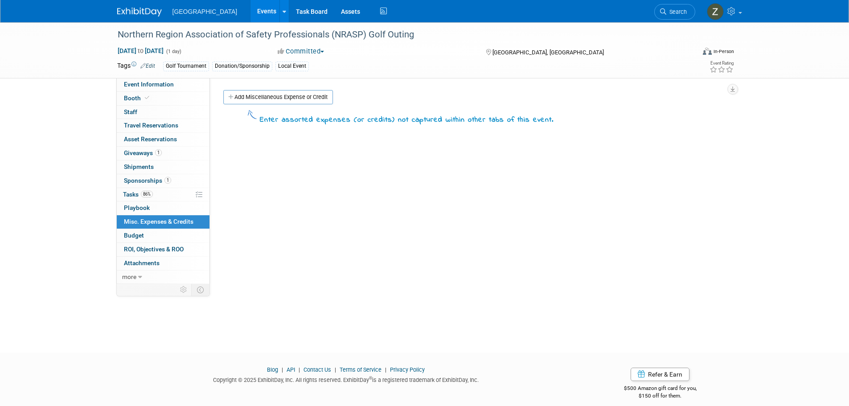
click at [173, 238] on link "Budget" at bounding box center [163, 235] width 93 height 13
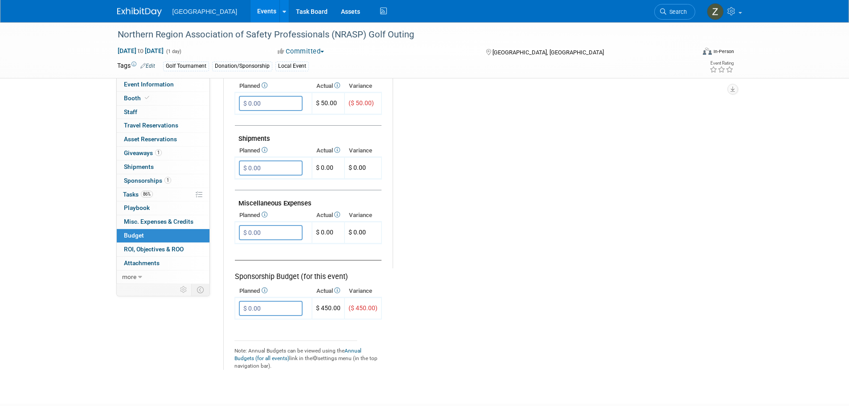
scroll to position [446, 0]
click at [278, 311] on input "$ 0.00" at bounding box center [271, 307] width 64 height 15
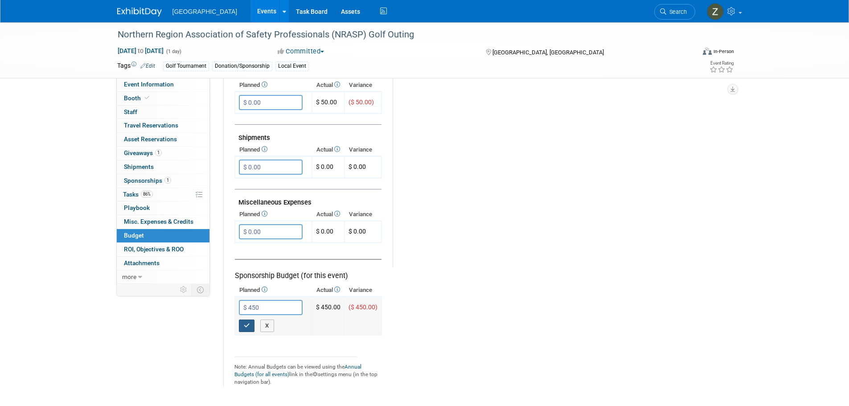
type input "$ 450.00"
click at [250, 329] on button "button" at bounding box center [247, 325] width 16 height 12
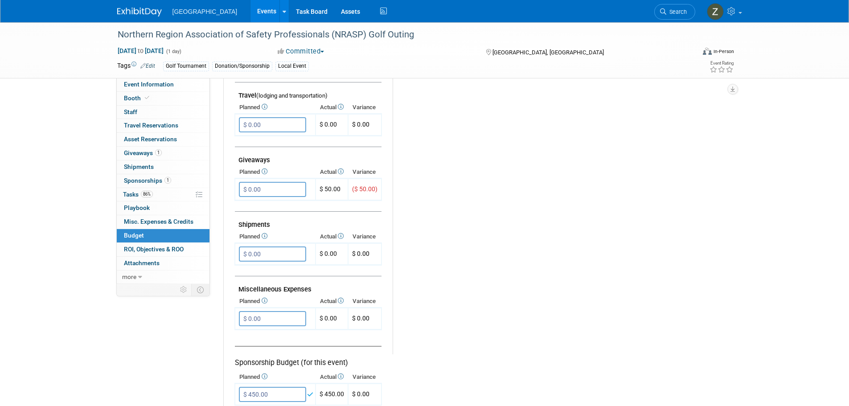
scroll to position [312, 0]
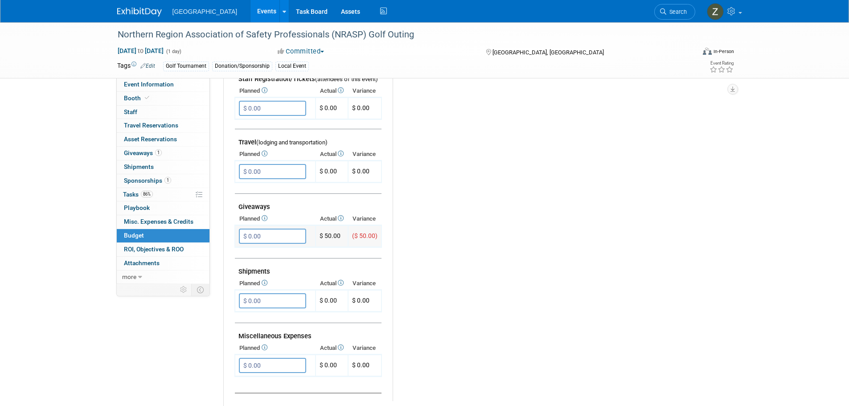
click at [291, 238] on input "$ 0.00" at bounding box center [272, 236] width 67 height 15
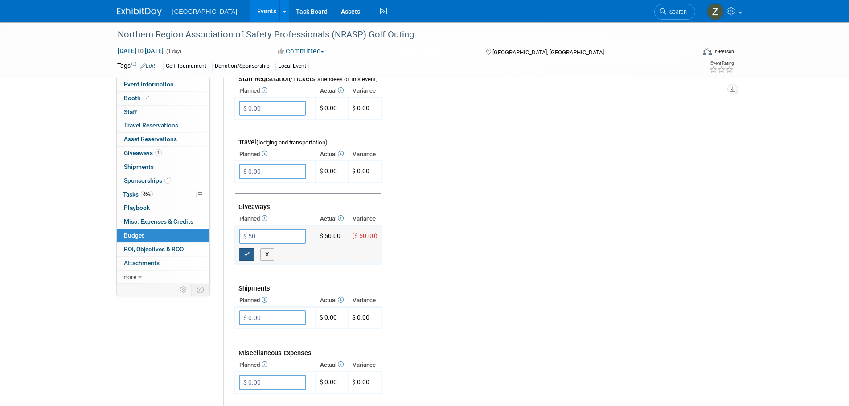
type input "$ 50.00"
click at [247, 252] on icon "button" at bounding box center [247, 254] width 6 height 6
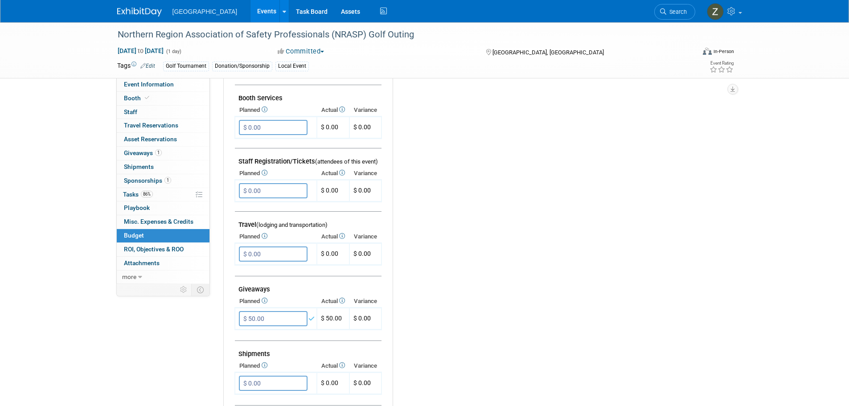
scroll to position [134, 0]
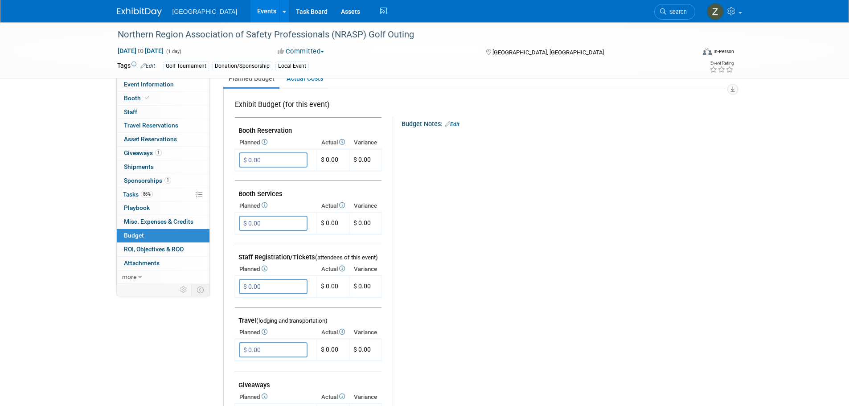
click at [458, 120] on div "Budget Notes: Edit" at bounding box center [562, 123] width 323 height 12
click at [456, 117] on div "Budget Notes: Edit" at bounding box center [562, 123] width 323 height 12
click at [457, 122] on link "Edit" at bounding box center [452, 124] width 15 height 6
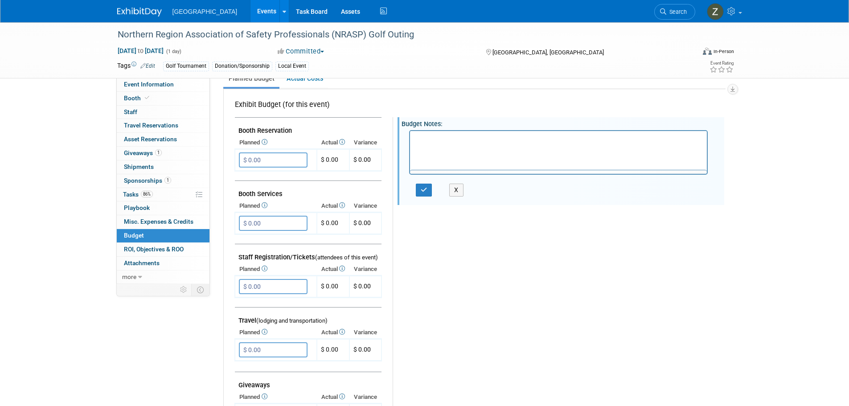
scroll to position [0, 0]
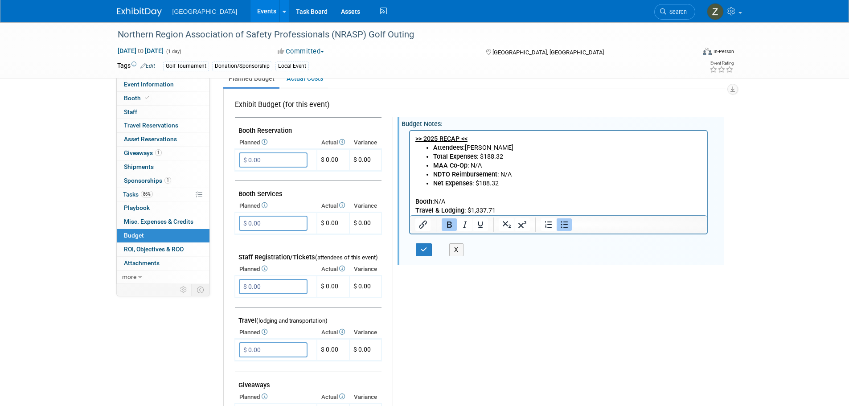
click at [455, 151] on b "Attendees:" at bounding box center [449, 147] width 32 height 8
drag, startPoint x: 466, startPoint y: 150, endPoint x: 518, endPoint y: 148, distance: 51.7
click at [518, 148] on li "Attendees: [PERSON_NAME]" at bounding box center [567, 147] width 269 height 9
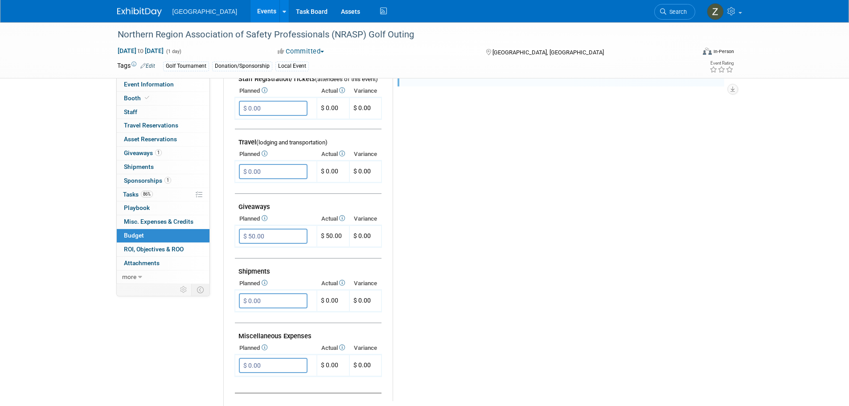
scroll to position [401, 0]
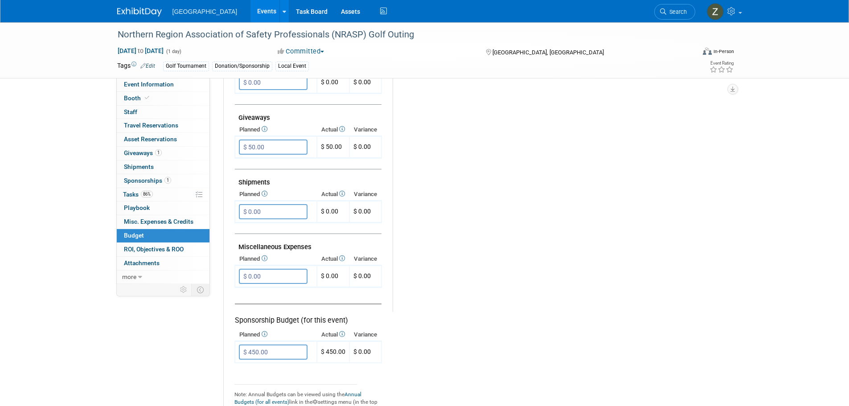
drag, startPoint x: 352, startPoint y: 246, endPoint x: 456, endPoint y: 319, distance: 126.9
click at [456, 320] on tr "Exhibit Budget (for this event) [GEOGRAPHIC_DATA] $ 0.00 X $ 0.00 X X" at bounding box center [477, 118] width 487 height 592
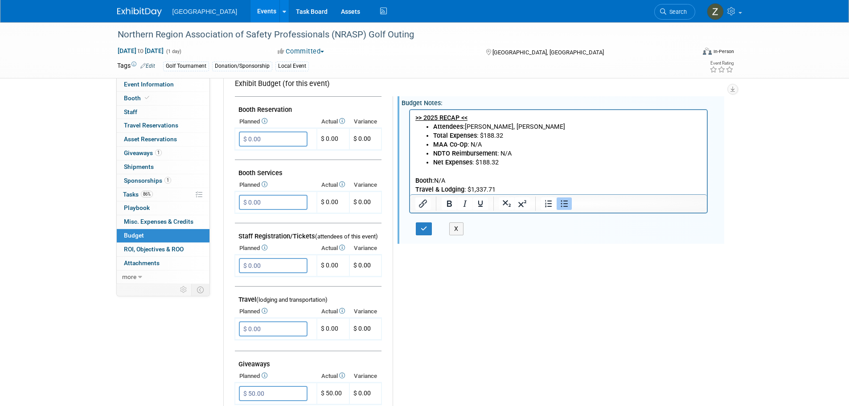
scroll to position [0, 0]
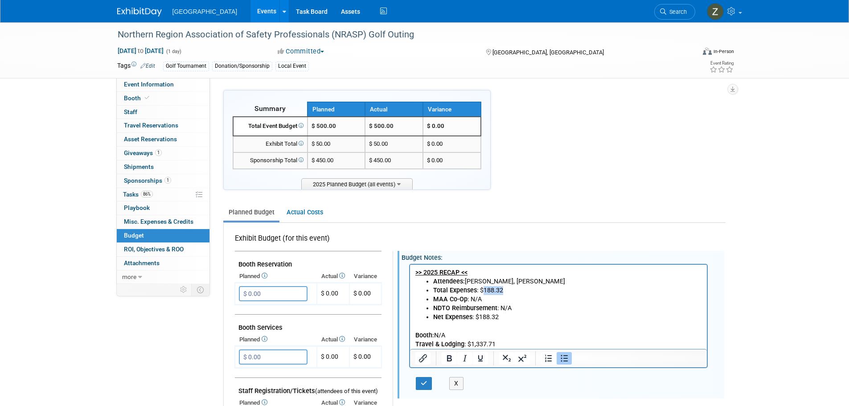
drag, startPoint x: 483, startPoint y: 290, endPoint x: 507, endPoint y: 288, distance: 24.2
click at [507, 288] on li "Total Expenses : $188.32" at bounding box center [567, 290] width 269 height 9
click at [517, 310] on li "NDTO Reimbursement : N/A" at bounding box center [567, 307] width 269 height 9
drag, startPoint x: 512, startPoint y: 317, endPoint x: 479, endPoint y: 319, distance: 33.5
click at [479, 319] on li "Net Expenses : $188.32" at bounding box center [567, 316] width 269 height 9
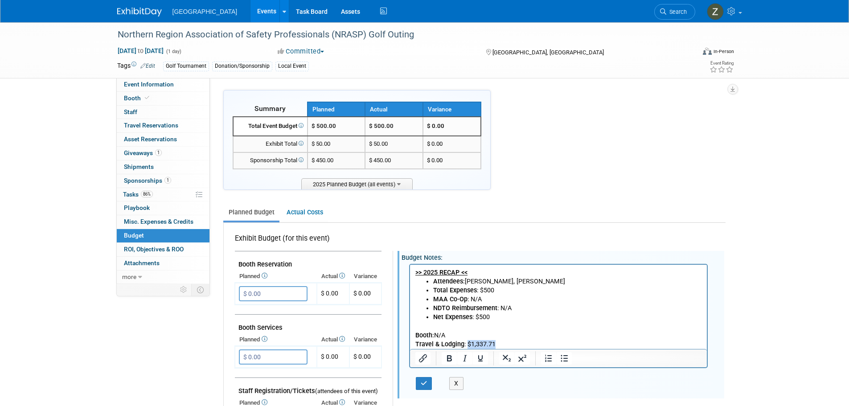
drag, startPoint x: 513, startPoint y: 342, endPoint x: 467, endPoint y: 345, distance: 45.6
click at [467, 345] on p "Booth: N/A Travel & Lodging : $1,337.71" at bounding box center [558, 334] width 286 height 27
click at [423, 385] on icon "button" at bounding box center [424, 383] width 7 height 6
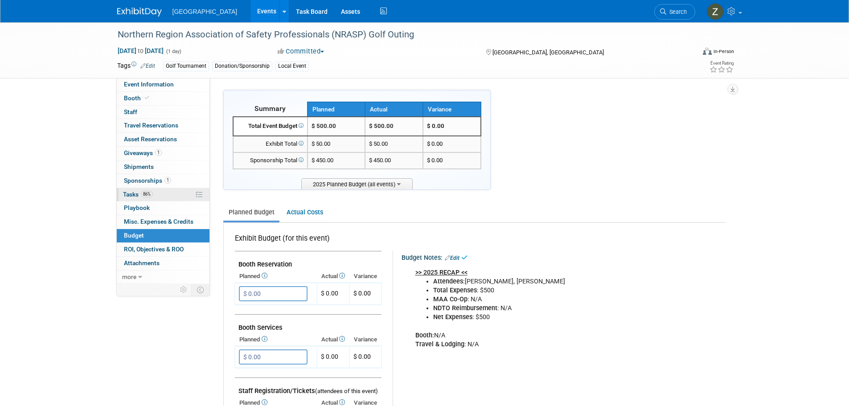
click at [165, 193] on link "86% Tasks 86%" at bounding box center [163, 194] width 93 height 13
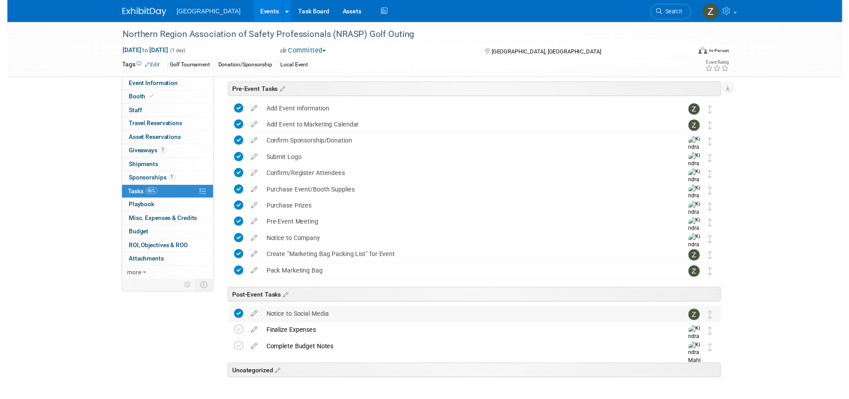
scroll to position [70, 0]
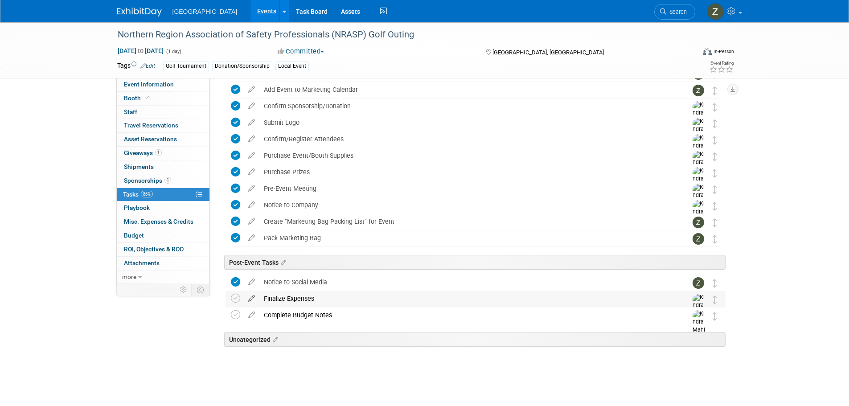
click at [249, 296] on icon at bounding box center [252, 296] width 16 height 11
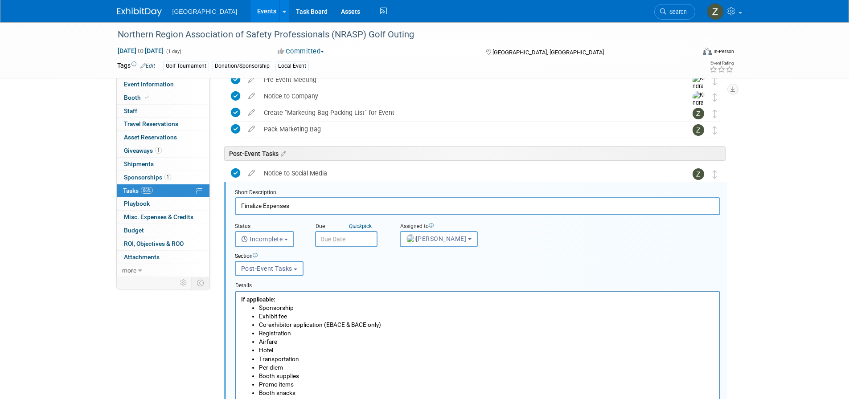
scroll to position [230, 0]
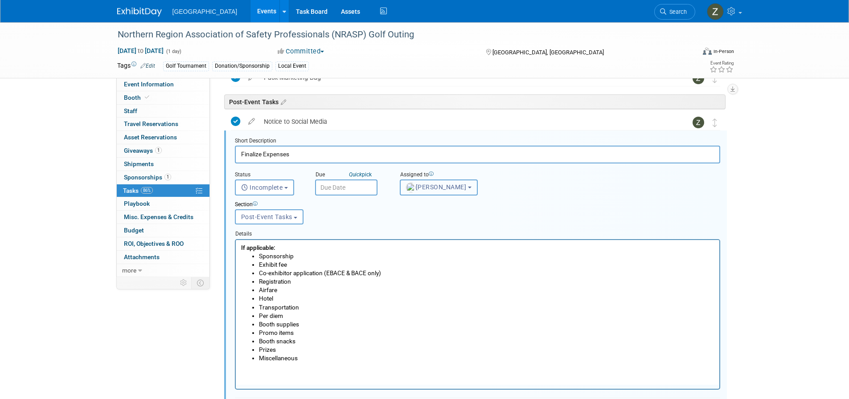
click at [433, 182] on button "Kindra Mahler" at bounding box center [439, 188] width 78 height 16
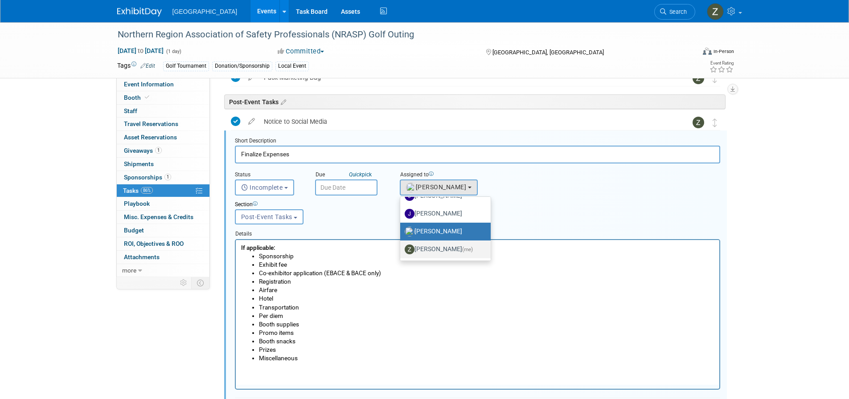
click at [439, 246] on label "Zoe Graham (me)" at bounding box center [443, 249] width 77 height 14
click at [401, 246] on input "Zoe Graham (me)" at bounding box center [399, 248] width 6 height 6
select select "1d43384b-a4a5-4201-b9de-6c21ef443ba6"
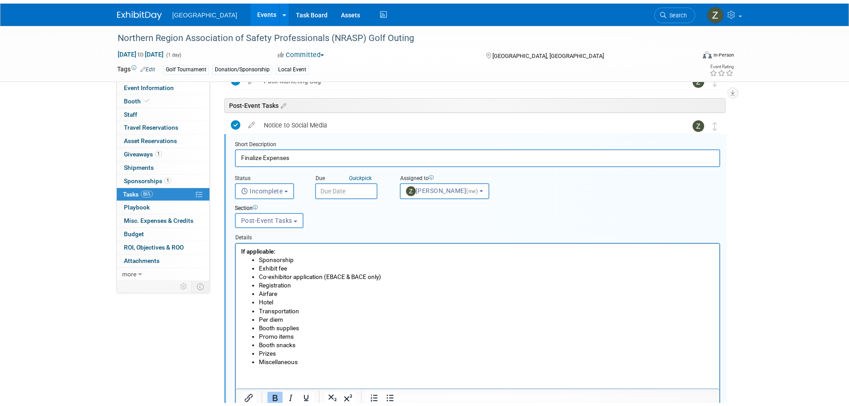
scroll to position [408, 0]
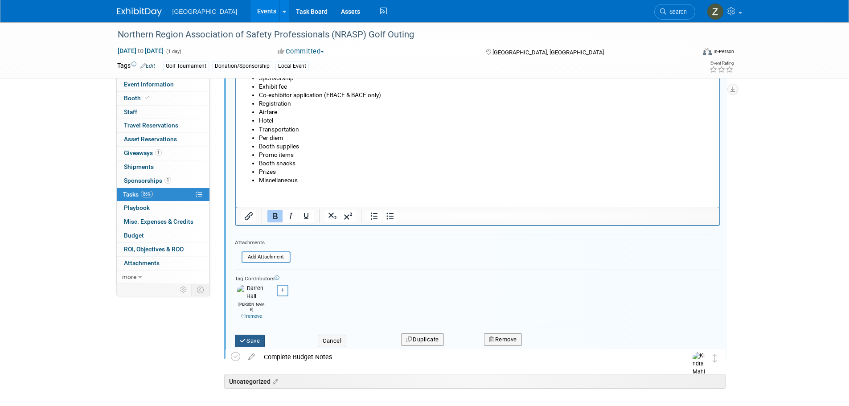
click at [254, 335] on button "Save" at bounding box center [250, 341] width 30 height 12
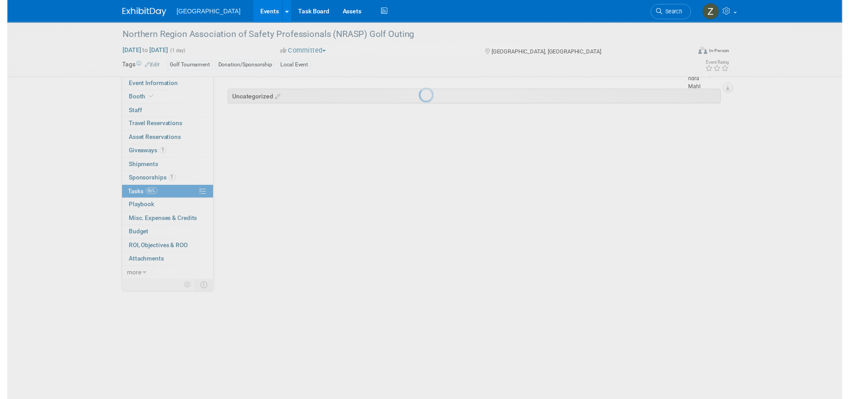
scroll to position [70, 0]
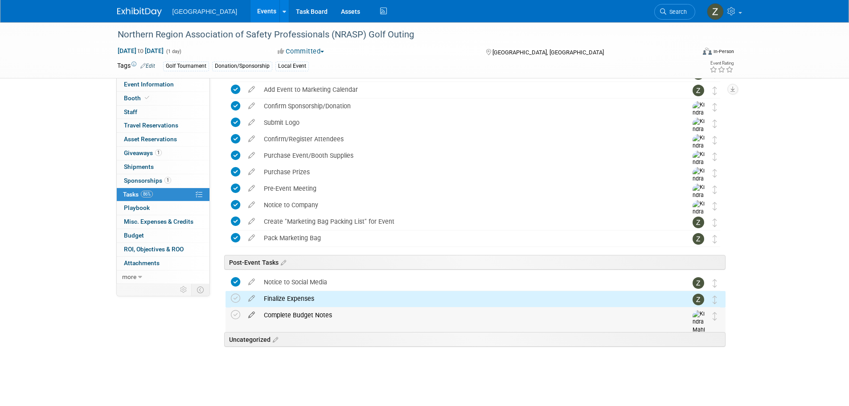
click at [254, 316] on icon at bounding box center [252, 312] width 16 height 11
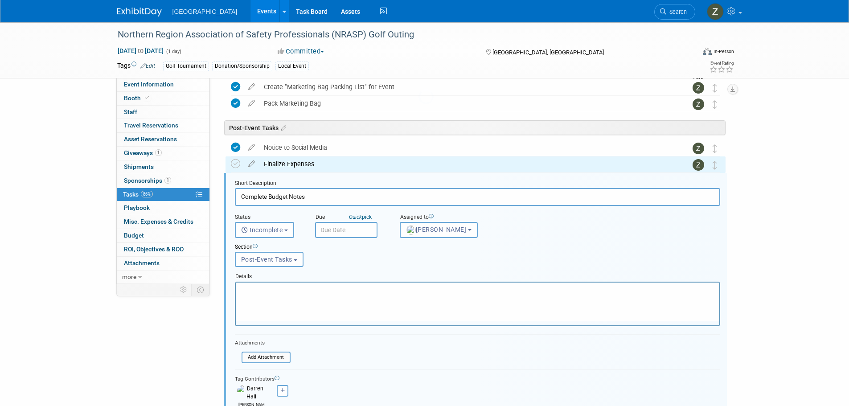
scroll to position [246, 0]
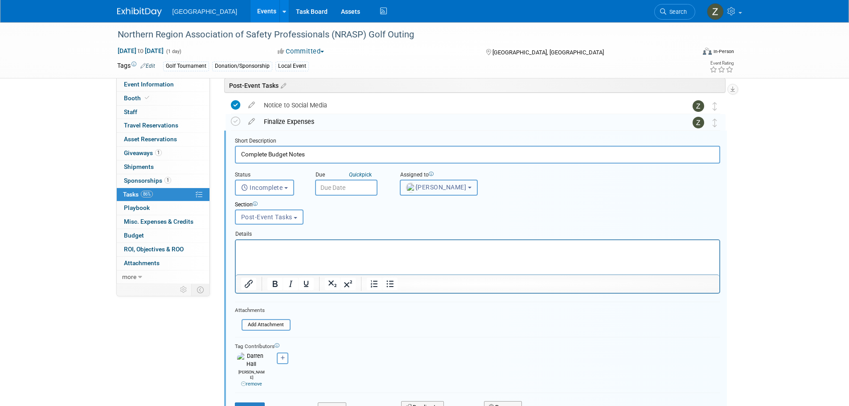
click at [436, 189] on span "Kindra Mahler" at bounding box center [436, 187] width 61 height 7
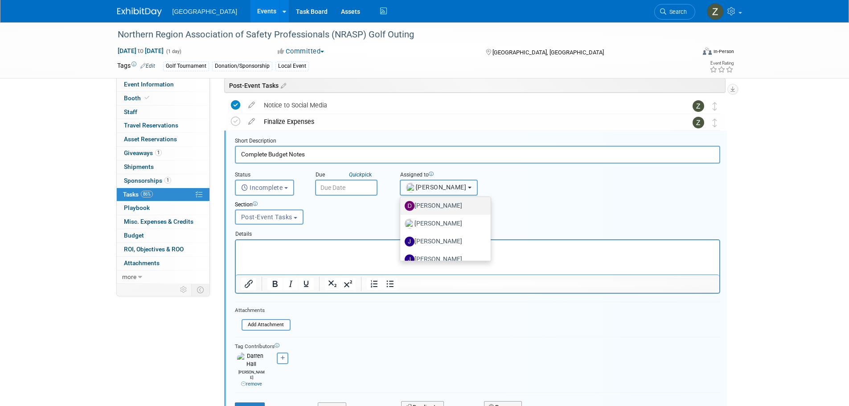
scroll to position [83, 0]
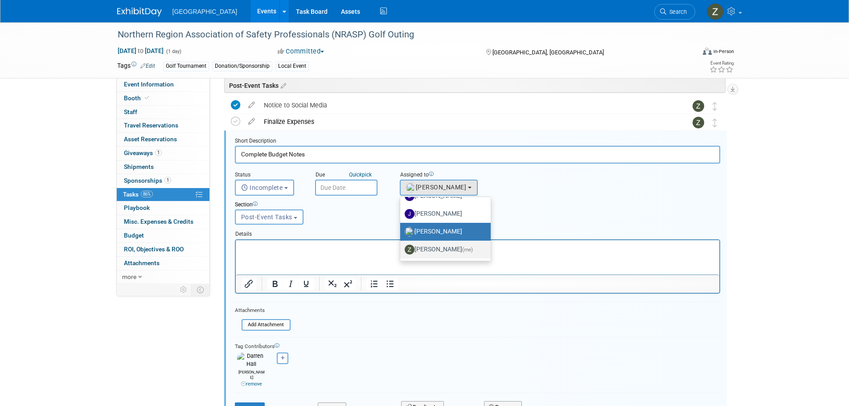
click at [429, 244] on label "Zoe Graham (me)" at bounding box center [443, 249] width 77 height 14
click at [401, 245] on input "Zoe Graham (me)" at bounding box center [399, 248] width 6 height 6
select select "1d43384b-a4a5-4201-b9de-6c21ef443ba6"
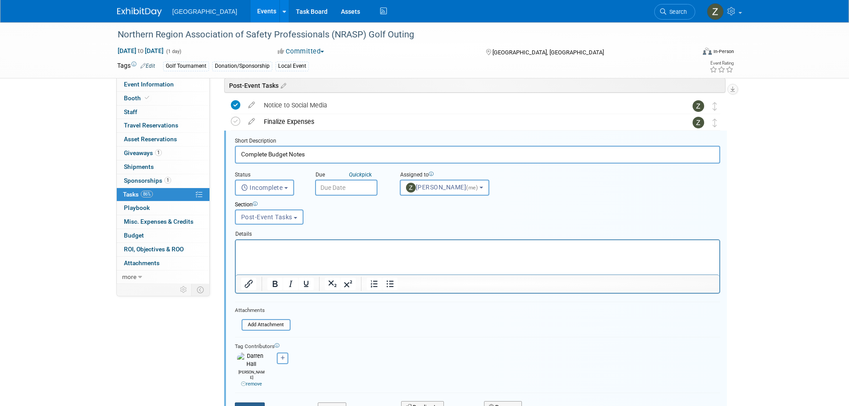
click at [260, 402] on button "Save" at bounding box center [250, 408] width 30 height 12
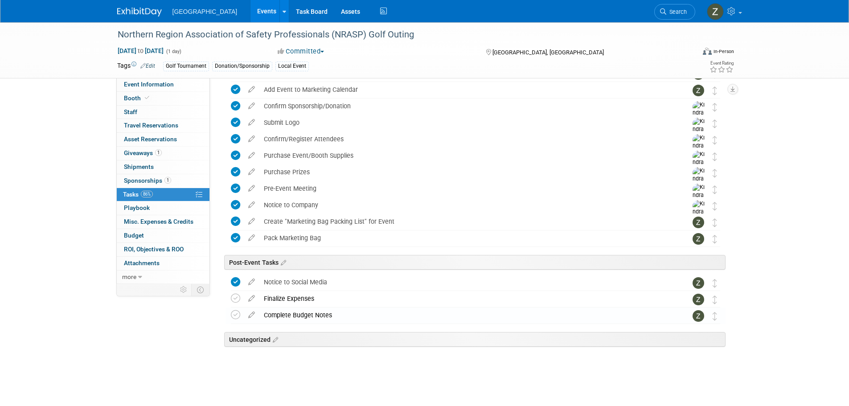
scroll to position [70, 0]
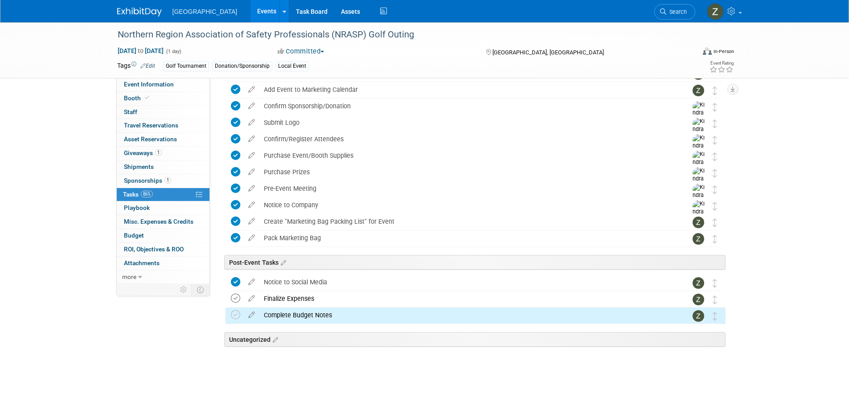
click at [237, 295] on icon at bounding box center [235, 298] width 9 height 9
click at [237, 315] on icon at bounding box center [235, 314] width 9 height 9
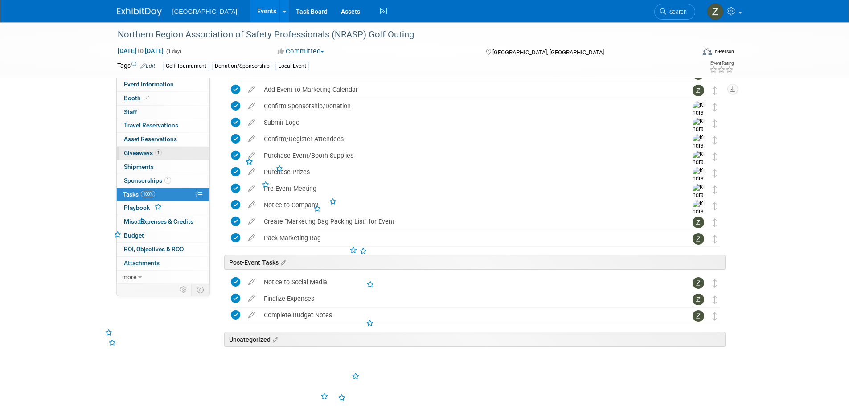
click at [151, 151] on span "Giveaways 1" at bounding box center [143, 152] width 38 height 7
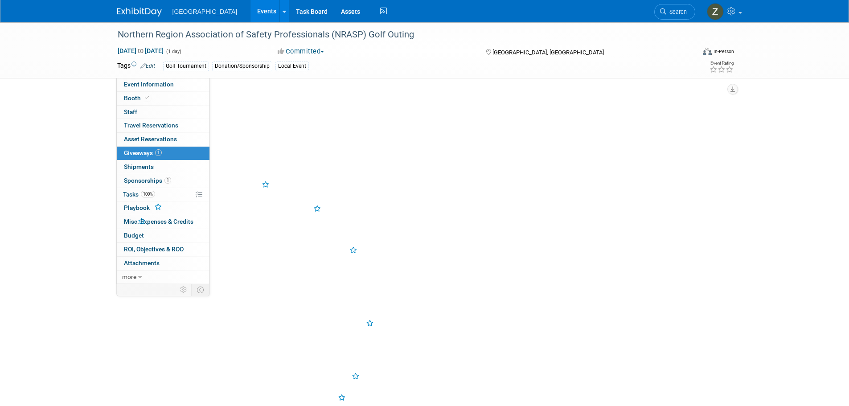
scroll to position [0, 0]
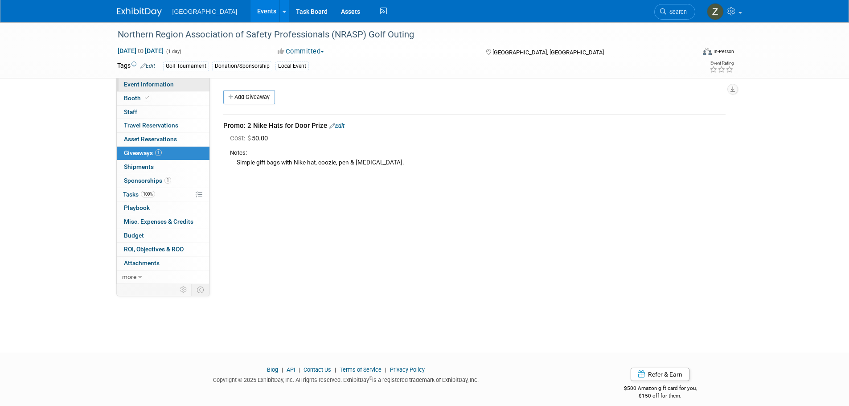
click at [160, 82] on span "Event Information" at bounding box center [149, 84] width 50 height 7
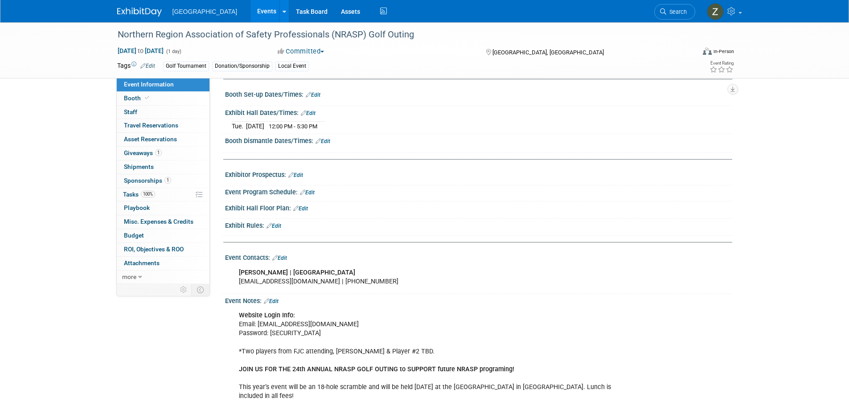
scroll to position [223, 0]
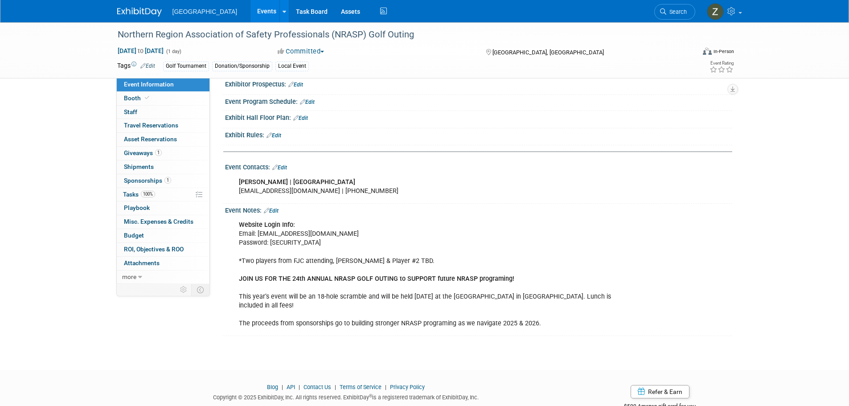
click at [278, 210] on link "Edit" at bounding box center [271, 211] width 15 height 6
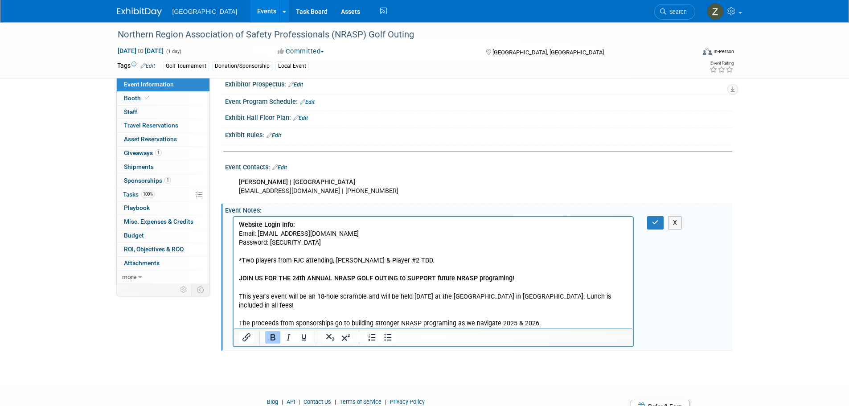
scroll to position [0, 0]
click at [338, 234] on p "Website Login Info: Email: marketing@fargojet.com Password: v$dX#pTPhobF4@ST *T…" at bounding box center [432, 274] width 389 height 107
drag, startPoint x: 435, startPoint y: 261, endPoint x: 387, endPoint y: 264, distance: 47.7
click at [387, 264] on p "Website Login Info: Email: marketing@fargojet.com Password: v$dX#pTPhobF4@ST *T…" at bounding box center [432, 274] width 389 height 107
click at [254, 252] on p "Website Login Info: Email: marketing@fargojet.com Password: v$dX#pTPhobF4@ST *T…" at bounding box center [432, 274] width 389 height 107
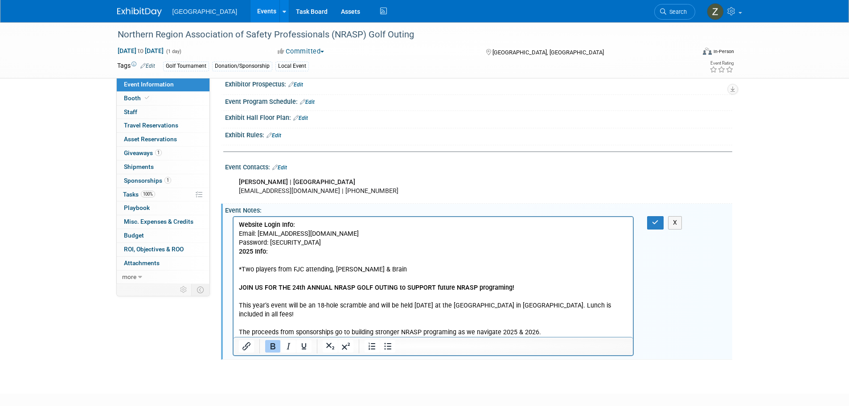
click at [238, 253] on b "﻿2025 Info:" at bounding box center [253, 252] width 31 height 8
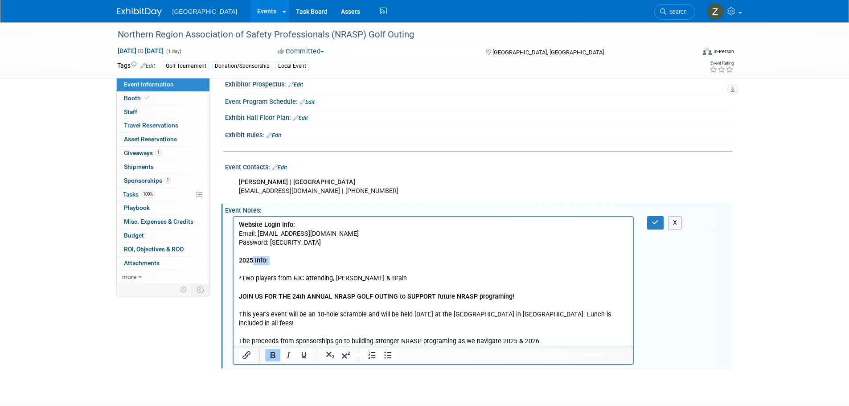
drag, startPoint x: 270, startPoint y: 263, endPoint x: 252, endPoint y: 263, distance: 17.4
click at [252, 263] on p "﻿2025 Info:" at bounding box center [432, 260] width 389 height 9
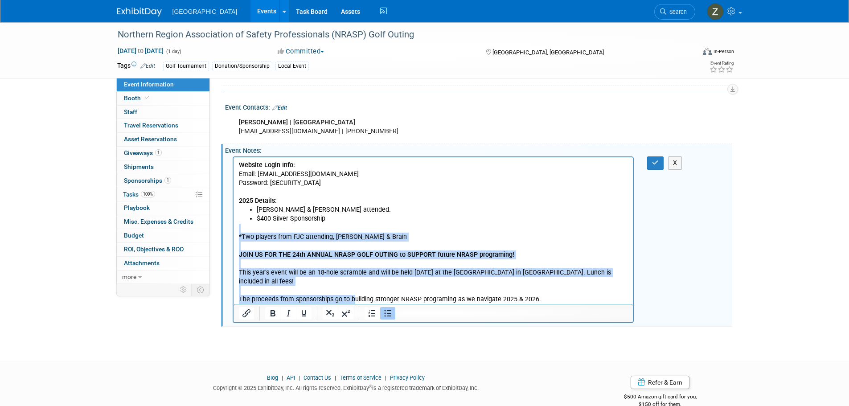
scroll to position [299, 0]
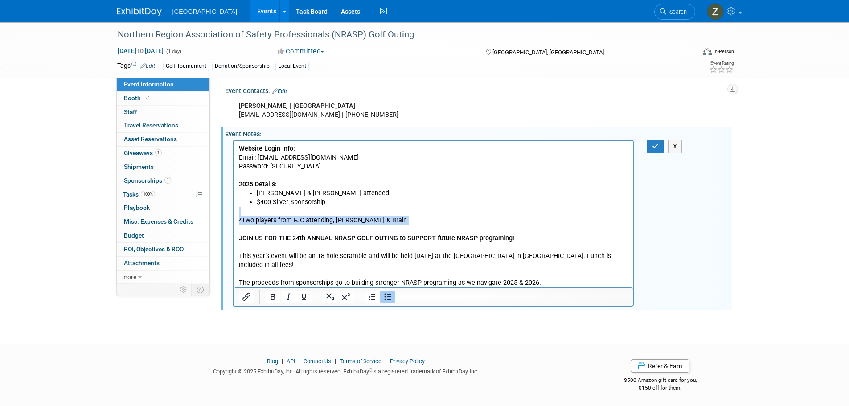
drag, startPoint x: 334, startPoint y: 204, endPoint x: 439, endPoint y: 230, distance: 107.8
click at [439, 230] on body "Website Login Info: Email: marketing@fargojet.com Password: v$dX#pTPhobF4@ST 20…" at bounding box center [433, 215] width 390 height 143
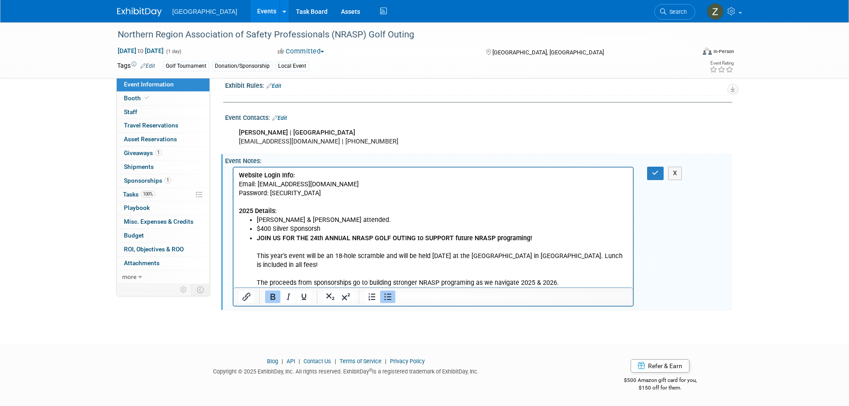
scroll to position [281, 0]
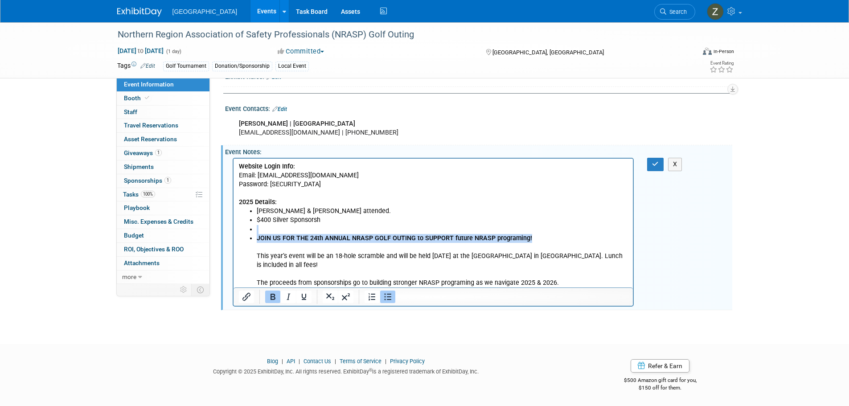
drag, startPoint x: 550, startPoint y: 233, endPoint x: 260, endPoint y: 229, distance: 290.1
click at [260, 229] on ul "Rodger Schmidt & Brian Bjerk attended. $400 Silver Sponsorsh JOIN US FOR THE 24…" at bounding box center [432, 247] width 389 height 81
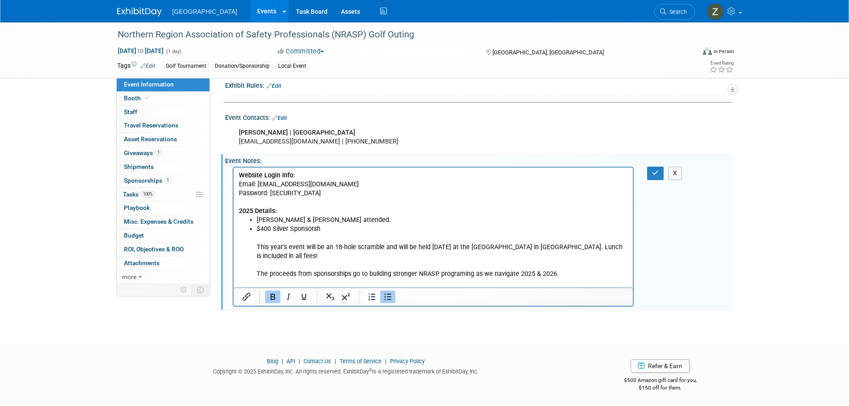
scroll to position [263, 0]
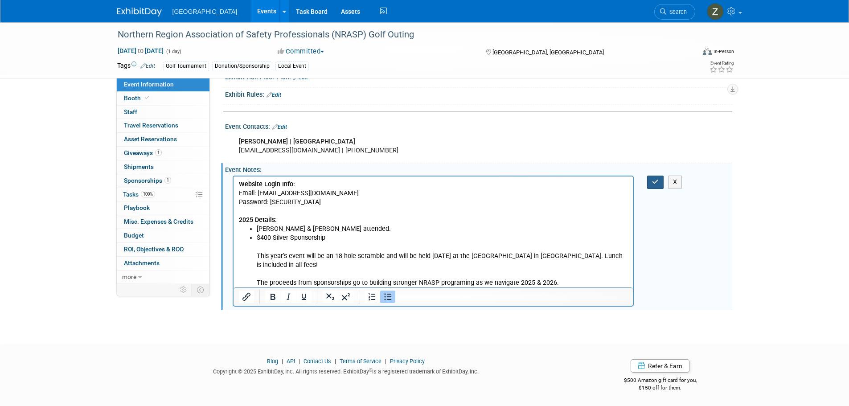
click at [648, 177] on button "button" at bounding box center [655, 182] width 16 height 13
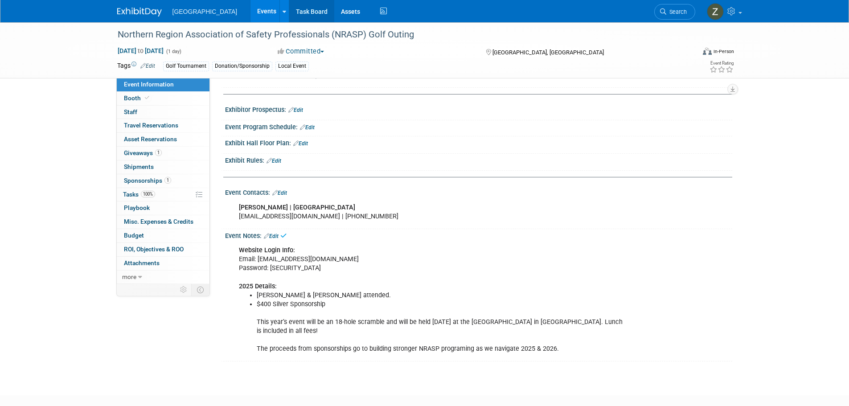
scroll to position [70, 0]
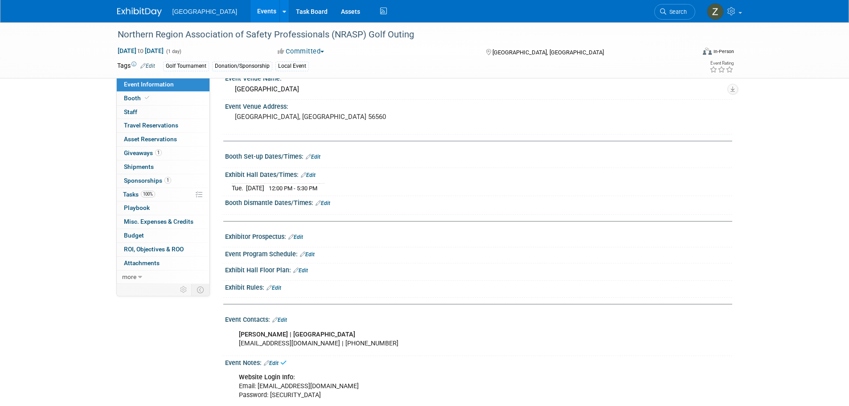
click at [299, 52] on button "Committed" at bounding box center [300, 51] width 53 height 9
click at [313, 112] on link "Completed" at bounding box center [310, 116] width 70 height 12
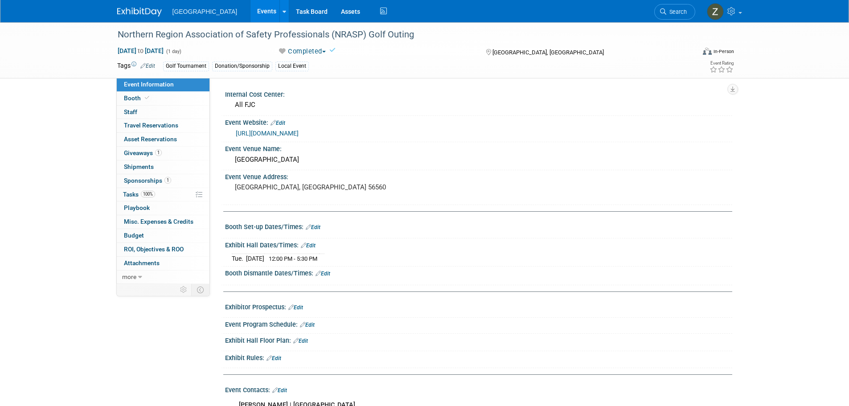
click at [251, 16] on link "Events" at bounding box center [266, 11] width 33 height 22
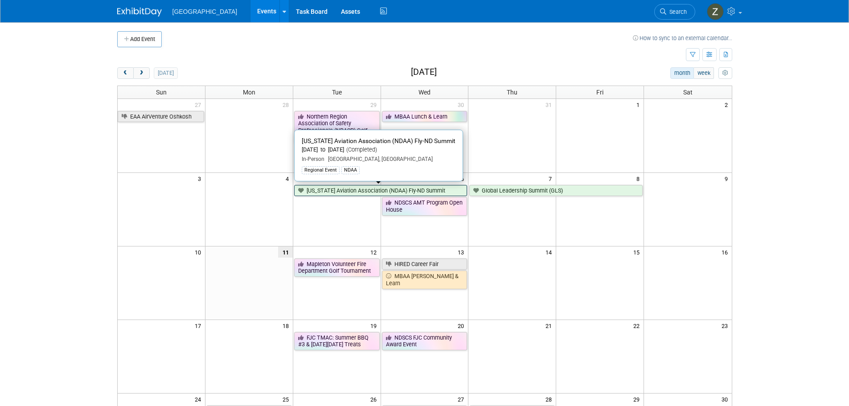
click at [375, 192] on link "[US_STATE] Aviation Association (NDAA) Fly-ND Summit" at bounding box center [380, 191] width 173 height 12
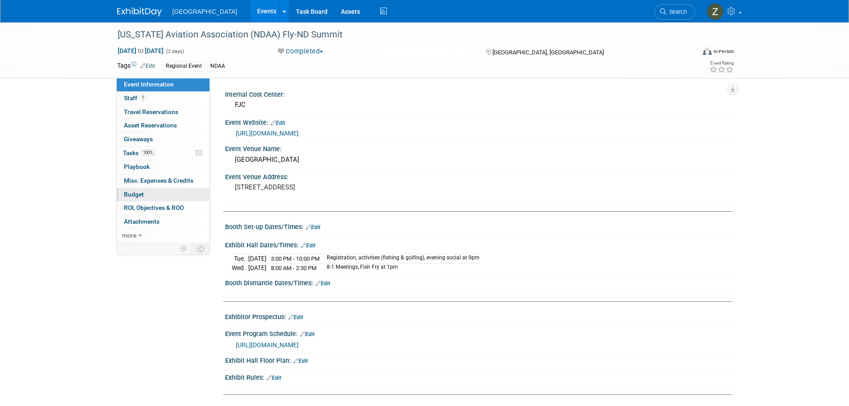
click at [159, 196] on link "Budget" at bounding box center [163, 194] width 93 height 13
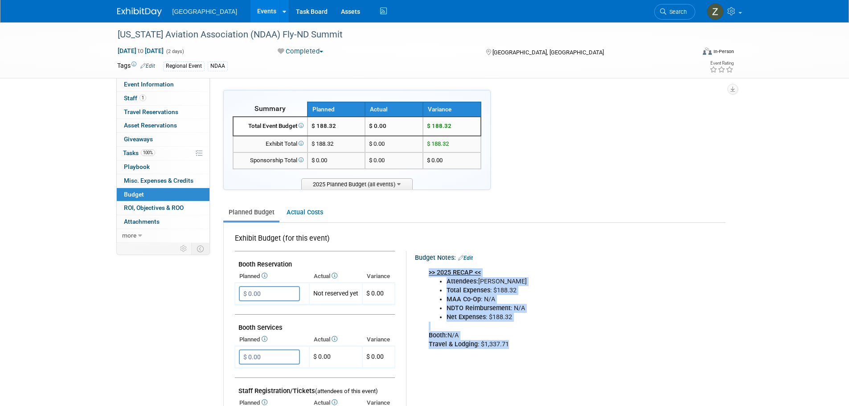
drag, startPoint x: 441, startPoint y: 277, endPoint x: 522, endPoint y: 348, distance: 108.0
click at [522, 348] on div ">> 2025 RECAP << Attendees: [PERSON_NAME] Total Expenses : $188.32 MAA Co-Op : …" at bounding box center [565, 309] width 286 height 90
copy div ">> 2025 RECAP << Attendees: [PERSON_NAME] Total Expenses : $188.32 MAA Co-Op : …"
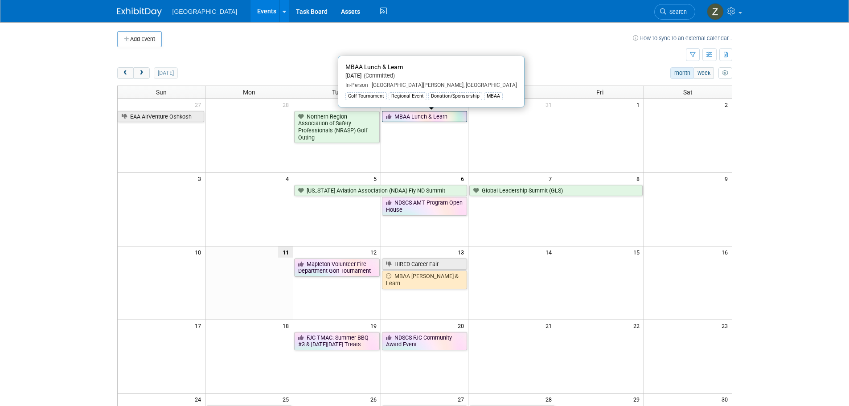
click at [422, 116] on link "MBAA Lunch & Learn" at bounding box center [425, 117] width 86 height 12
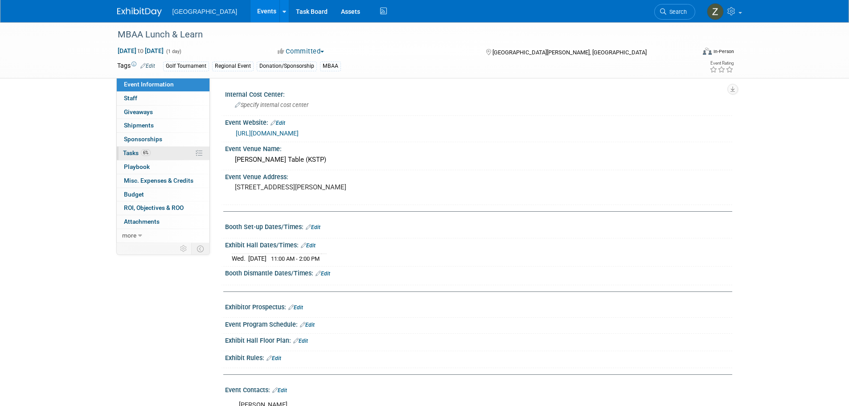
click at [172, 155] on link "6% Tasks 6%" at bounding box center [163, 153] width 93 height 13
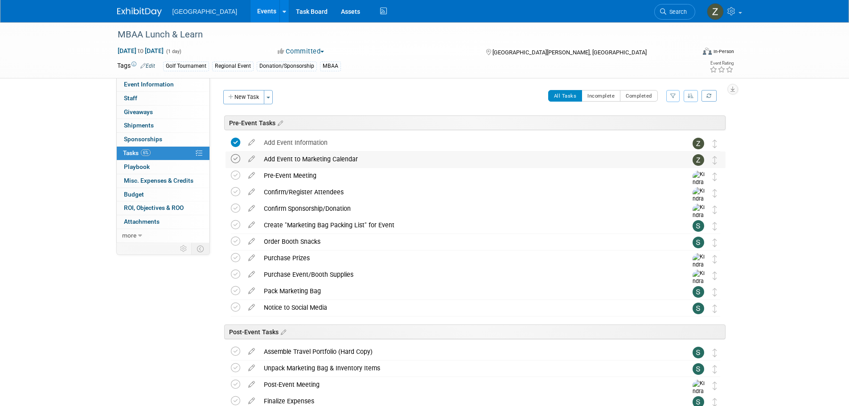
click at [235, 163] on icon at bounding box center [235, 158] width 9 height 9
click at [248, 174] on icon at bounding box center [252, 173] width 16 height 11
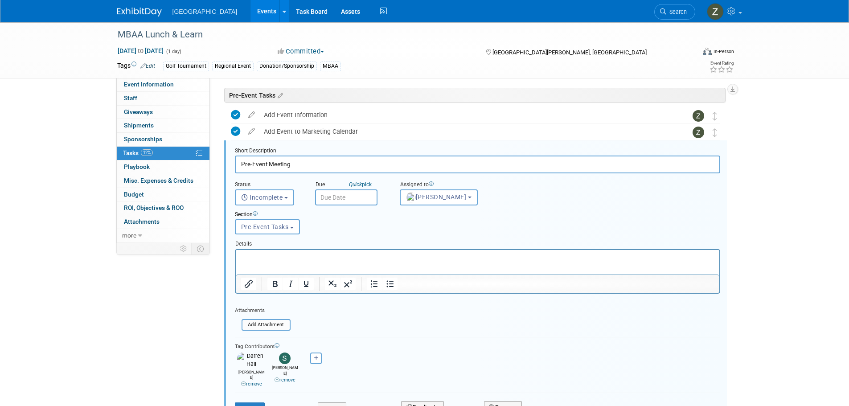
scroll to position [37, 0]
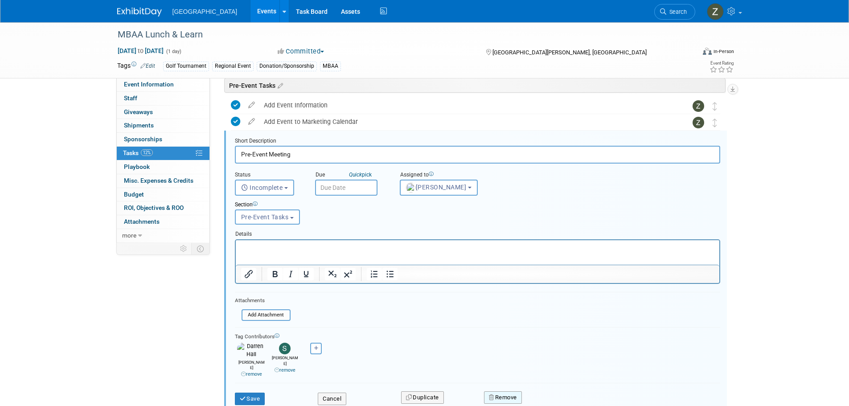
click at [501, 391] on button "Remove" at bounding box center [503, 397] width 38 height 12
click at [545, 400] on div "Yes No" at bounding box center [564, 404] width 70 height 22
click at [545, 401] on icon at bounding box center [546, 403] width 5 height 5
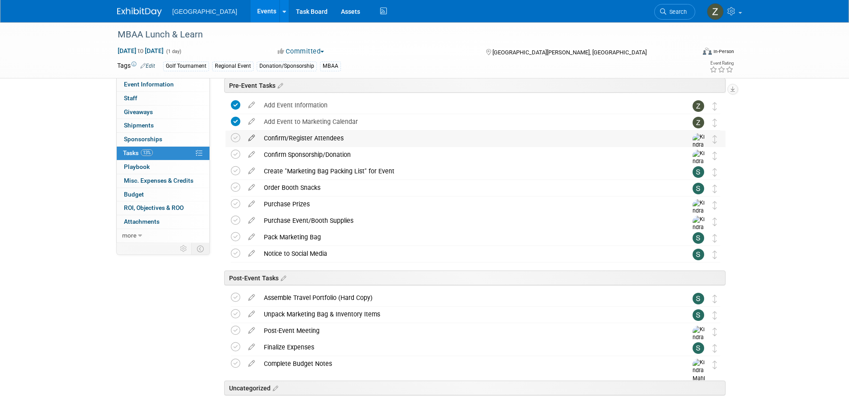
click at [249, 137] on icon at bounding box center [252, 136] width 16 height 11
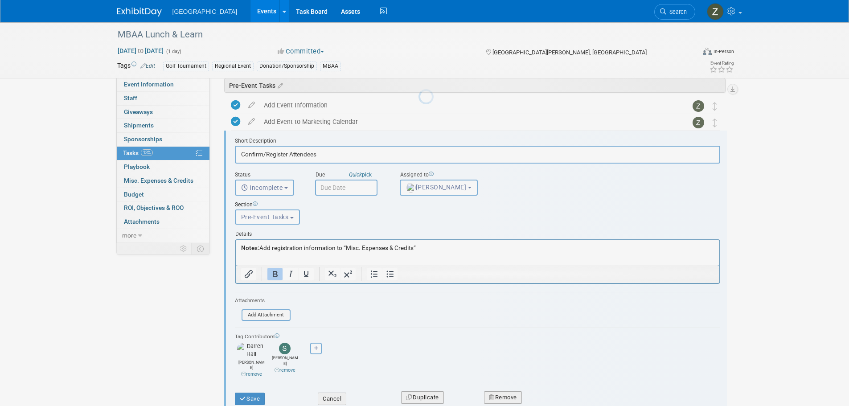
scroll to position [0, 0]
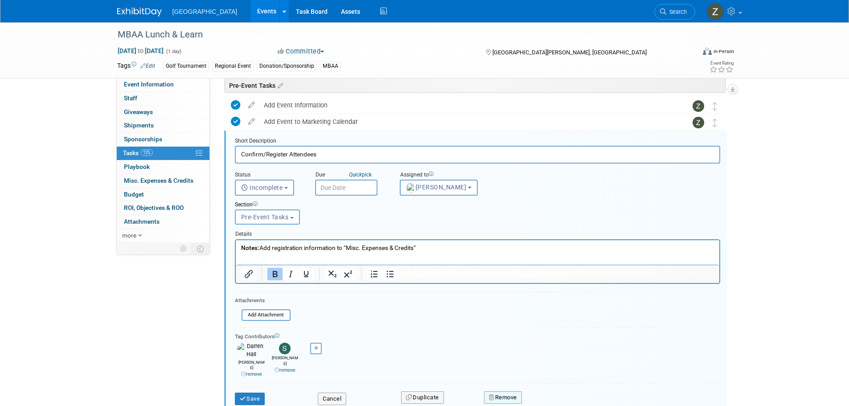
click at [507, 391] on button "Remove" at bounding box center [503, 397] width 38 height 12
click at [555, 397] on link "Yes" at bounding box center [553, 404] width 26 height 14
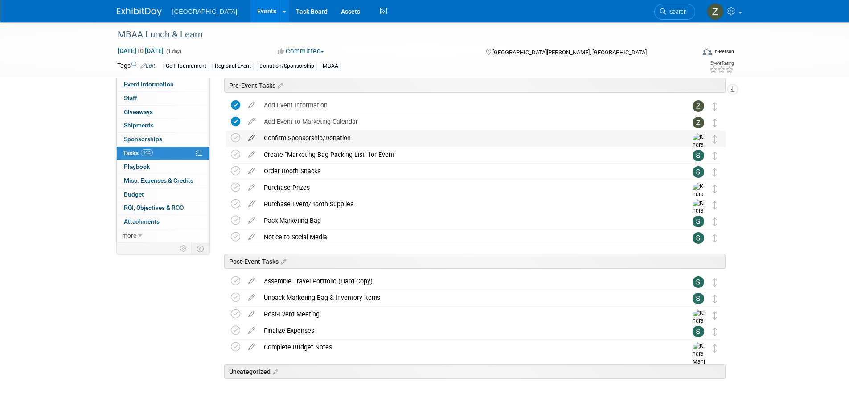
click at [250, 137] on icon at bounding box center [252, 136] width 16 height 11
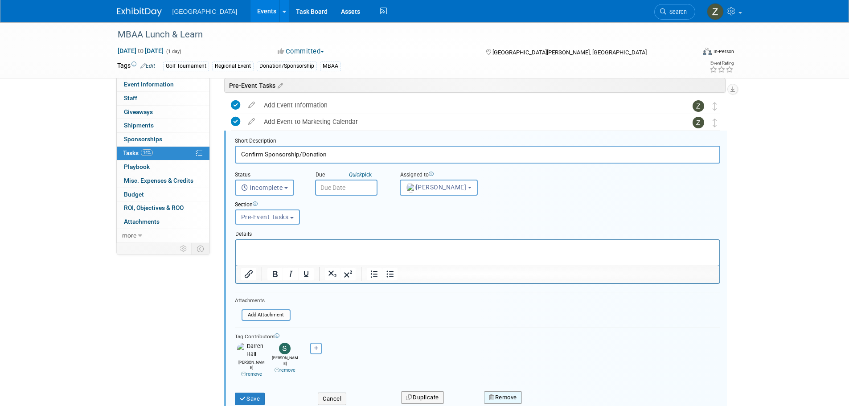
click at [518, 391] on button "Remove" at bounding box center [503, 397] width 38 height 12
click at [545, 401] on icon at bounding box center [546, 403] width 5 height 5
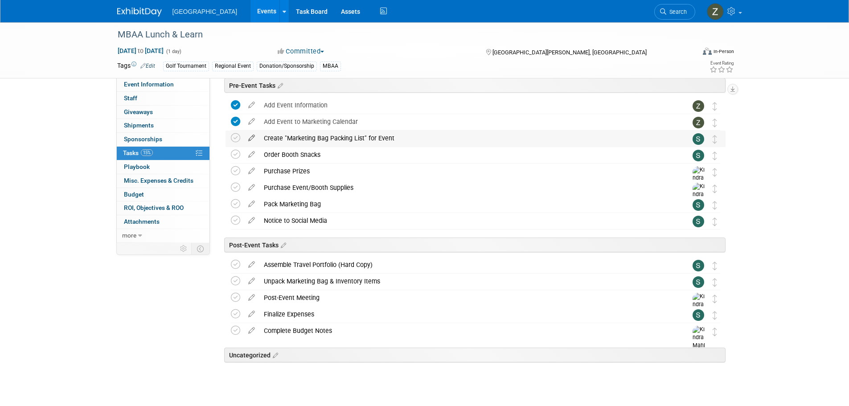
click at [249, 139] on icon at bounding box center [252, 136] width 16 height 11
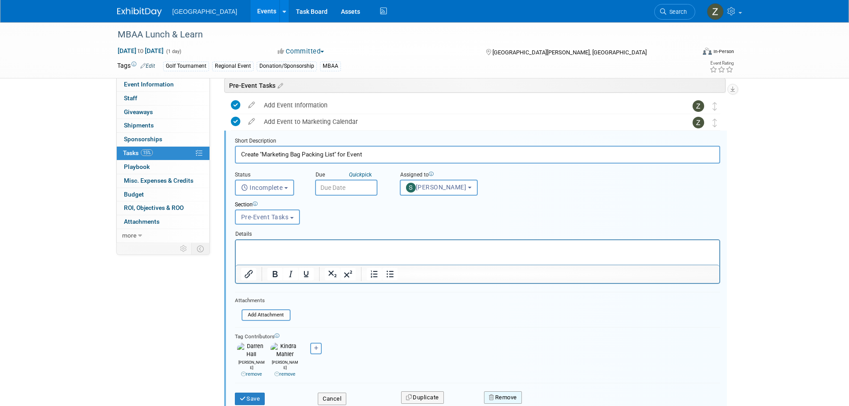
click at [516, 391] on button "Remove" at bounding box center [503, 397] width 38 height 12
click at [547, 401] on icon at bounding box center [546, 403] width 5 height 5
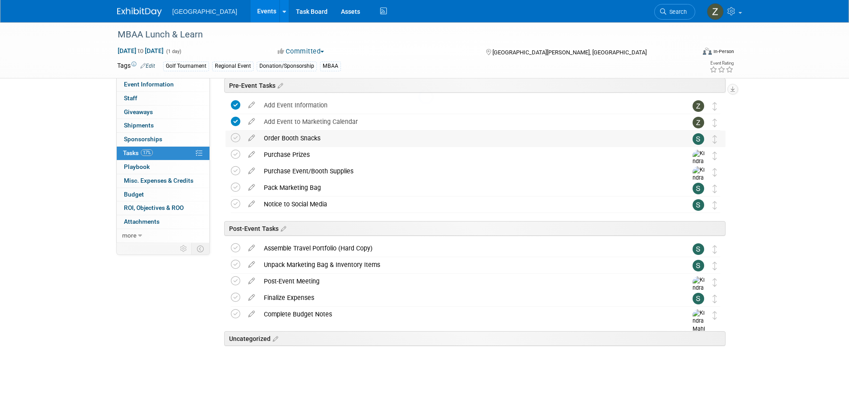
scroll to position [37, 0]
click at [245, 138] on icon at bounding box center [252, 136] width 16 height 11
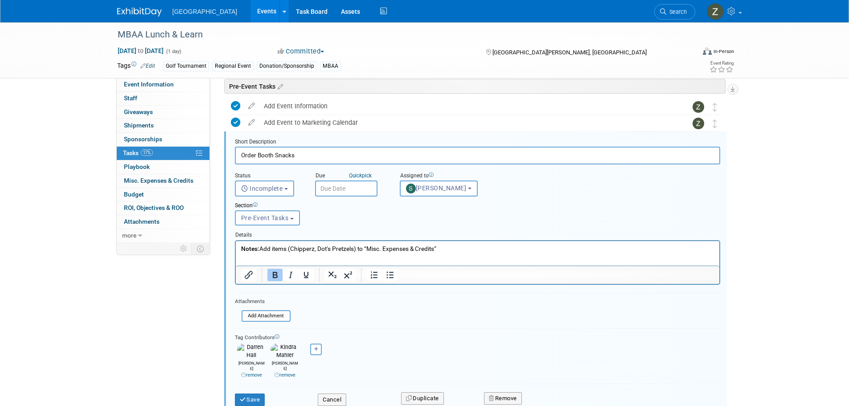
scroll to position [37, 0]
click at [504, 391] on button "Remove" at bounding box center [503, 397] width 38 height 12
click at [549, 397] on link "Yes" at bounding box center [553, 404] width 26 height 14
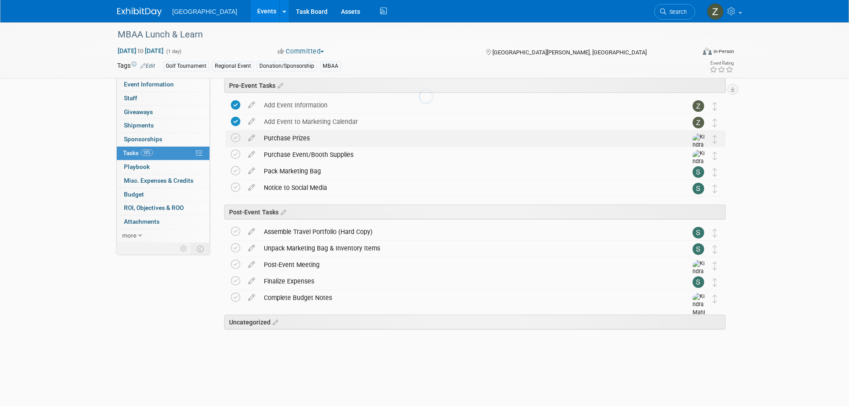
scroll to position [20, 0]
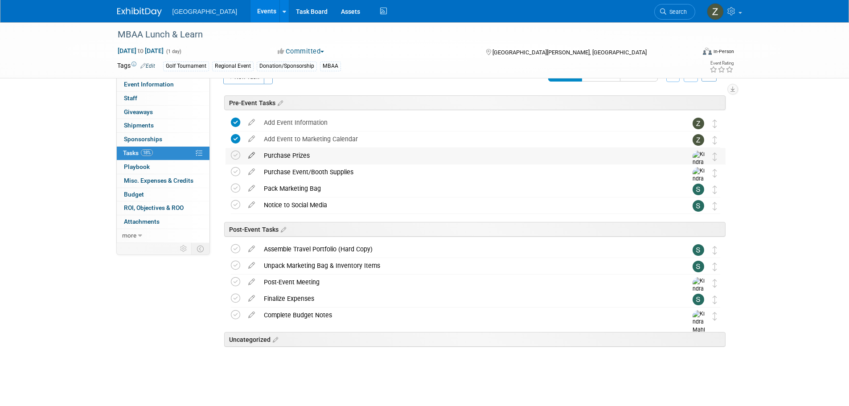
click at [251, 155] on icon at bounding box center [252, 153] width 16 height 11
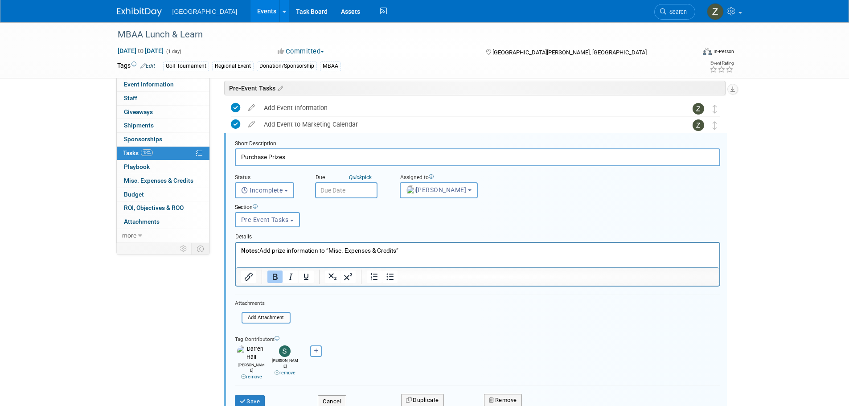
scroll to position [37, 0]
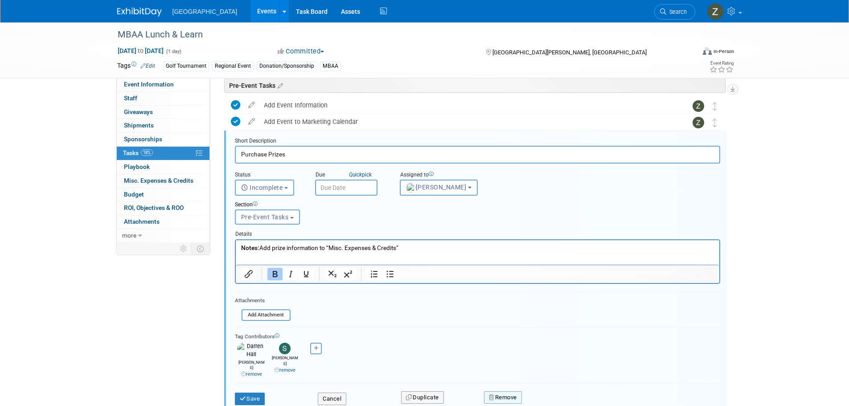
click at [510, 391] on button "Remove" at bounding box center [503, 397] width 38 height 12
drag, startPoint x: 535, startPoint y: 389, endPoint x: 542, endPoint y: 390, distance: 6.9
click at [539, 397] on div "Yes No" at bounding box center [565, 404] width 58 height 14
click at [542, 397] on link "Yes" at bounding box center [553, 404] width 26 height 14
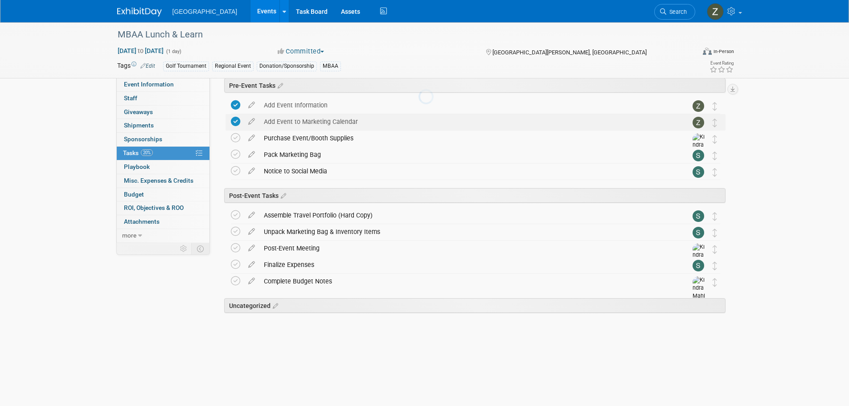
scroll to position [4, 0]
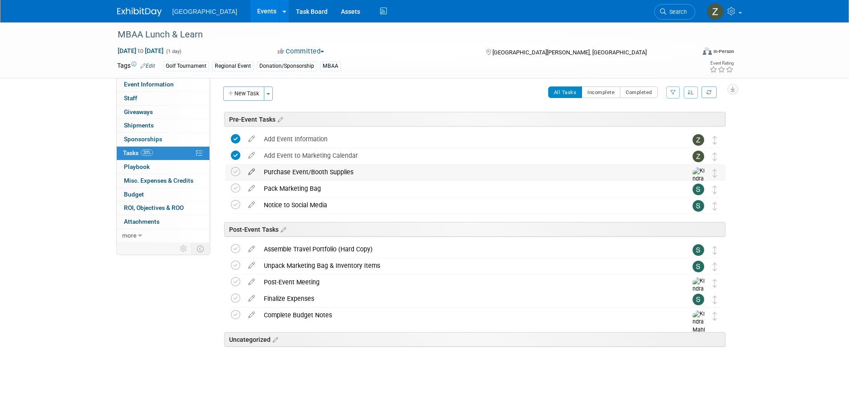
click at [252, 172] on icon at bounding box center [252, 169] width 16 height 11
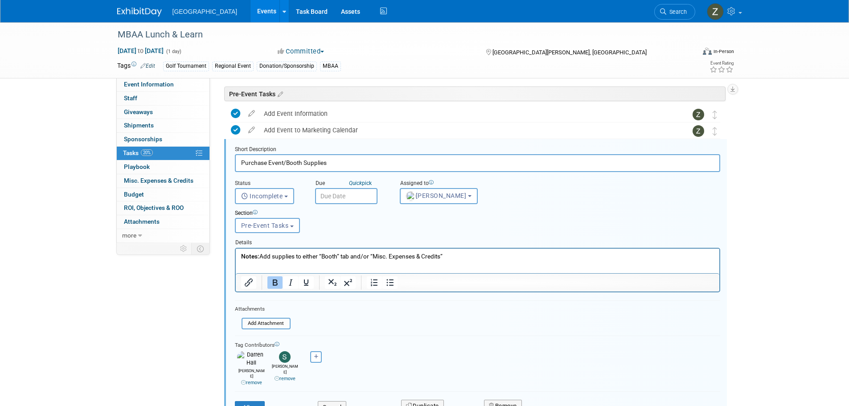
scroll to position [37, 0]
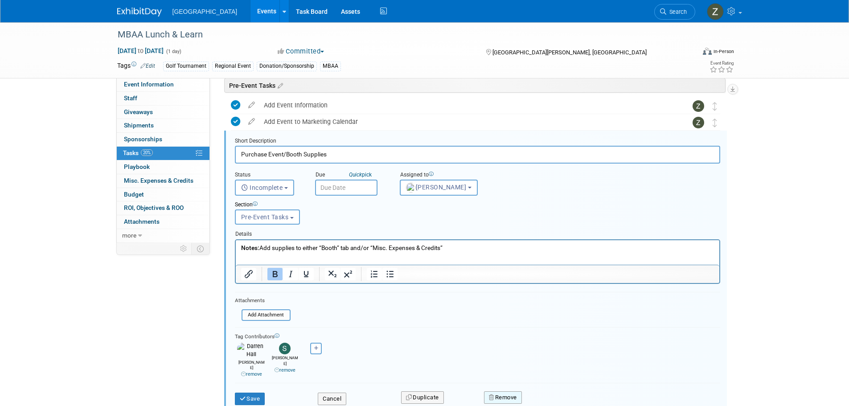
click at [497, 391] on button "Remove" at bounding box center [503, 397] width 38 height 12
click at [545, 401] on icon at bounding box center [546, 403] width 5 height 5
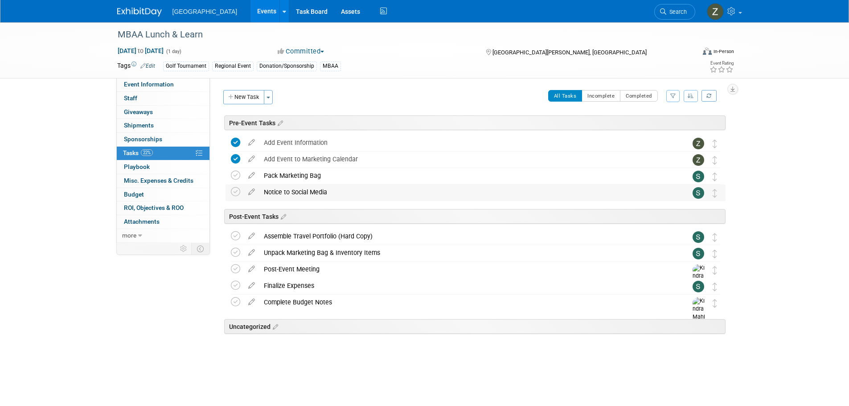
scroll to position [0, 0]
click at [248, 176] on icon at bounding box center [252, 173] width 16 height 11
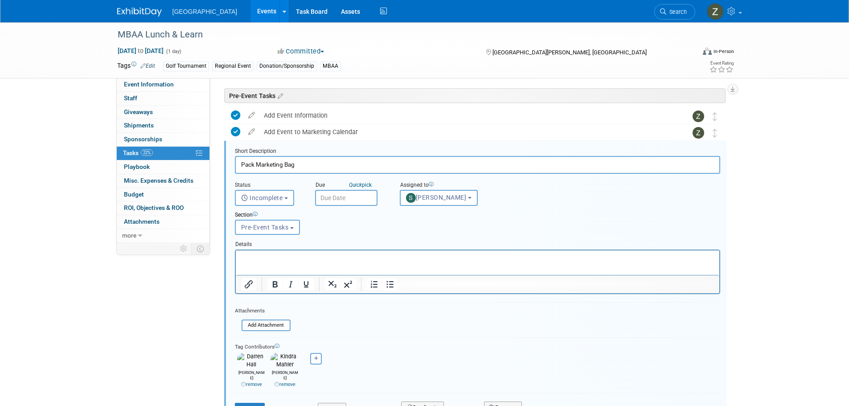
scroll to position [37, 0]
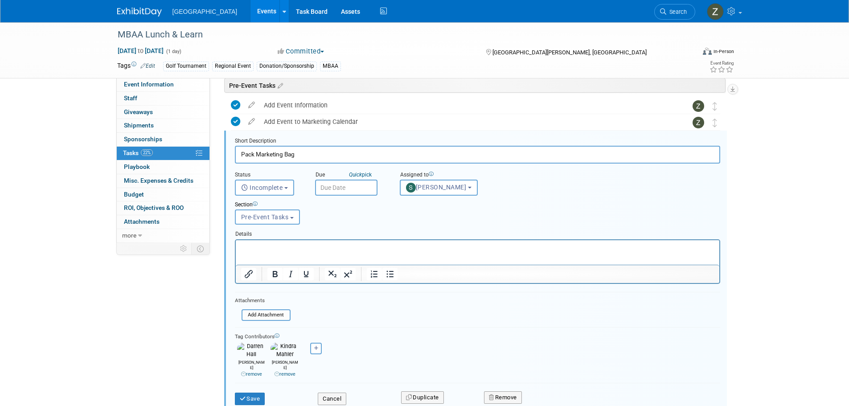
click at [505, 396] on div "Remove" at bounding box center [581, 397] width 208 height 21
click at [506, 391] on button "Remove" at bounding box center [503, 397] width 38 height 12
click at [551, 397] on link "Yes" at bounding box center [553, 404] width 26 height 14
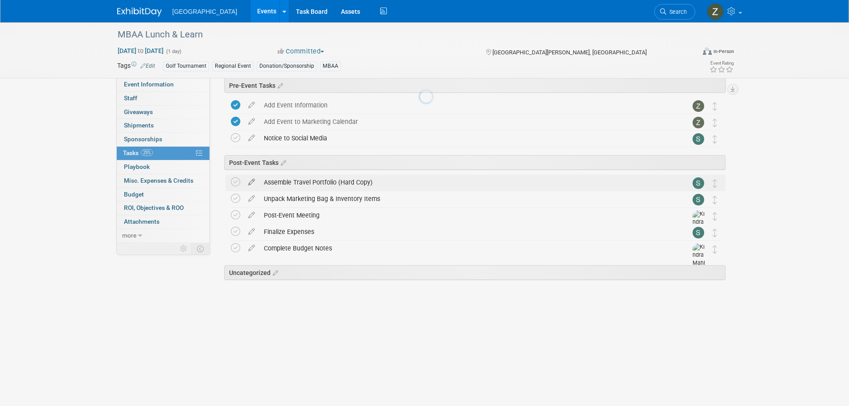
scroll to position [0, 0]
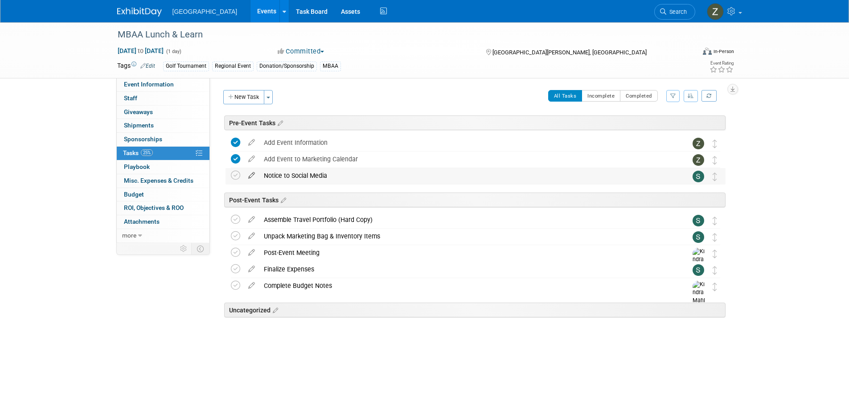
click at [250, 173] on icon at bounding box center [252, 173] width 16 height 11
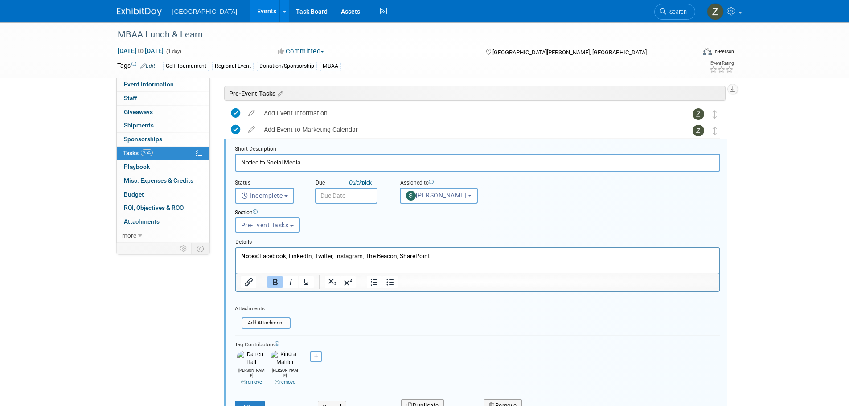
scroll to position [37, 0]
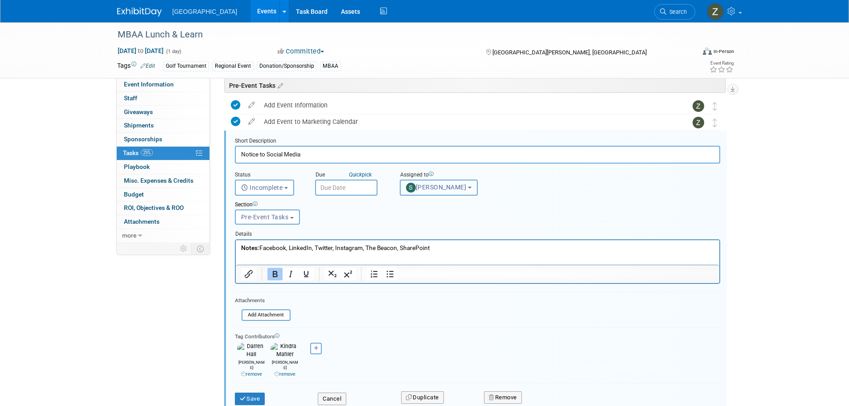
click at [444, 188] on span "Sarah Lienemann" at bounding box center [436, 187] width 61 height 7
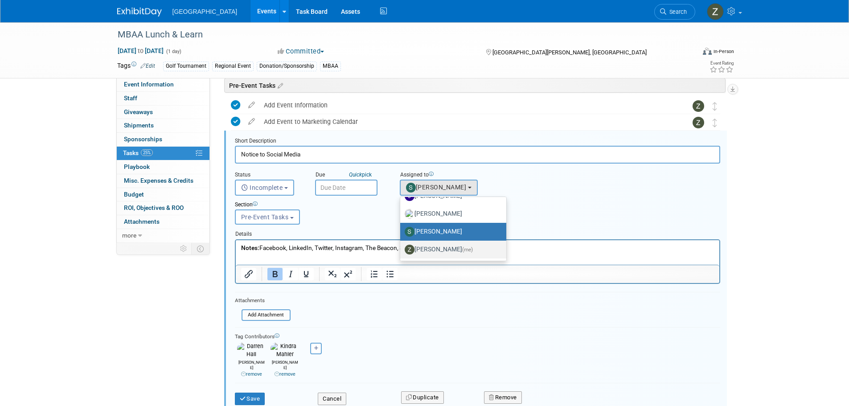
click at [462, 252] on span "(me)" at bounding box center [467, 249] width 11 height 6
click at [401, 251] on input "Zoe Graham (me)" at bounding box center [399, 248] width 6 height 6
select select "1d43384b-a4a5-4201-b9de-6c21ef443ba6"
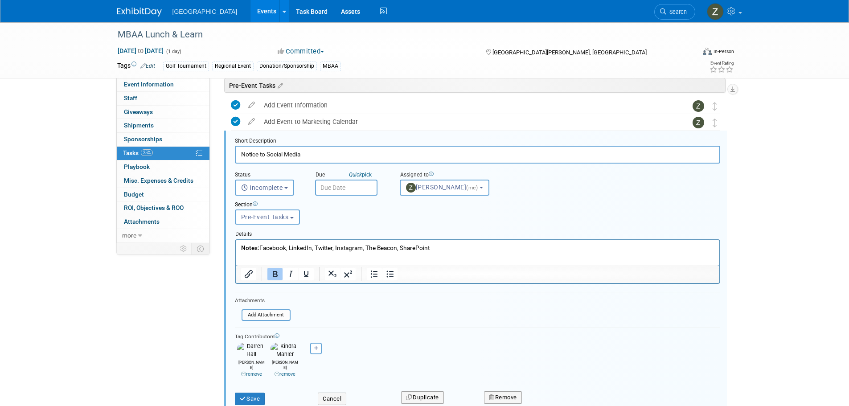
click at [292, 371] on link "remove" at bounding box center [284, 374] width 21 height 6
click at [248, 393] on button "Save" at bounding box center [250, 399] width 30 height 12
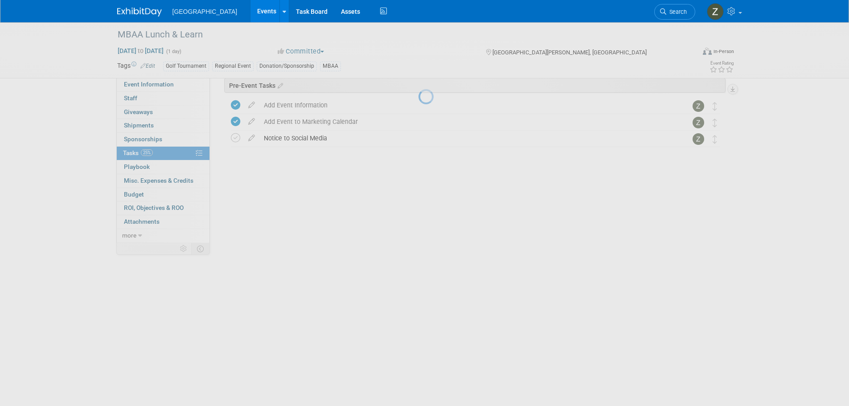
scroll to position [0, 0]
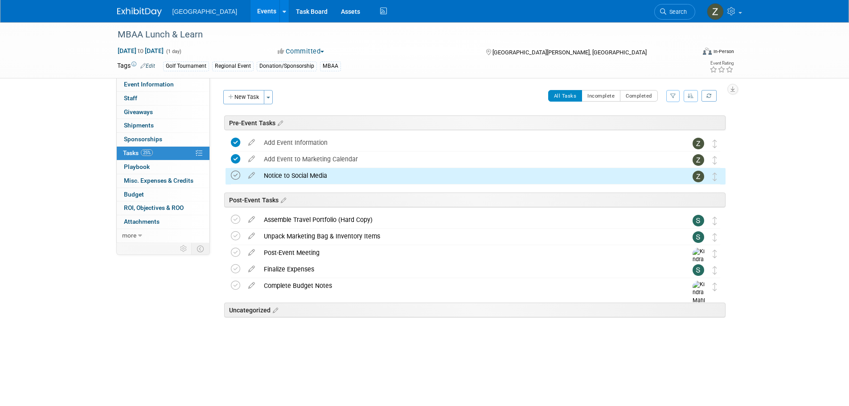
click at [234, 175] on icon at bounding box center [235, 175] width 9 height 9
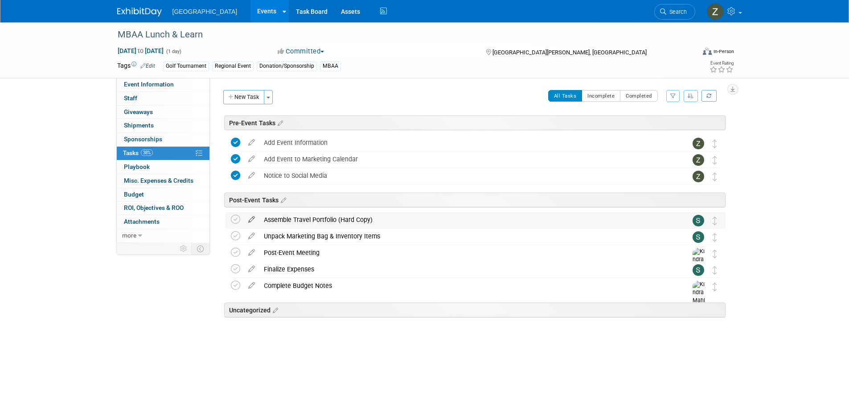
click at [249, 217] on icon at bounding box center [252, 217] width 16 height 11
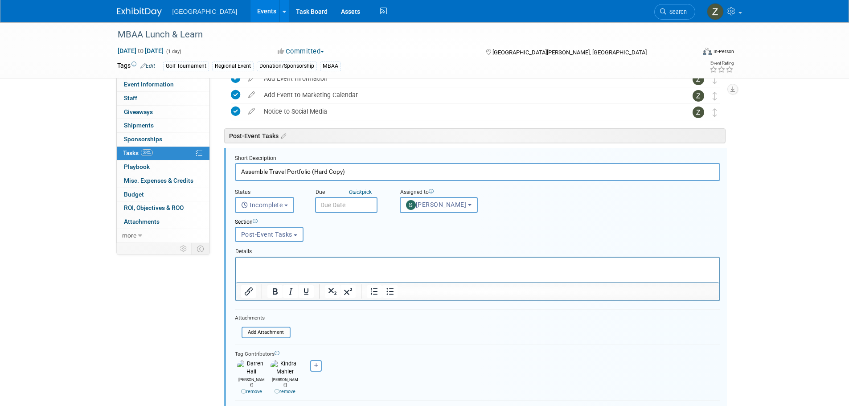
scroll to position [82, 0]
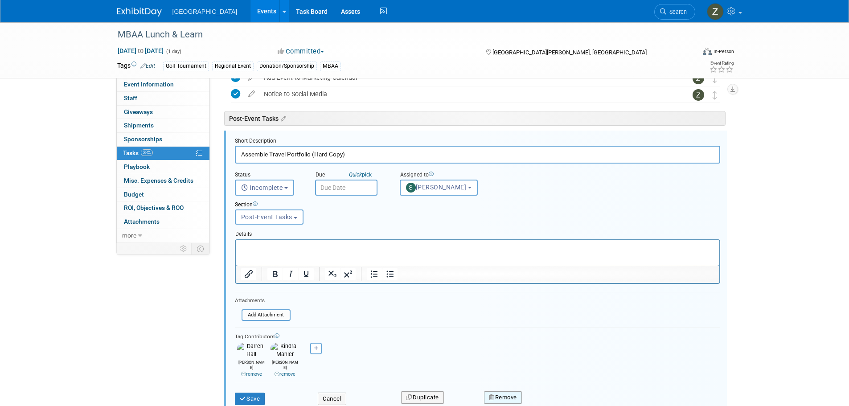
click at [505, 391] on button "Remove" at bounding box center [503, 397] width 38 height 12
click at [547, 401] on icon at bounding box center [546, 403] width 5 height 5
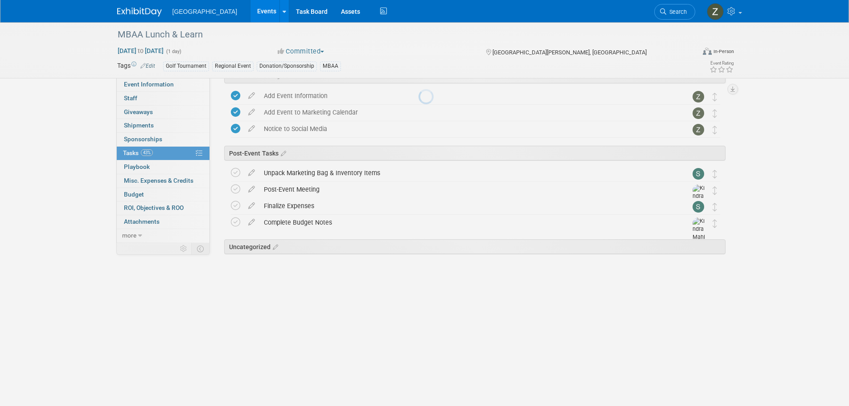
scroll to position [0, 0]
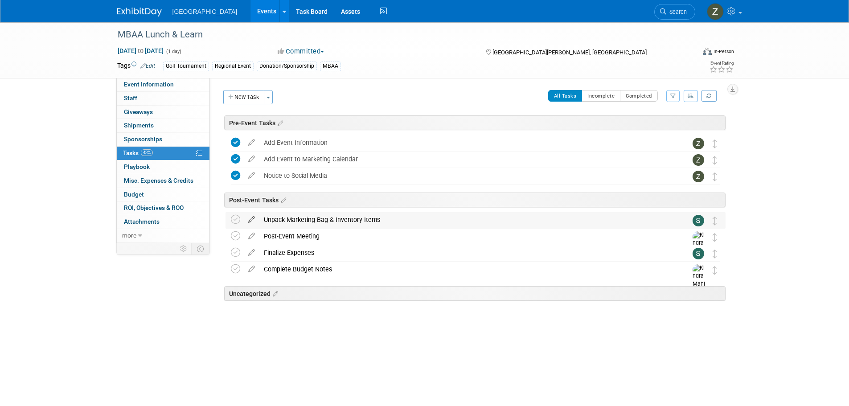
click at [252, 220] on icon at bounding box center [252, 217] width 16 height 11
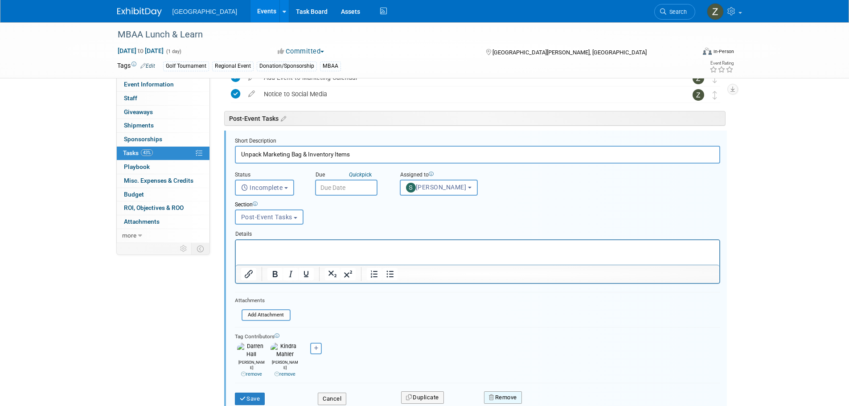
click at [505, 391] on button "Remove" at bounding box center [503, 397] width 38 height 12
click at [537, 397] on div "Yes No" at bounding box center [565, 404] width 58 height 14
click at [546, 397] on link "Yes" at bounding box center [553, 404] width 26 height 14
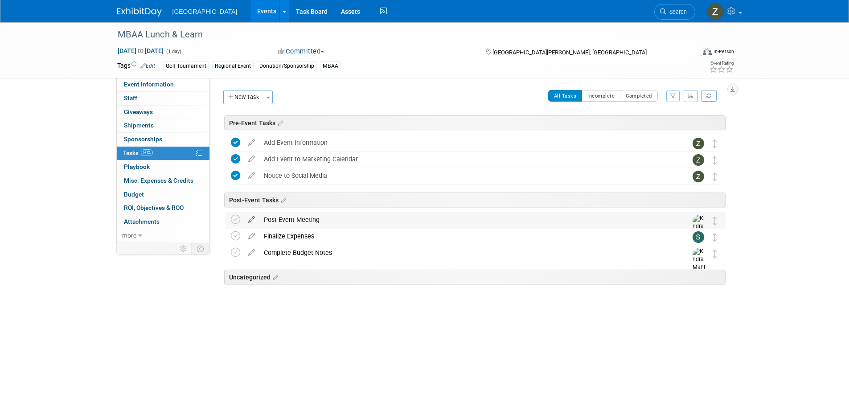
click at [252, 218] on icon at bounding box center [252, 217] width 16 height 11
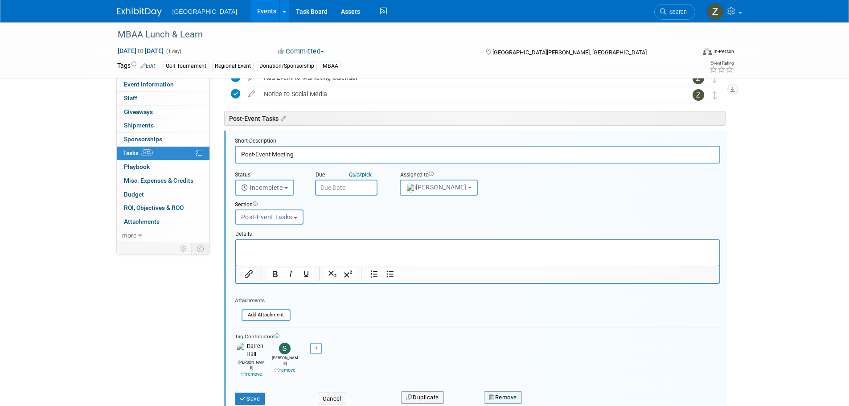
click at [504, 391] on button "Remove" at bounding box center [503, 397] width 38 height 12
drag, startPoint x: 546, startPoint y: 389, endPoint x: 532, endPoint y: 382, distance: 15.3
click at [546, 397] on link "Yes" at bounding box center [553, 404] width 26 height 14
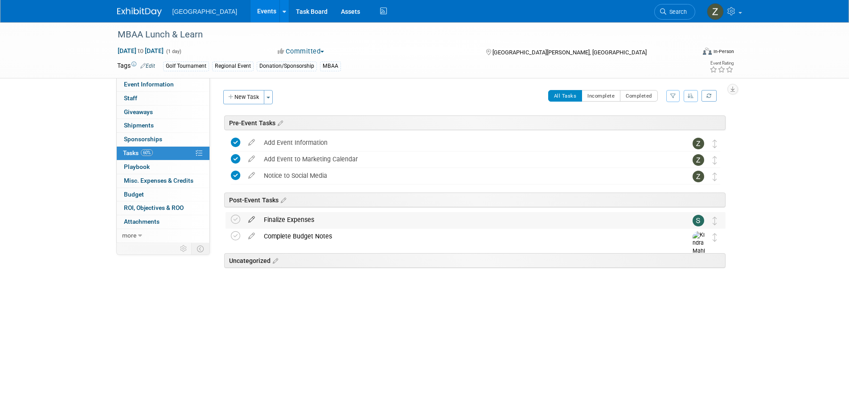
click at [248, 217] on icon at bounding box center [252, 217] width 16 height 11
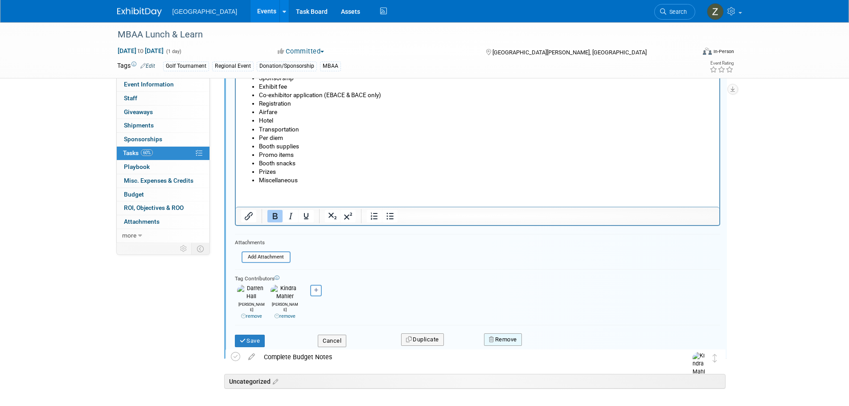
click at [512, 334] on button "Remove" at bounding box center [503, 339] width 38 height 12
click at [541, 340] on link "Yes" at bounding box center [553, 347] width 26 height 14
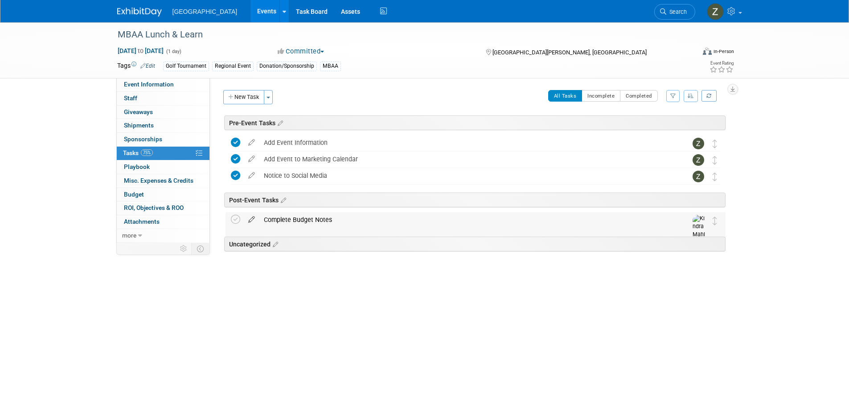
click at [255, 218] on icon at bounding box center [252, 217] width 16 height 11
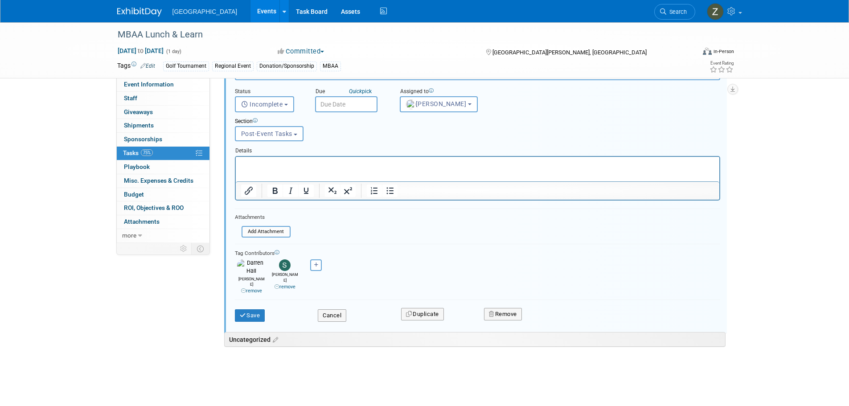
click at [506, 311] on div "Remove" at bounding box center [581, 313] width 208 height 21
click at [505, 308] on button "Remove" at bounding box center [503, 314] width 38 height 12
click at [546, 319] on icon at bounding box center [546, 321] width 5 height 5
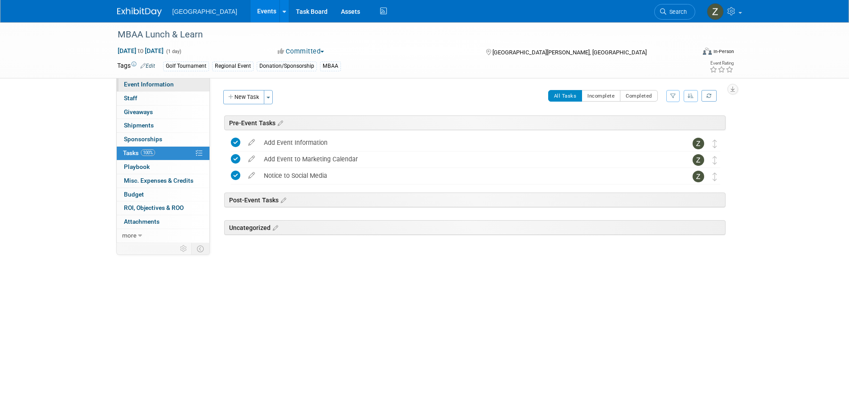
click at [147, 82] on span "Event Information" at bounding box center [149, 84] width 50 height 7
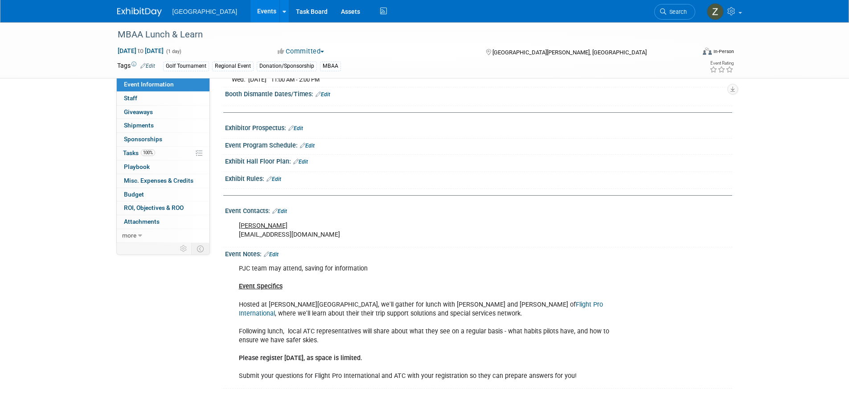
click at [250, 4] on link "Events" at bounding box center [266, 11] width 33 height 22
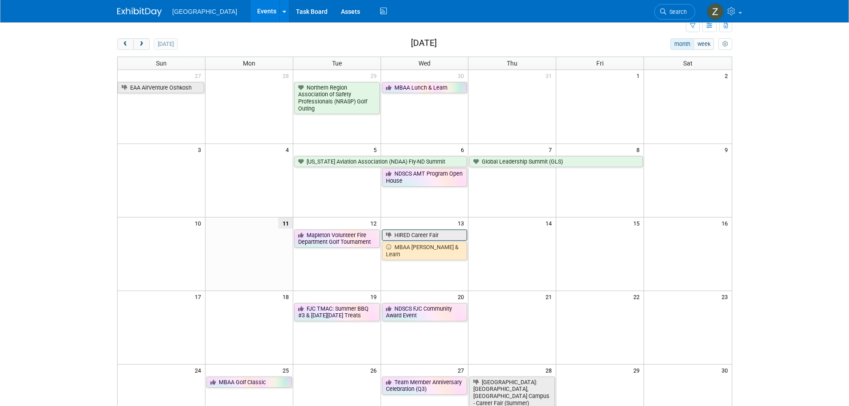
scroll to position [45, 0]
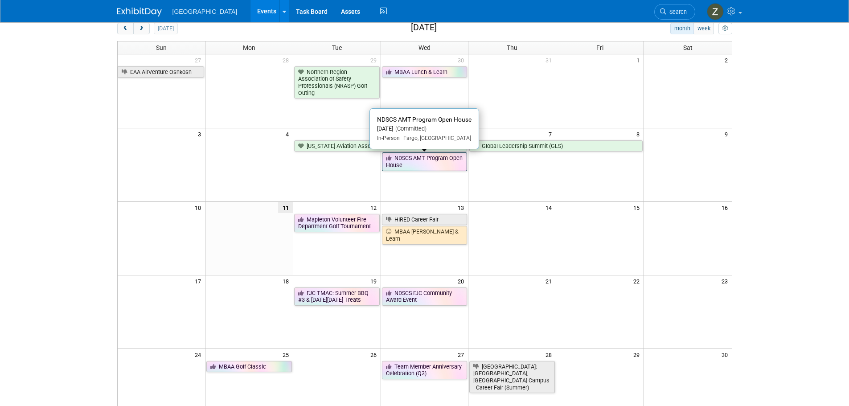
click at [422, 160] on link "NDSCS AMT Program Open House" at bounding box center [425, 161] width 86 height 18
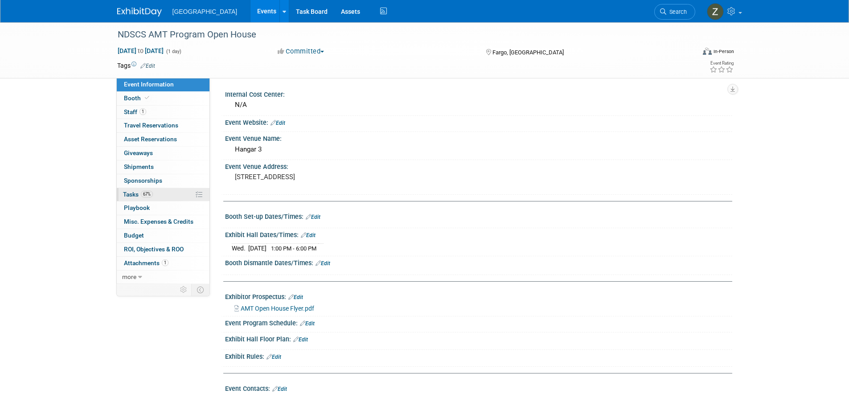
click at [165, 193] on link "67% Tasks 67%" at bounding box center [163, 194] width 93 height 13
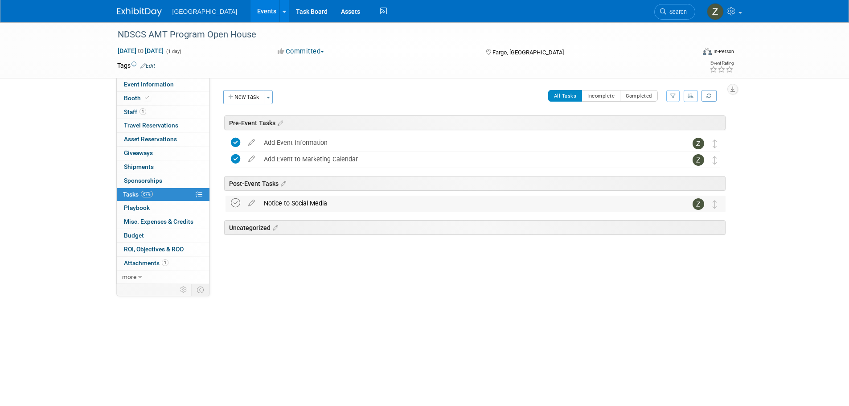
click at [234, 204] on icon at bounding box center [235, 202] width 9 height 9
click at [304, 47] on button "Committed" at bounding box center [300, 51] width 53 height 9
click at [322, 112] on link "Completed" at bounding box center [310, 116] width 70 height 12
click at [250, 11] on link "Events" at bounding box center [266, 11] width 33 height 22
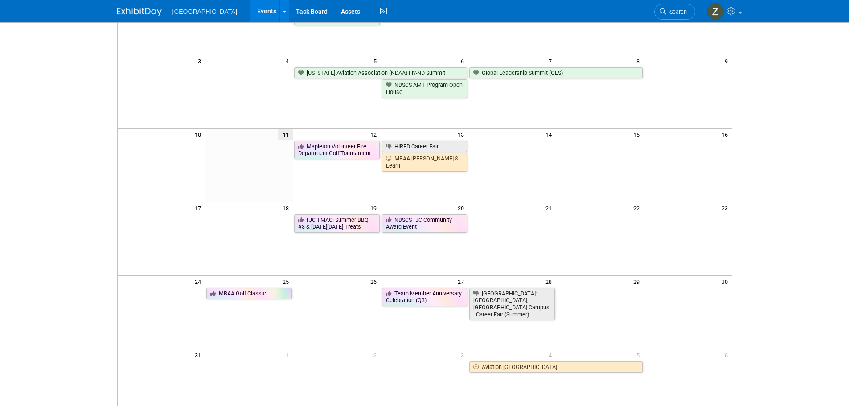
scroll to position [134, 0]
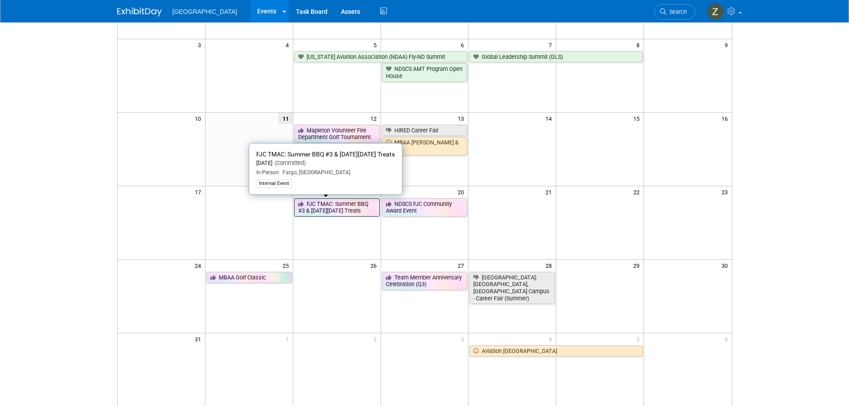
click at [313, 211] on link "FJC TMAC: Summer BBQ #3 & [DATE][DATE] Treats" at bounding box center [337, 207] width 86 height 18
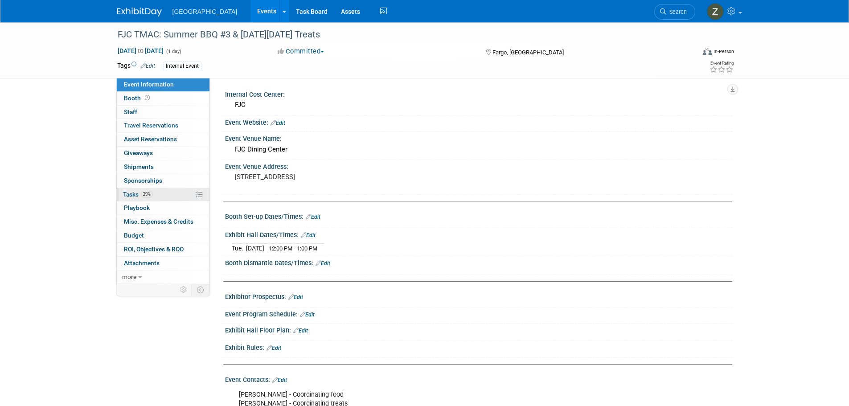
click at [163, 192] on link "29% Tasks 29%" at bounding box center [163, 194] width 93 height 13
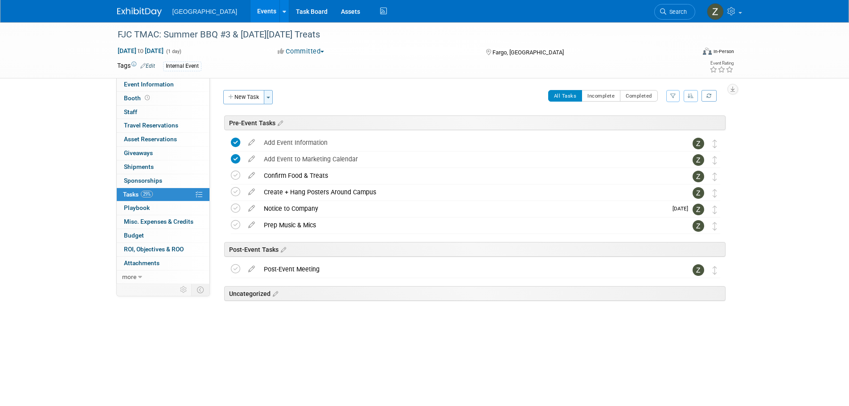
click at [269, 98] on button "Toggle Dropdown" at bounding box center [268, 97] width 9 height 14
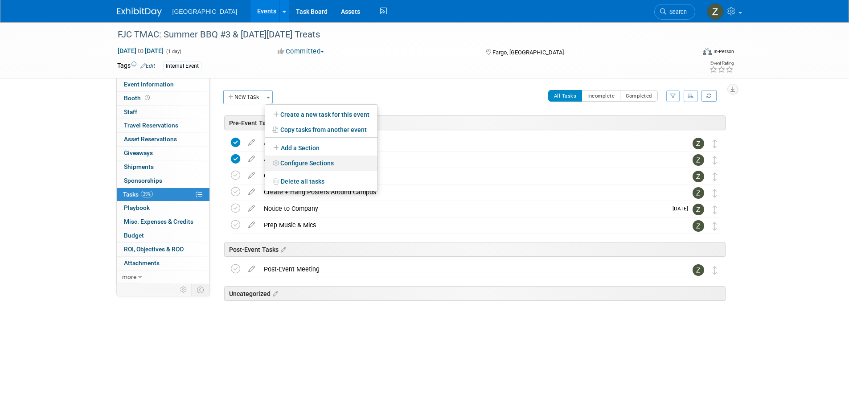
click at [287, 164] on link "Configure Sections" at bounding box center [321, 162] width 112 height 15
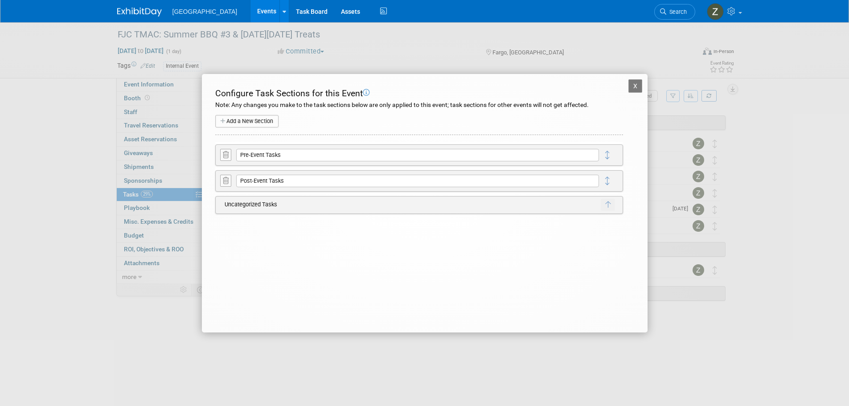
click at [630, 90] on button "X" at bounding box center [635, 85] width 14 height 13
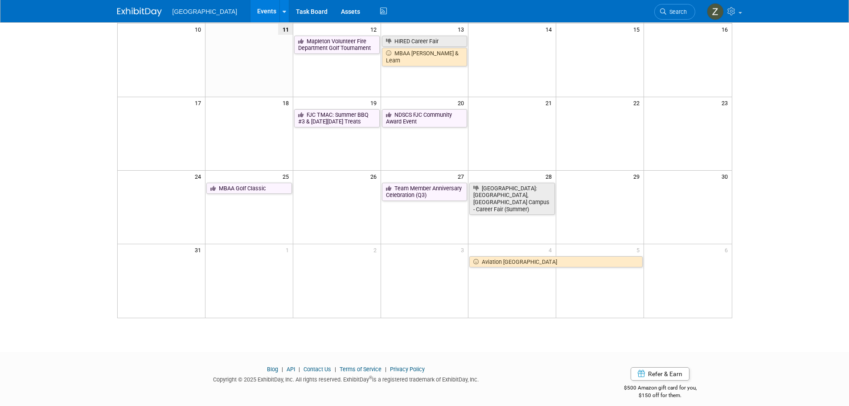
scroll to position [232, 0]
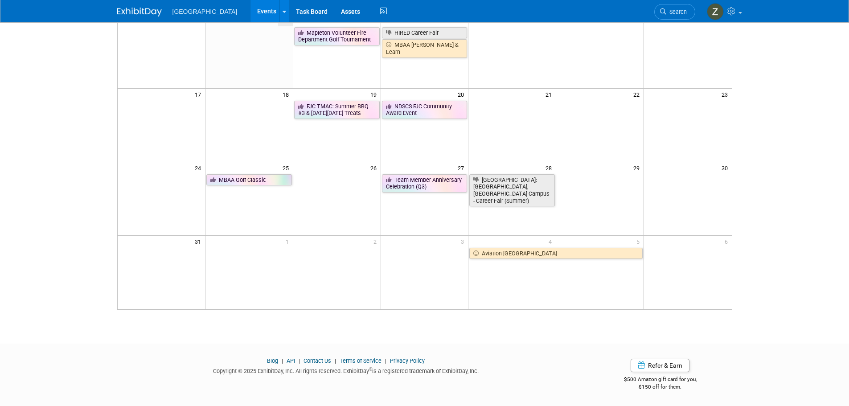
click at [270, 360] on link "Blog" at bounding box center [272, 360] width 11 height 7
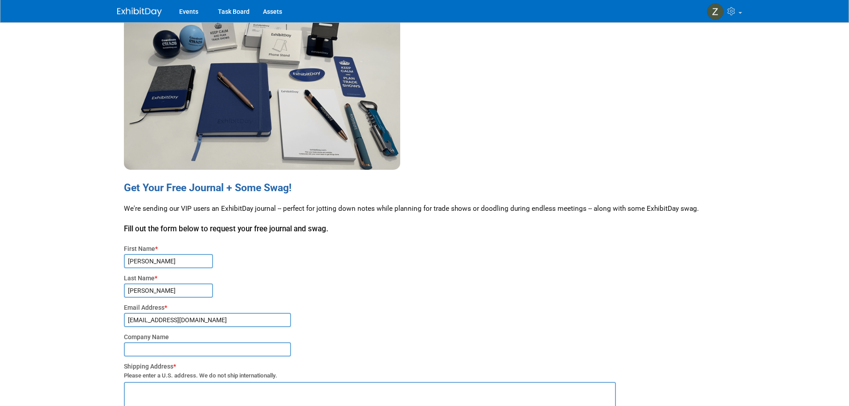
scroll to position [134, 0]
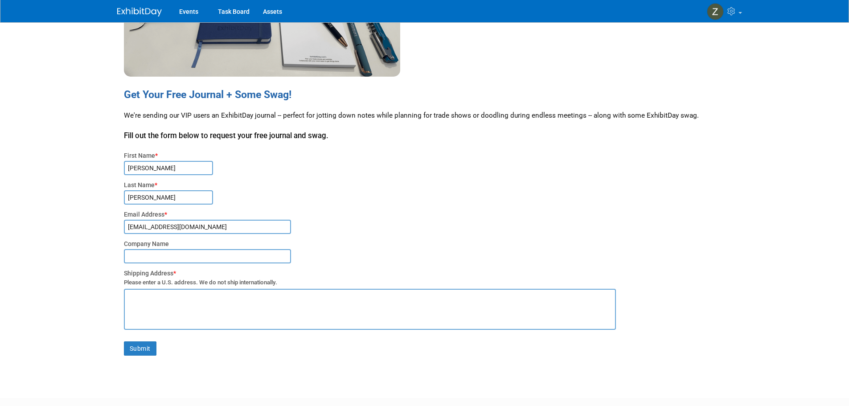
click at [176, 149] on div "First Name * Zoe Last Name * Graham Email Address * zgraham@fargojet.com Compan…" at bounding box center [431, 258] width 615 height 229
click at [174, 166] on input "Zoe" at bounding box center [168, 168] width 89 height 14
drag, startPoint x: 176, startPoint y: 172, endPoint x: 115, endPoint y: 168, distance: 60.8
click at [115, 168] on div "Get Your Free Journal + Some Swag! We're sending our VIP users an ExhibitDay jo…" at bounding box center [424, 143] width 628 height 509
click at [172, 215] on div "Email Address *" at bounding box center [431, 214] width 615 height 9
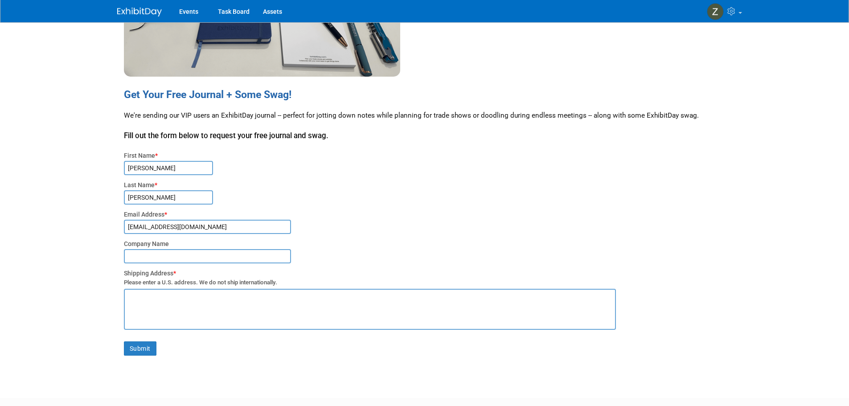
click at [185, 213] on div "Email Address *" at bounding box center [431, 214] width 615 height 9
click at [192, 231] on input "zgraham@fargojet.com" at bounding box center [207, 227] width 167 height 14
drag, startPoint x: 199, startPoint y: 225, endPoint x: 125, endPoint y: 221, distance: 74.1
click at [125, 221] on input "zgraham@fargojet.com" at bounding box center [207, 227] width 167 height 14
click at [151, 171] on input "Zoe" at bounding box center [168, 168] width 89 height 14
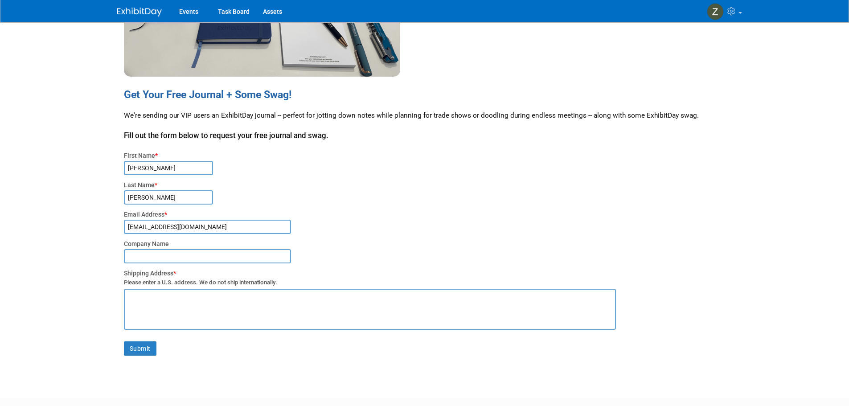
drag, startPoint x: 151, startPoint y: 171, endPoint x: 100, endPoint y: 161, distance: 52.1
click at [100, 161] on body "Events Task Board Assets My Account My Profile & Preferences Sync to External C…" at bounding box center [424, 69] width 849 height 406
